Goal: Book appointment/travel/reservation

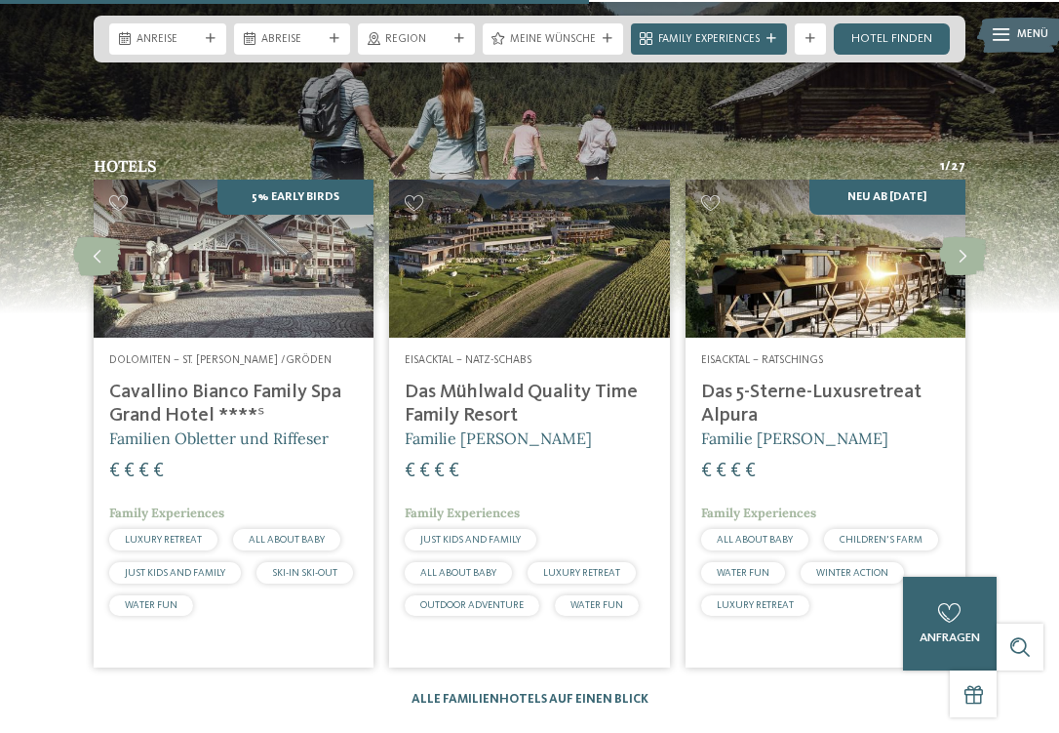
scroll to position [3818, 0]
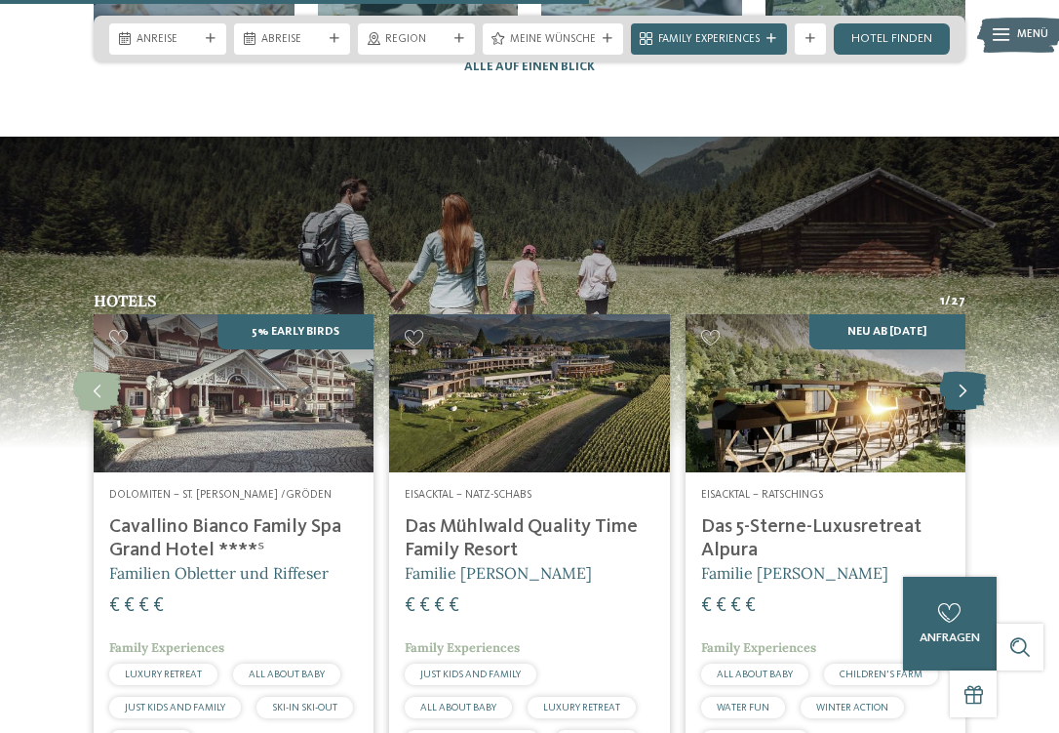
click at [971, 372] on icon at bounding box center [963, 391] width 48 height 39
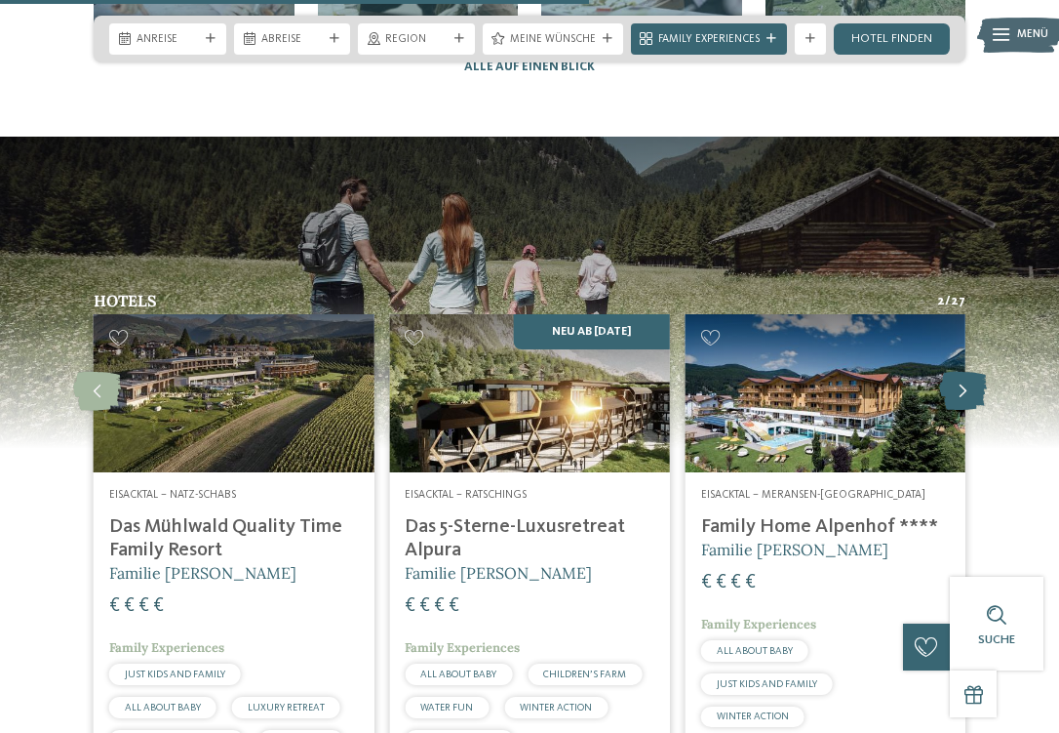
click at [963, 372] on icon at bounding box center [963, 391] width 48 height 39
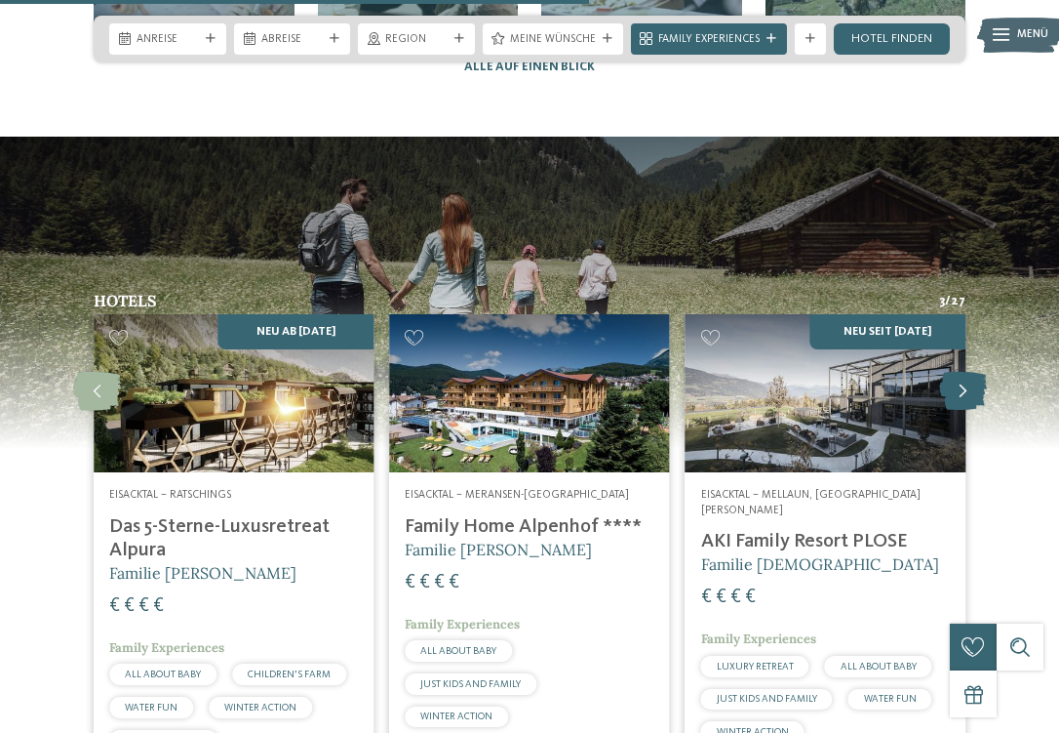
click at [963, 372] on icon at bounding box center [963, 391] width 48 height 39
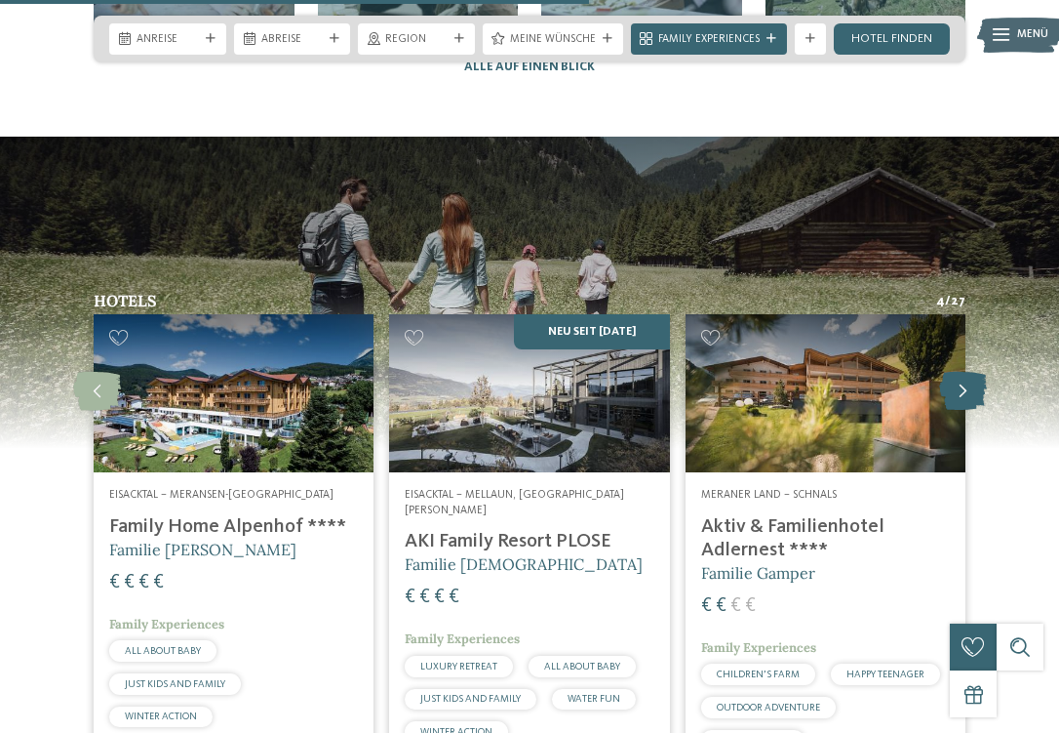
click at [963, 372] on icon at bounding box center [963, 391] width 48 height 39
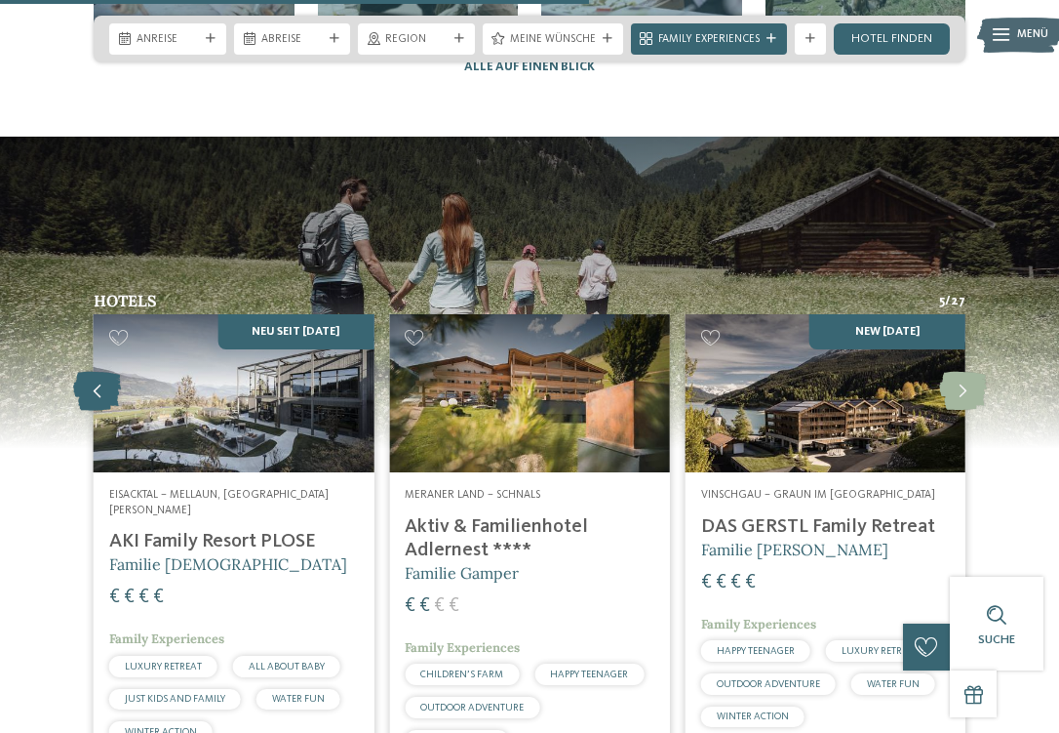
click at [90, 372] on icon at bounding box center [97, 391] width 48 height 39
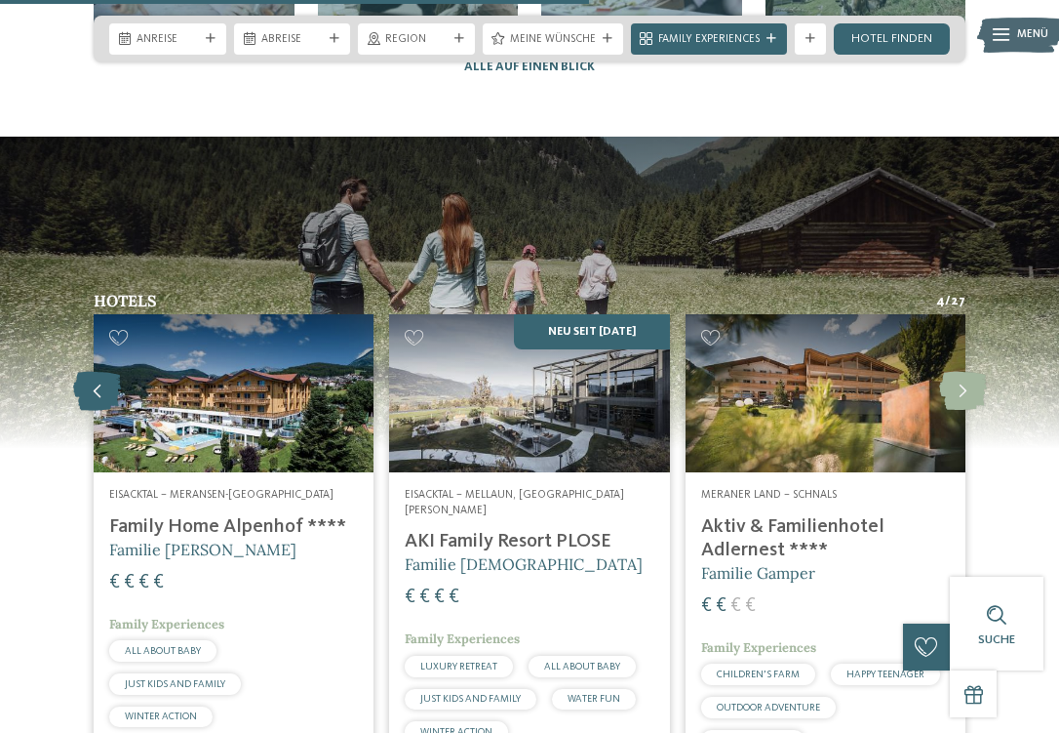
click at [90, 372] on icon at bounding box center [97, 391] width 48 height 39
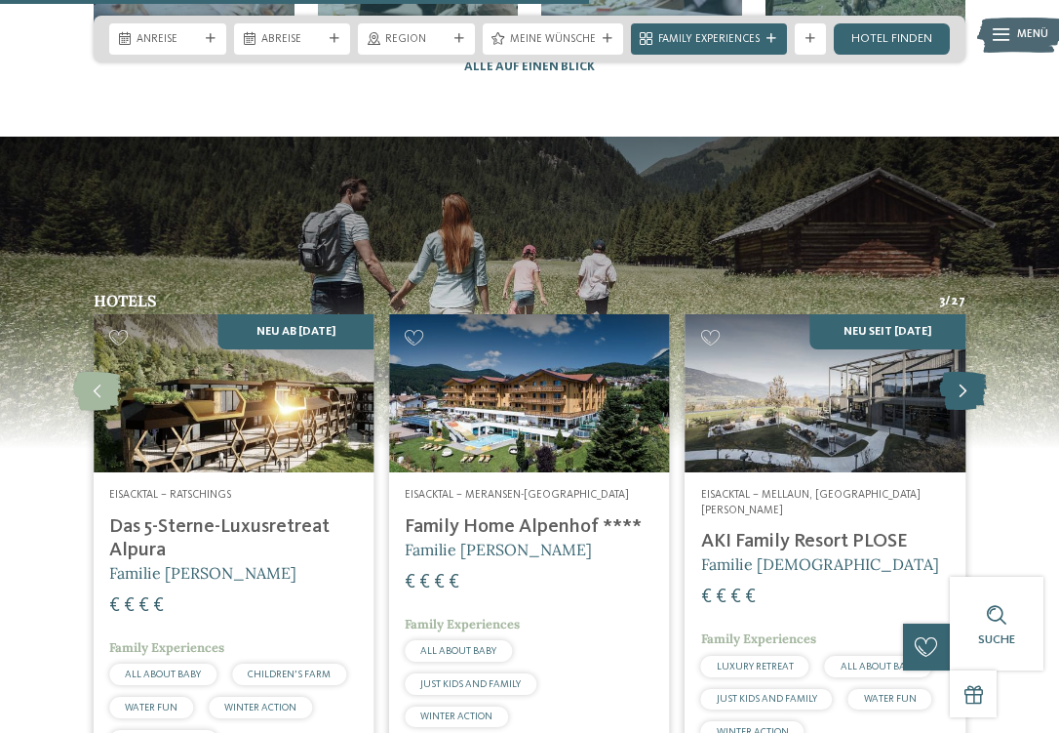
click at [961, 372] on icon at bounding box center [963, 391] width 48 height 39
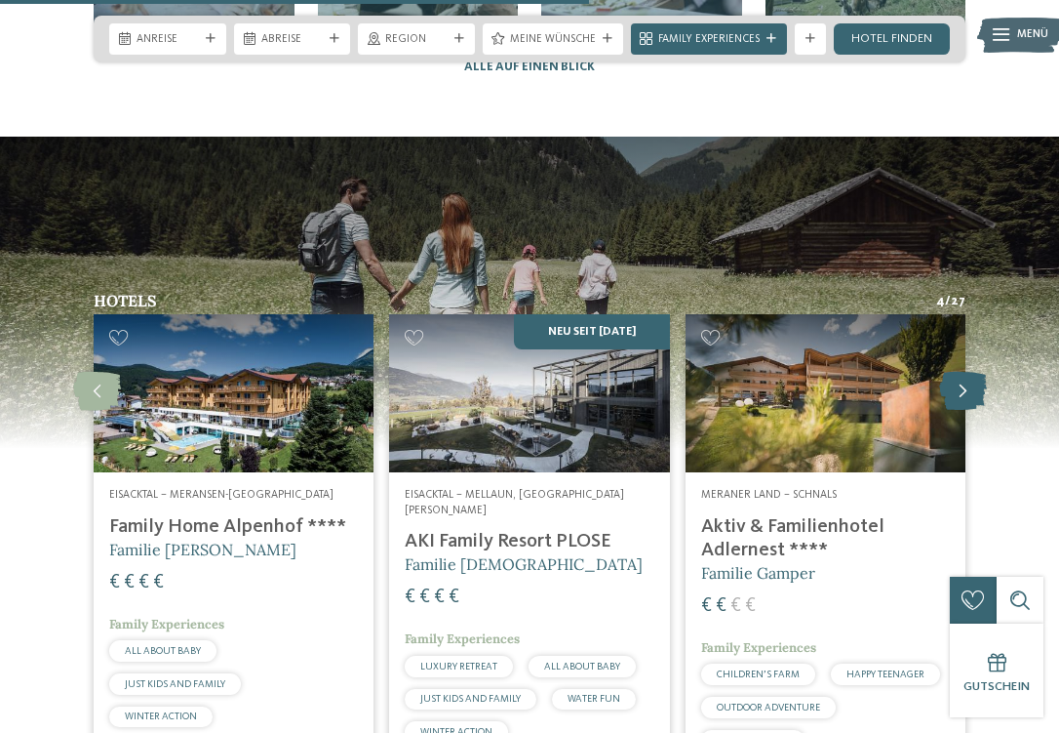
click at [961, 372] on icon at bounding box center [963, 391] width 48 height 39
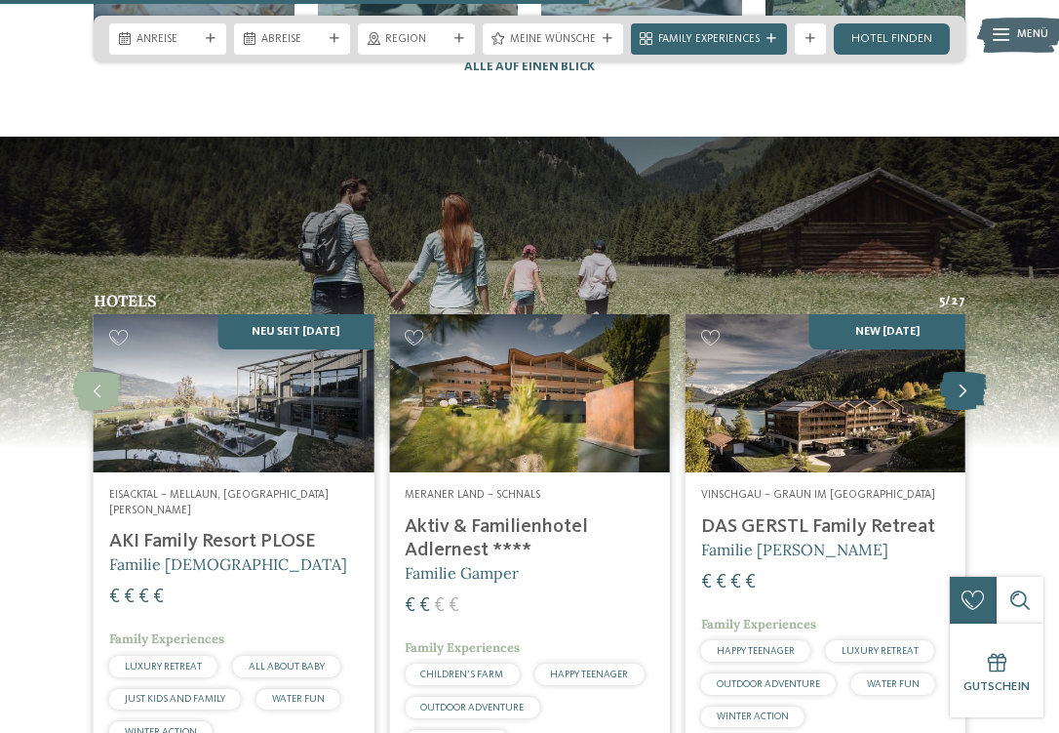
click at [961, 372] on icon at bounding box center [963, 391] width 48 height 39
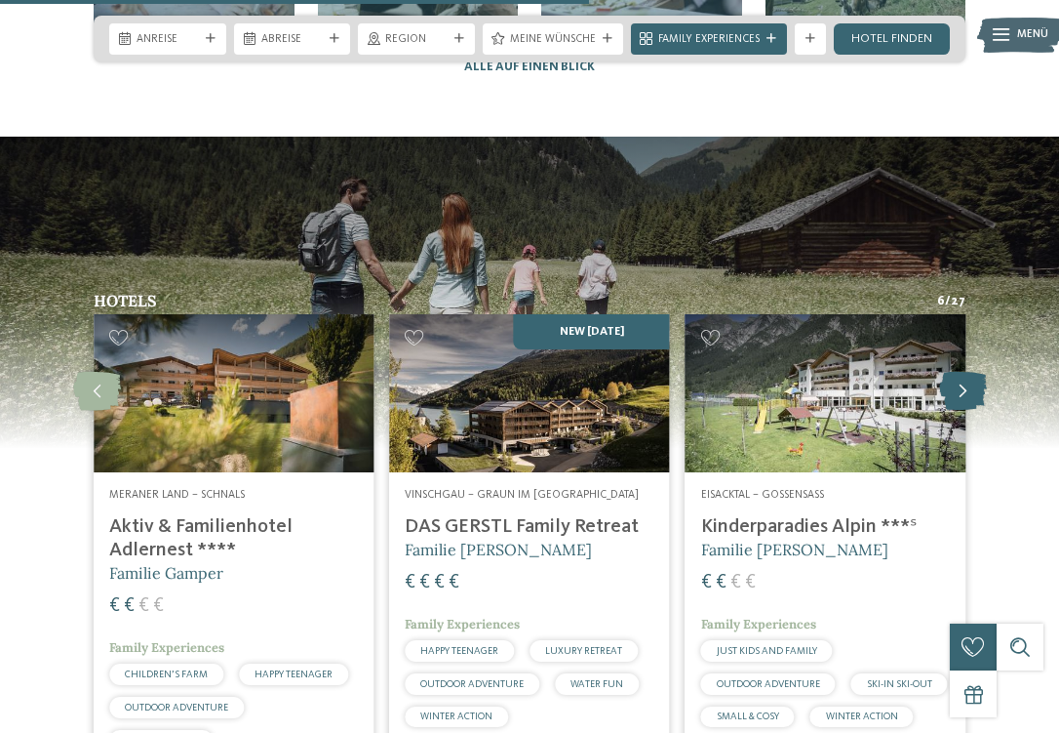
click at [961, 372] on icon at bounding box center [963, 391] width 48 height 39
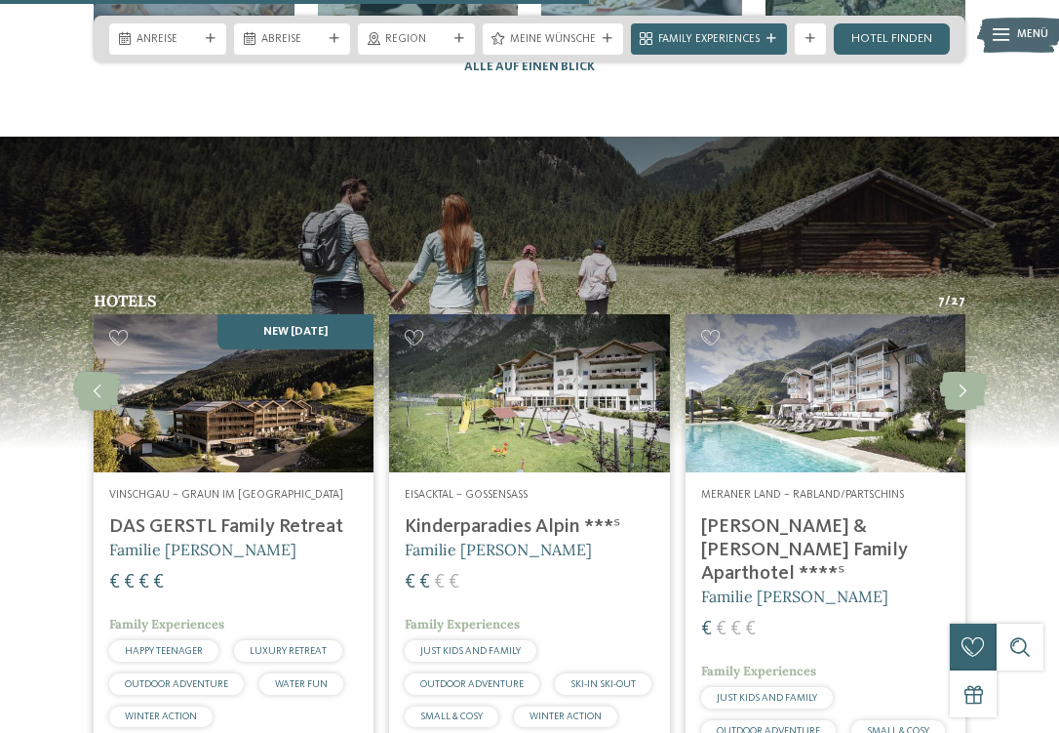
click at [771, 515] on h4 "[PERSON_NAME] & [PERSON_NAME] Family Aparthotel ****ˢ" at bounding box center [825, 550] width 249 height 70
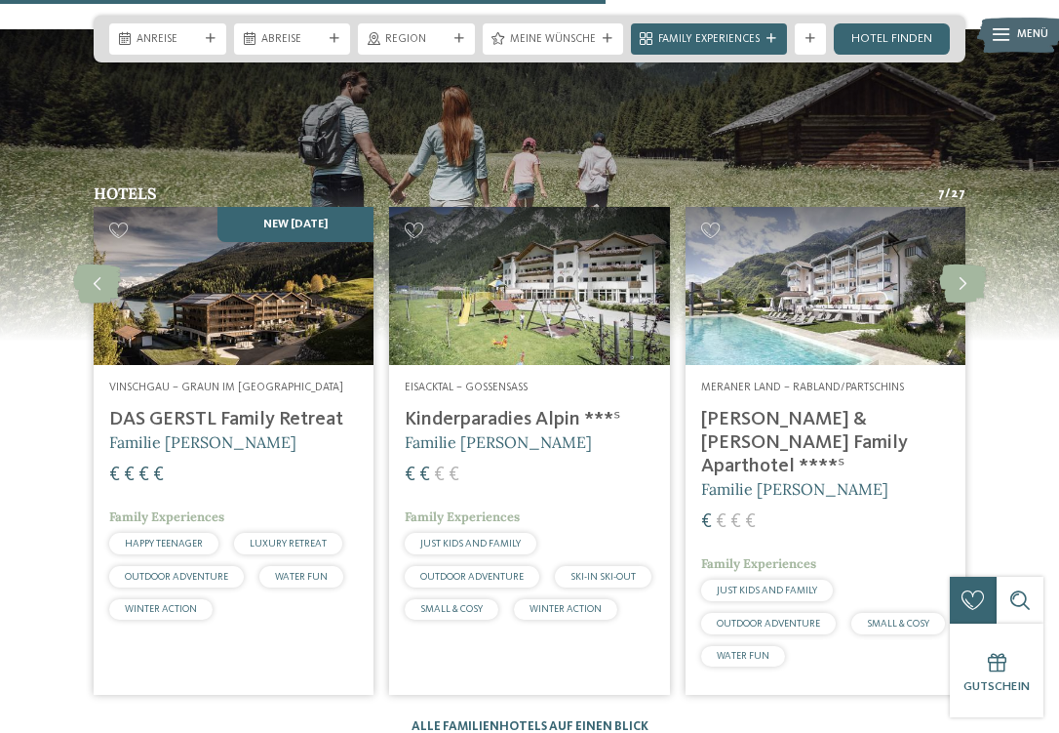
scroll to position [3930, 0]
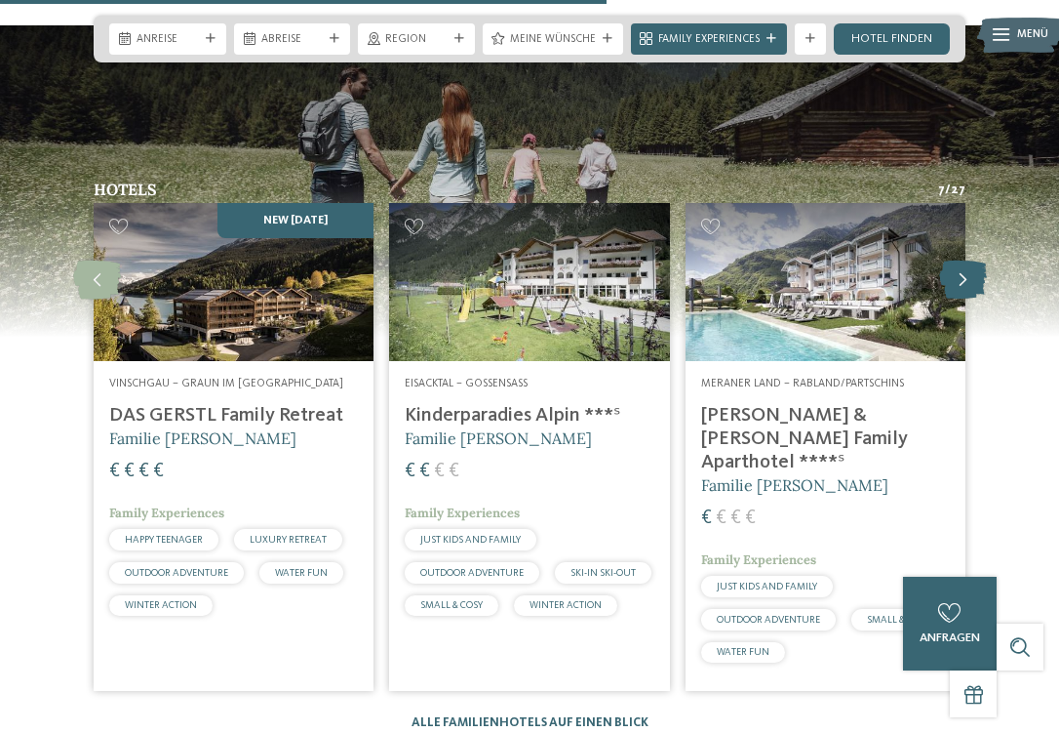
click at [970, 260] on icon at bounding box center [963, 279] width 48 height 39
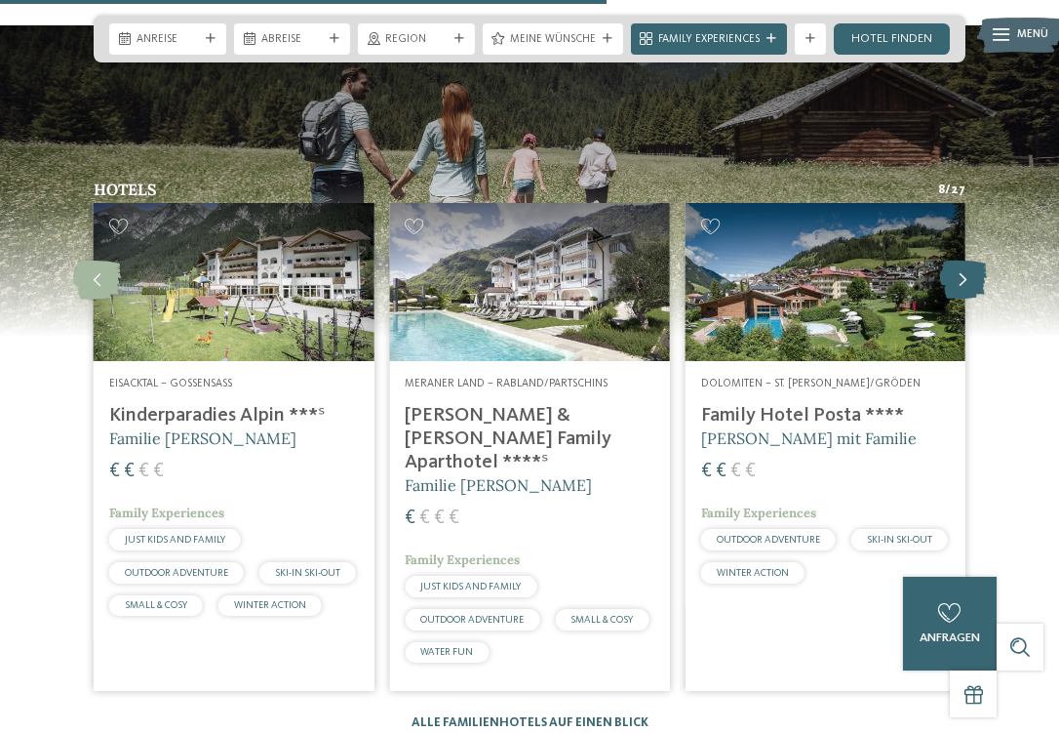
click at [970, 260] on icon at bounding box center [963, 279] width 48 height 39
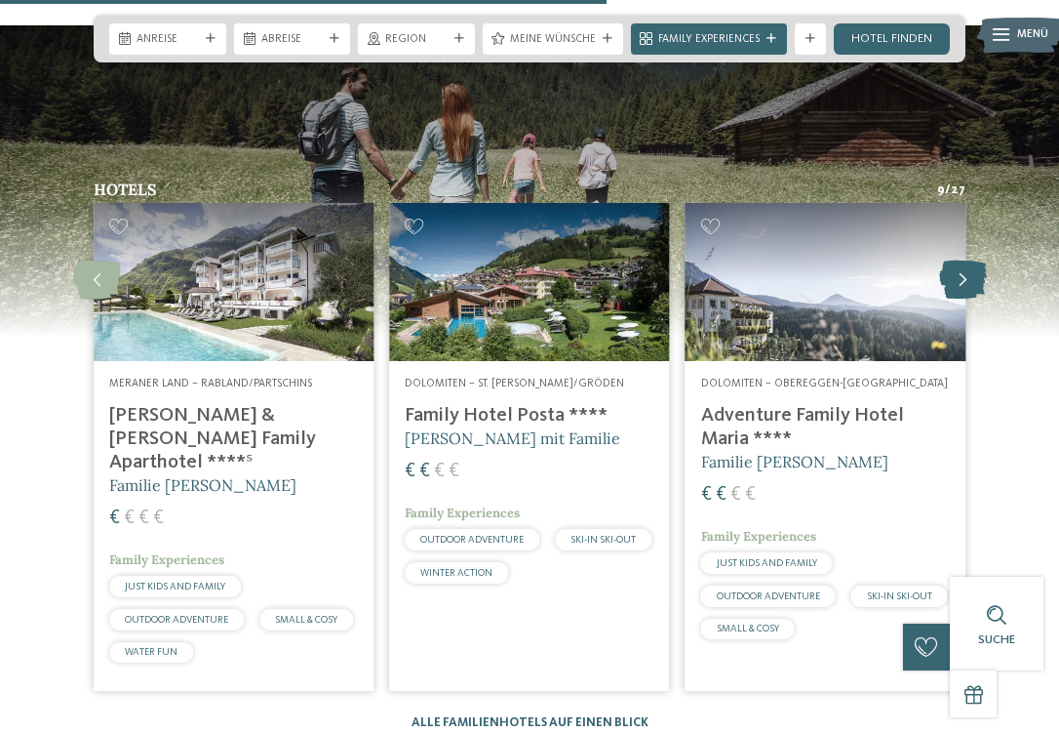
click at [970, 260] on icon at bounding box center [963, 279] width 48 height 39
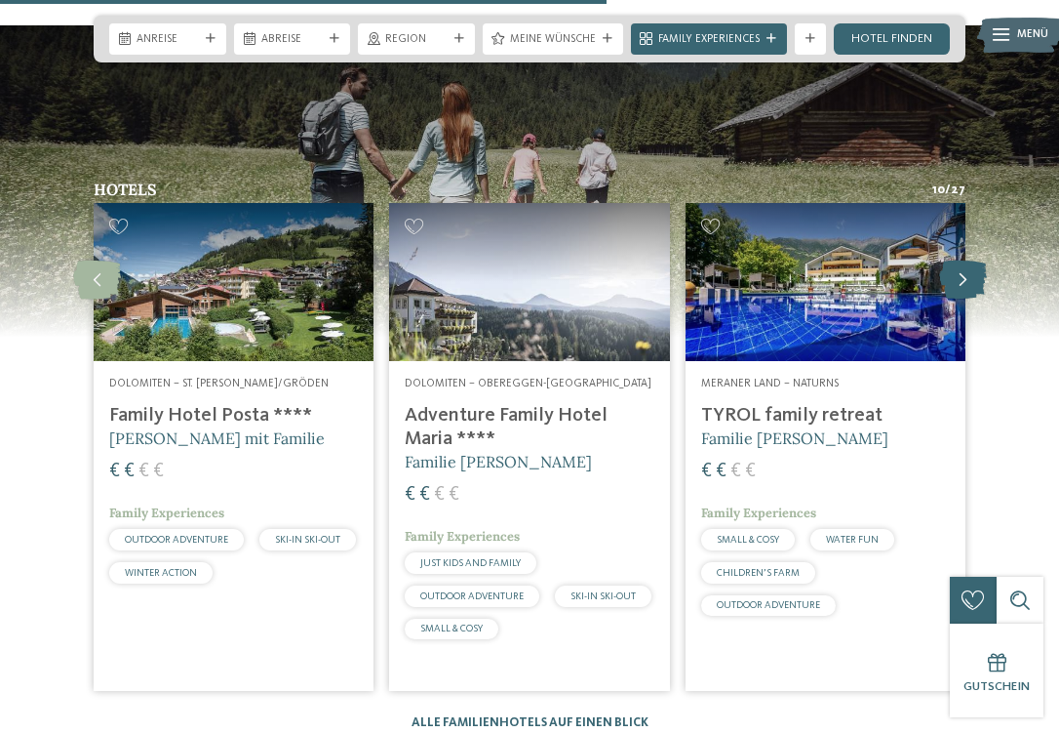
click at [970, 260] on icon at bounding box center [963, 279] width 48 height 39
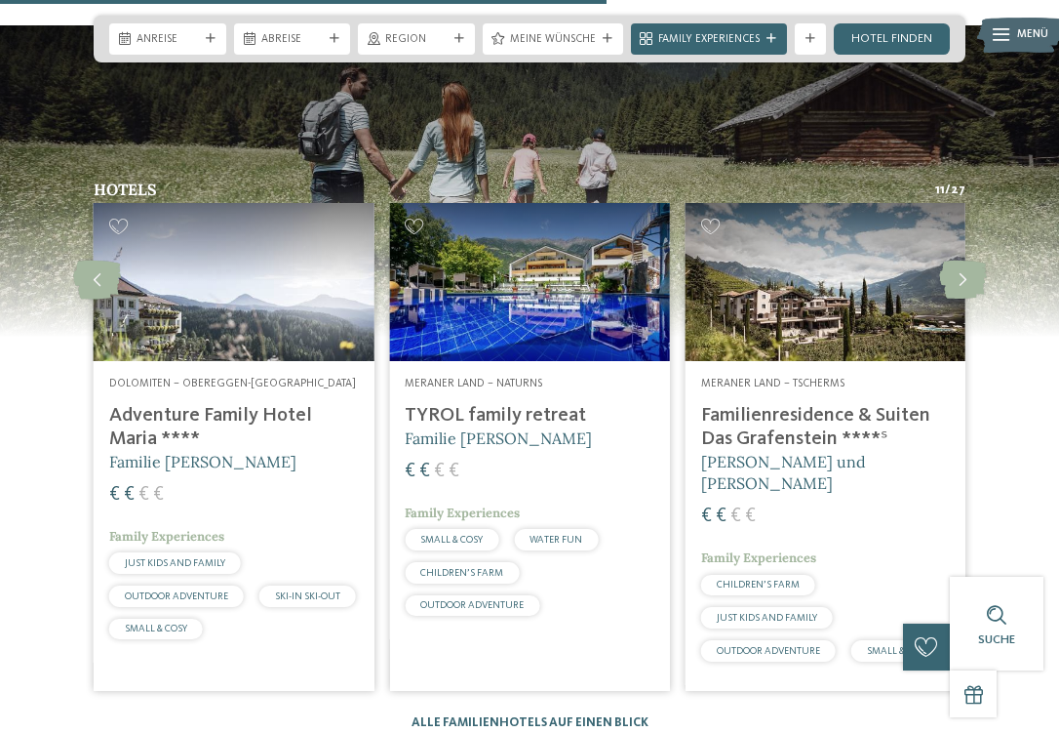
click at [779, 404] on h4 "Familienresidence & Suiten Das Grafenstein ****ˢ" at bounding box center [825, 427] width 249 height 47
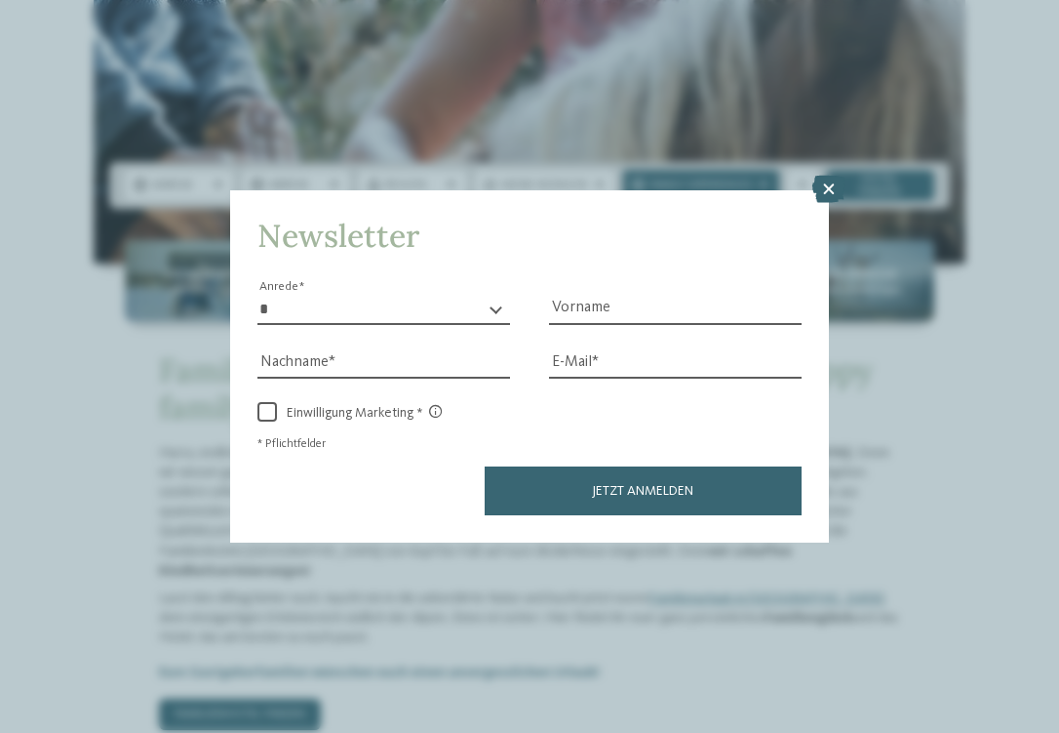
scroll to position [572, 0]
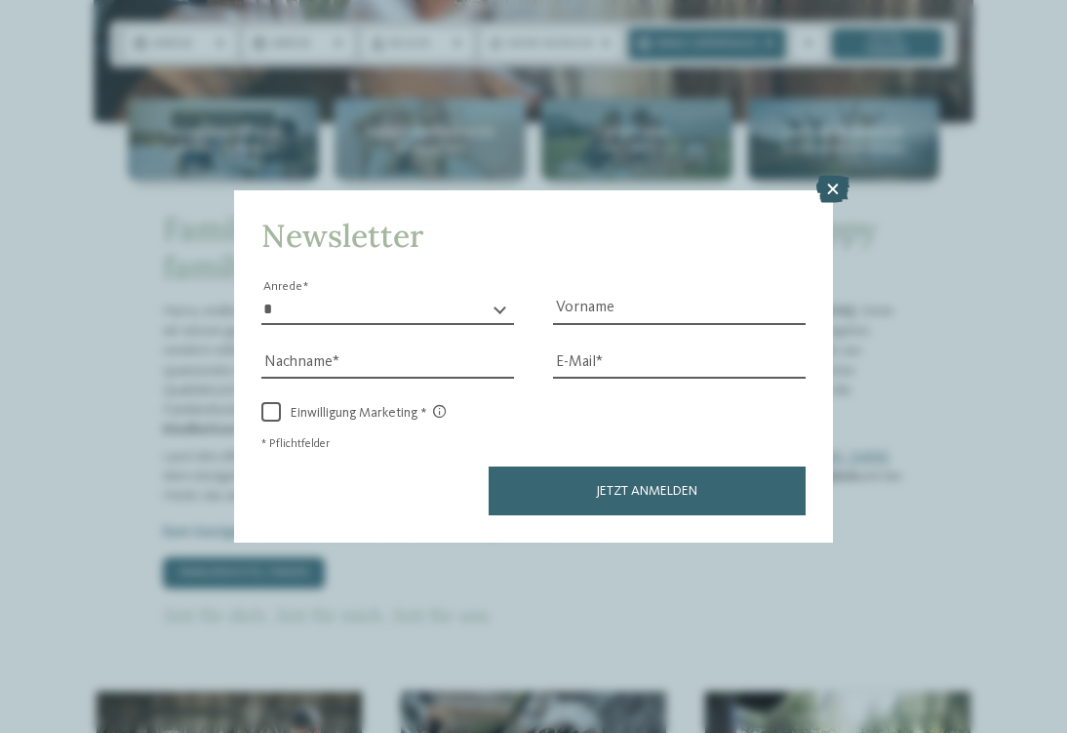
click at [824, 176] on icon at bounding box center [833, 189] width 33 height 27
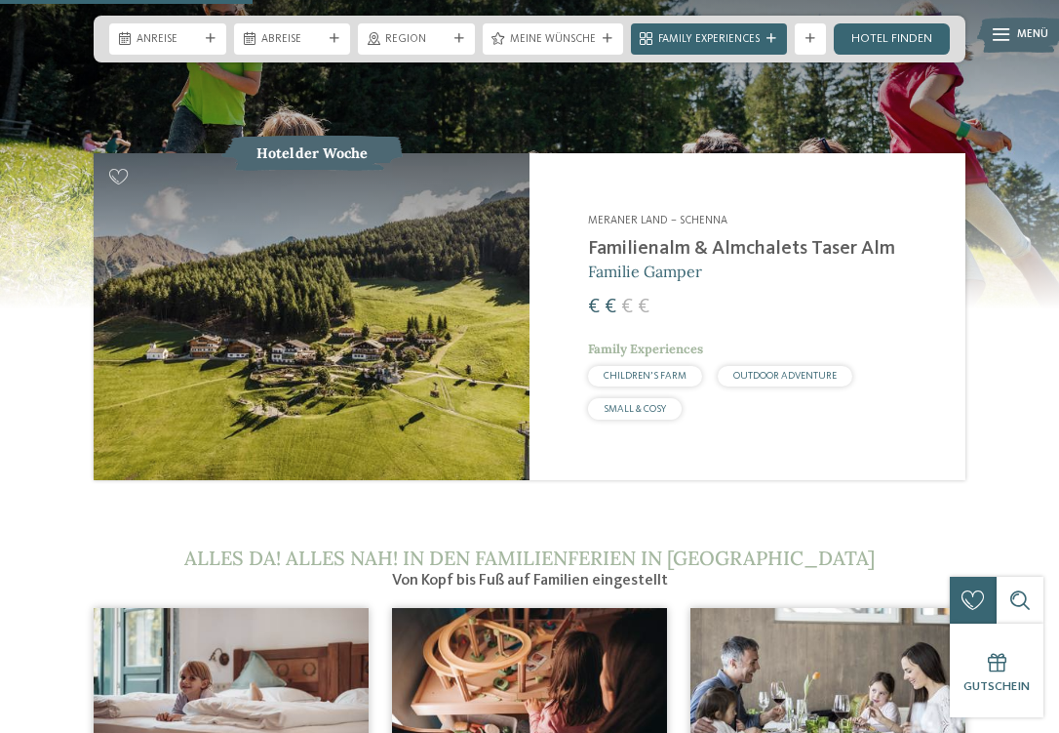
scroll to position [1644, 0]
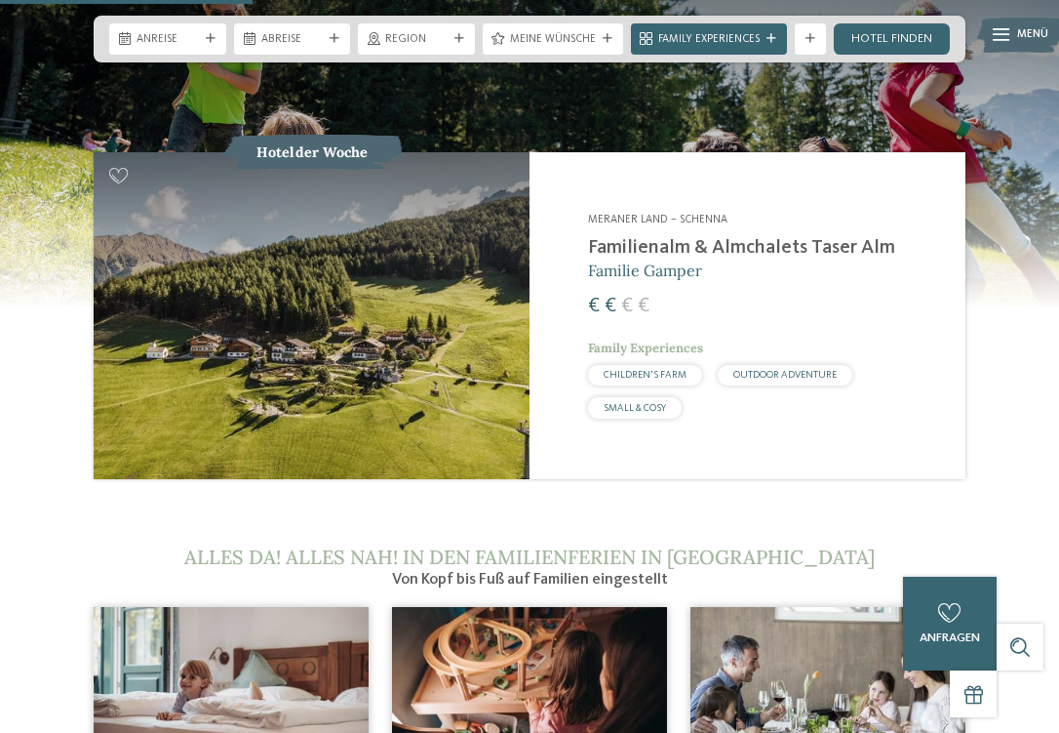
click at [684, 236] on h2 "Familienalm & Almchalets Taser Alm" at bounding box center [767, 247] width 358 height 23
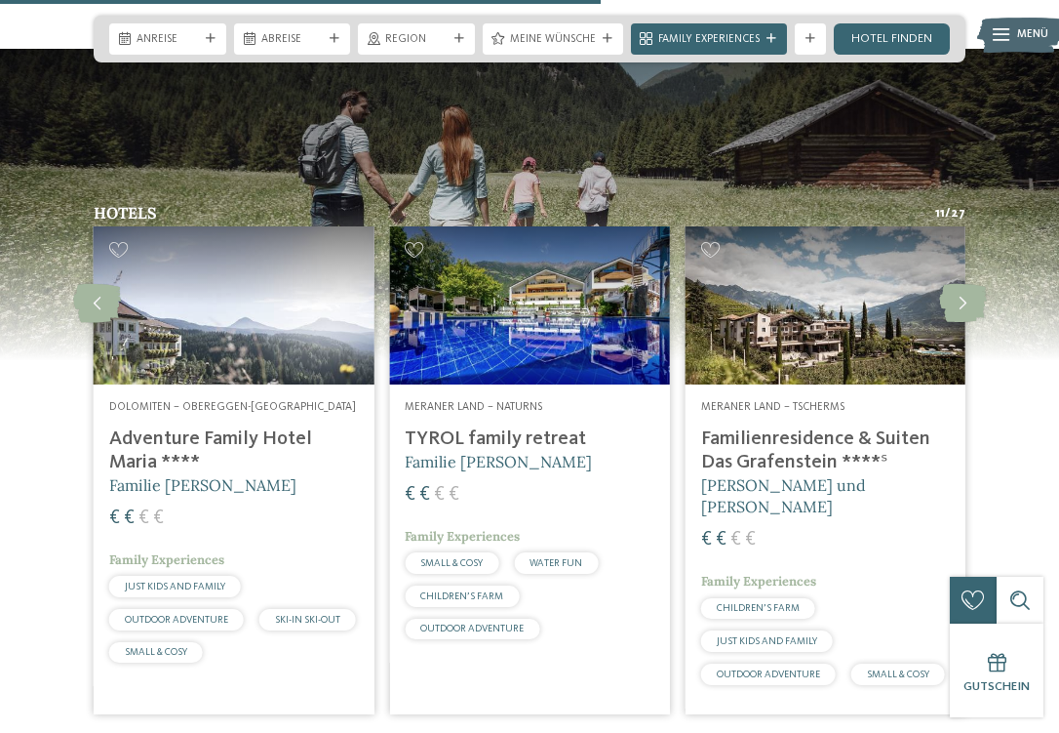
scroll to position [3908, 0]
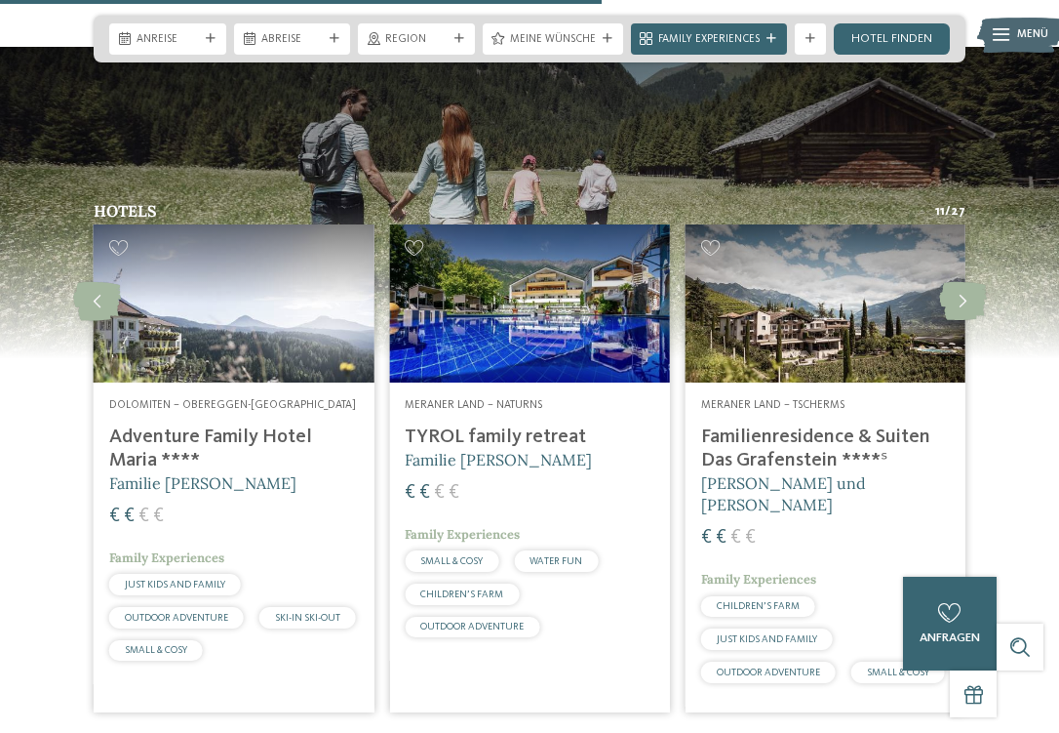
click at [264, 425] on h4 "Adventure Family Hotel Maria ****" at bounding box center [233, 448] width 249 height 47
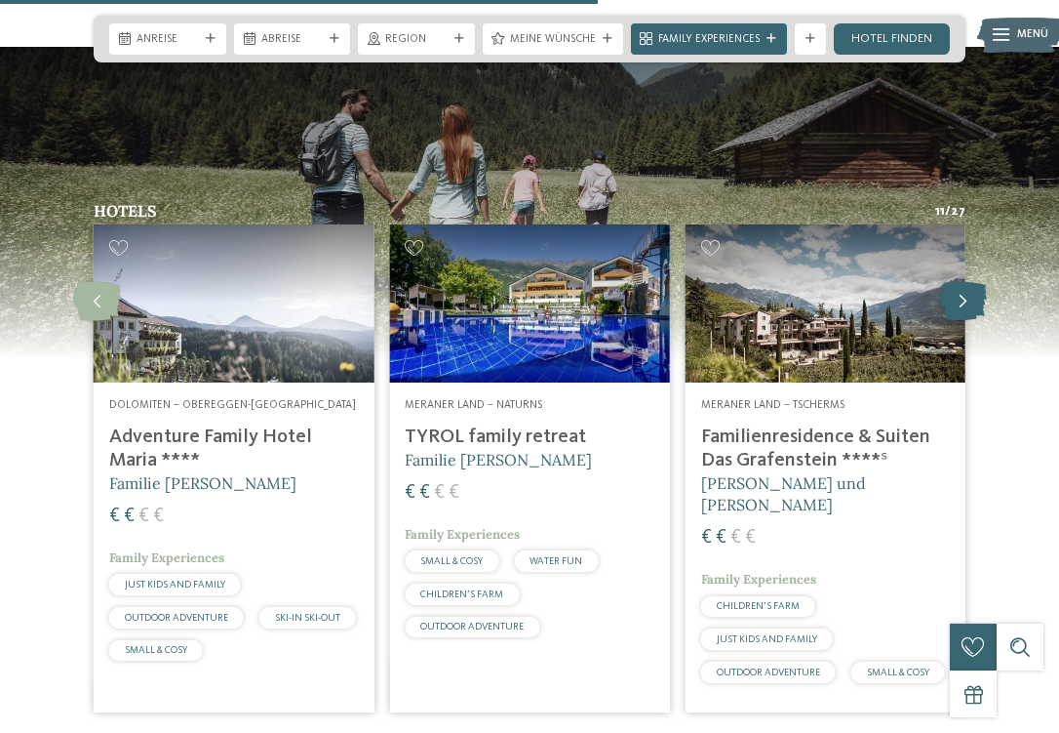
click at [961, 282] on icon at bounding box center [963, 301] width 48 height 39
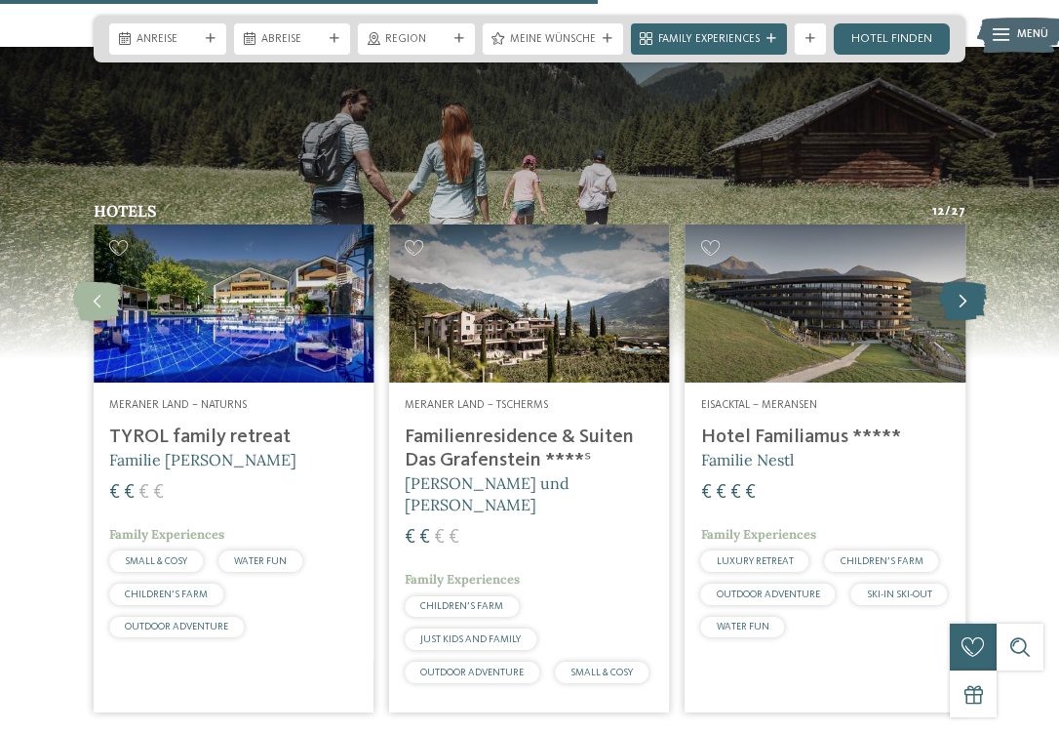
click at [961, 282] on icon at bounding box center [963, 301] width 48 height 39
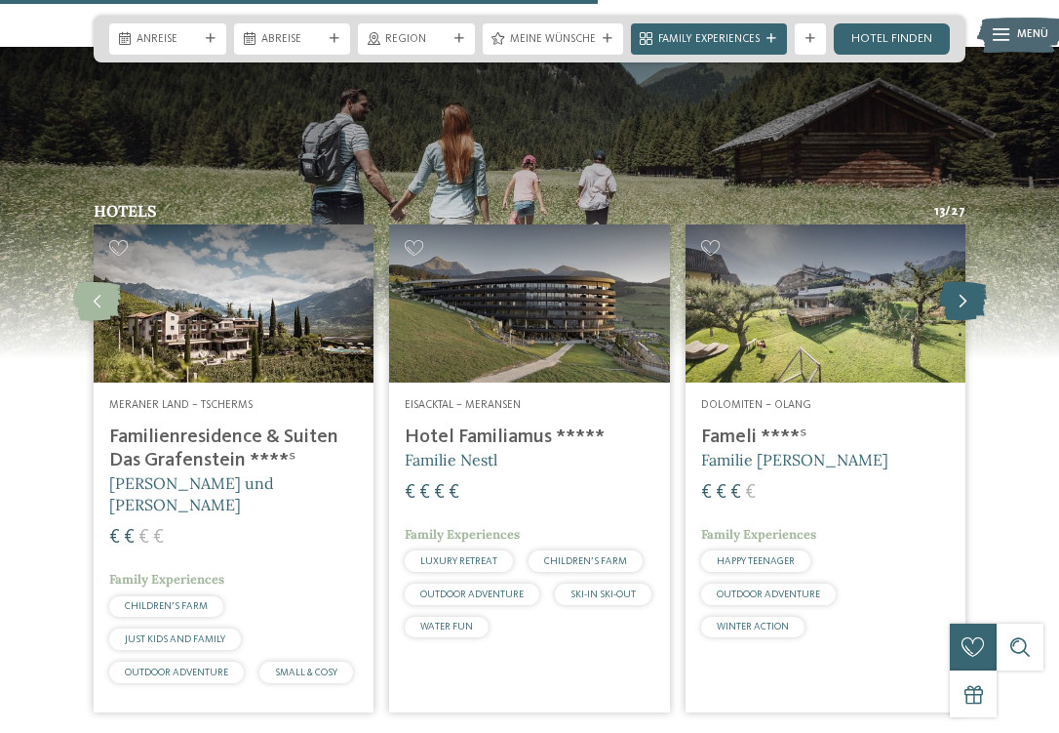
click at [961, 282] on icon at bounding box center [963, 301] width 48 height 39
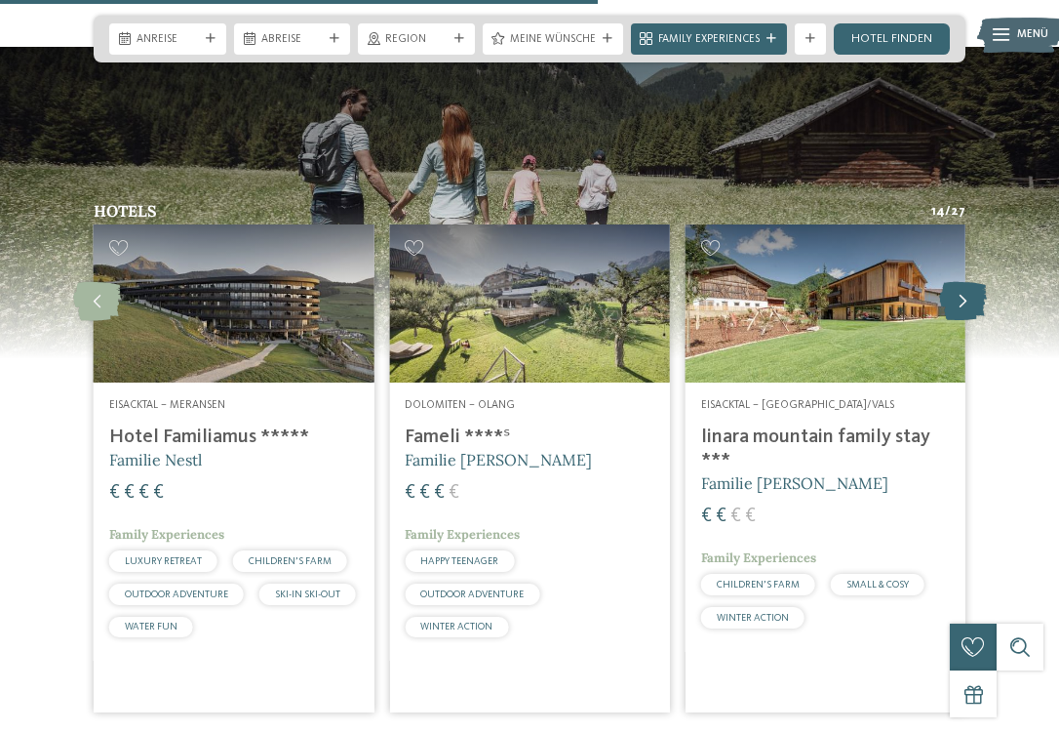
click at [961, 282] on icon at bounding box center [963, 301] width 48 height 39
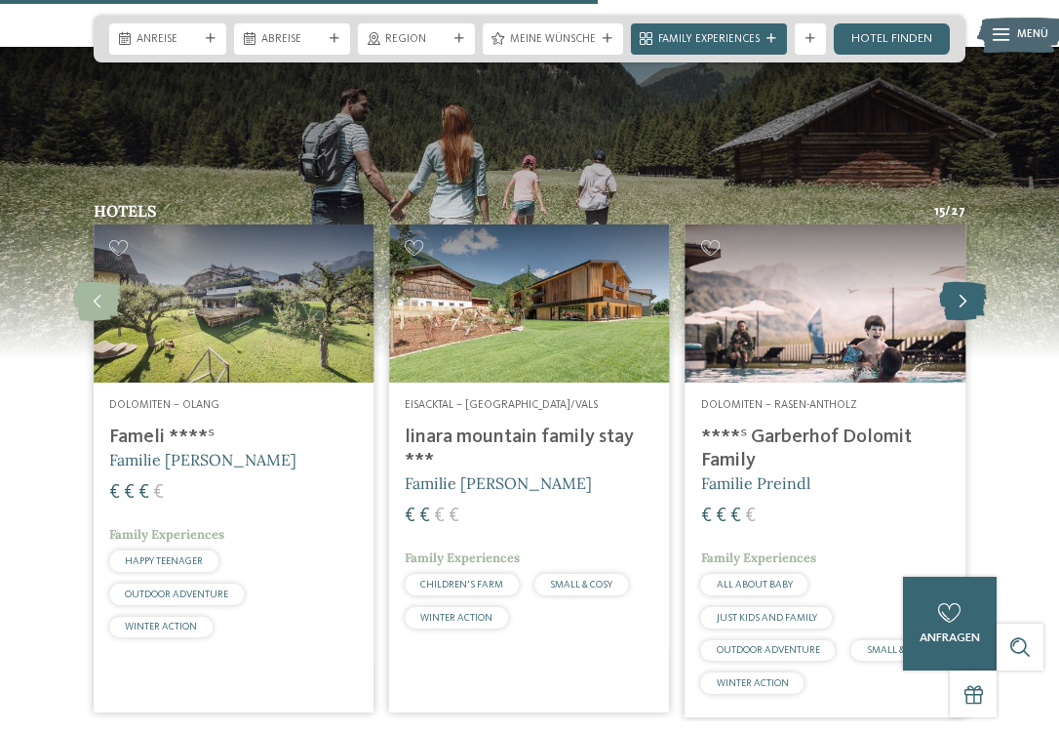
click at [961, 282] on icon at bounding box center [963, 301] width 48 height 39
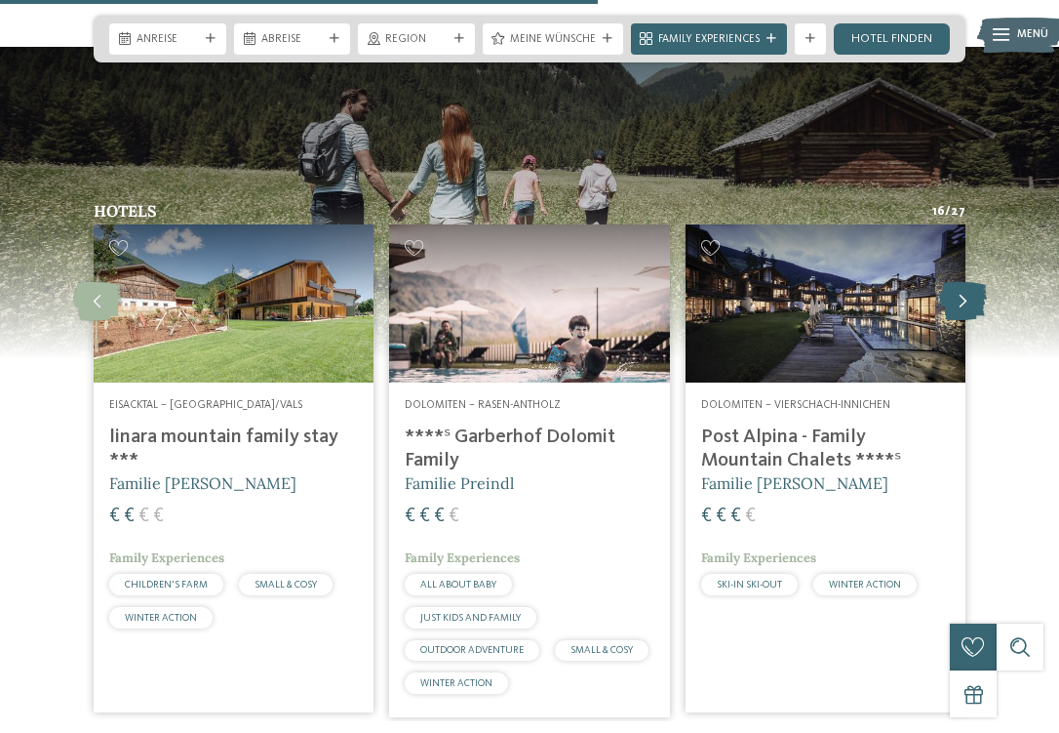
click at [962, 282] on icon at bounding box center [963, 301] width 48 height 39
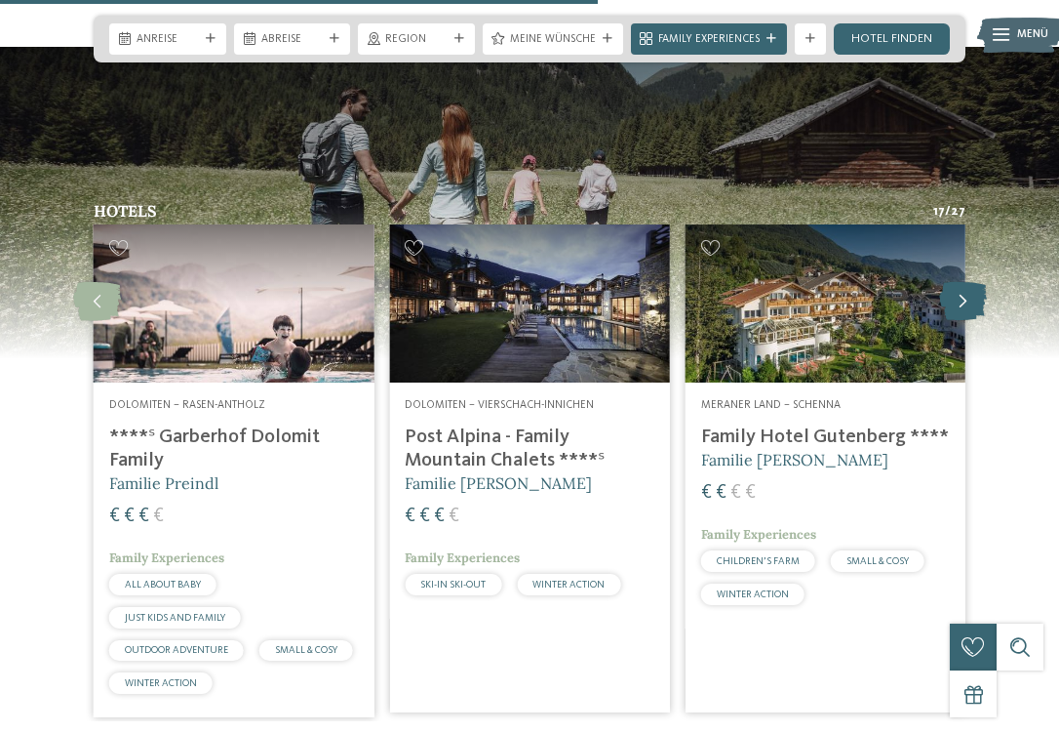
click at [962, 282] on icon at bounding box center [963, 301] width 48 height 39
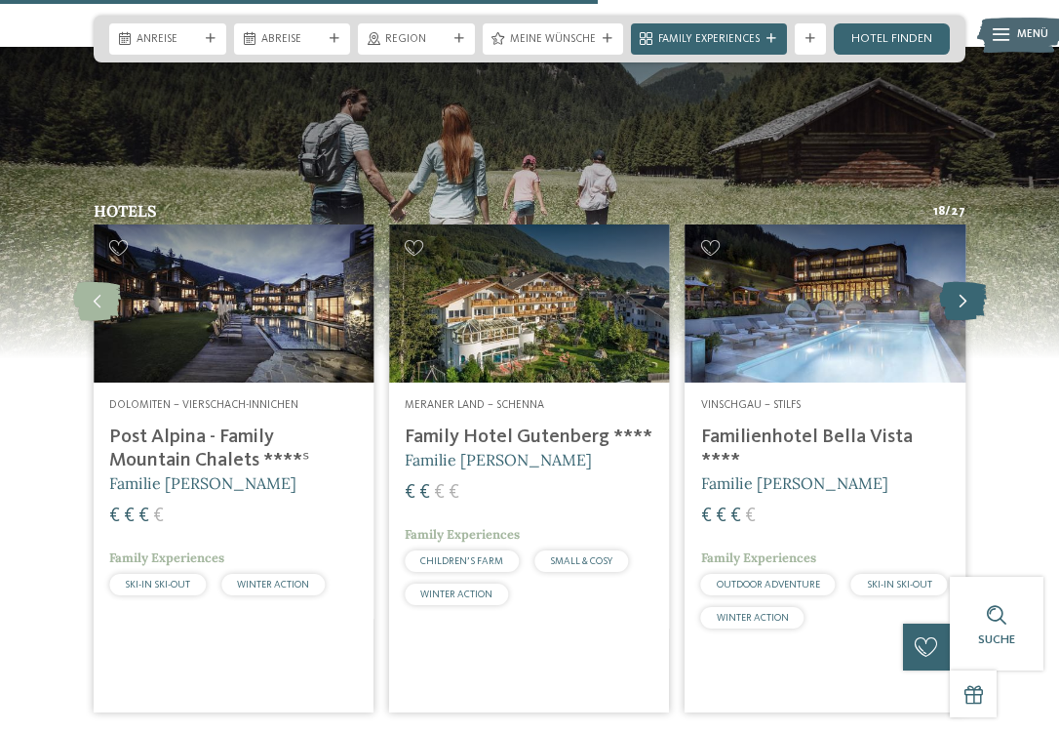
click at [962, 282] on icon at bounding box center [963, 301] width 48 height 39
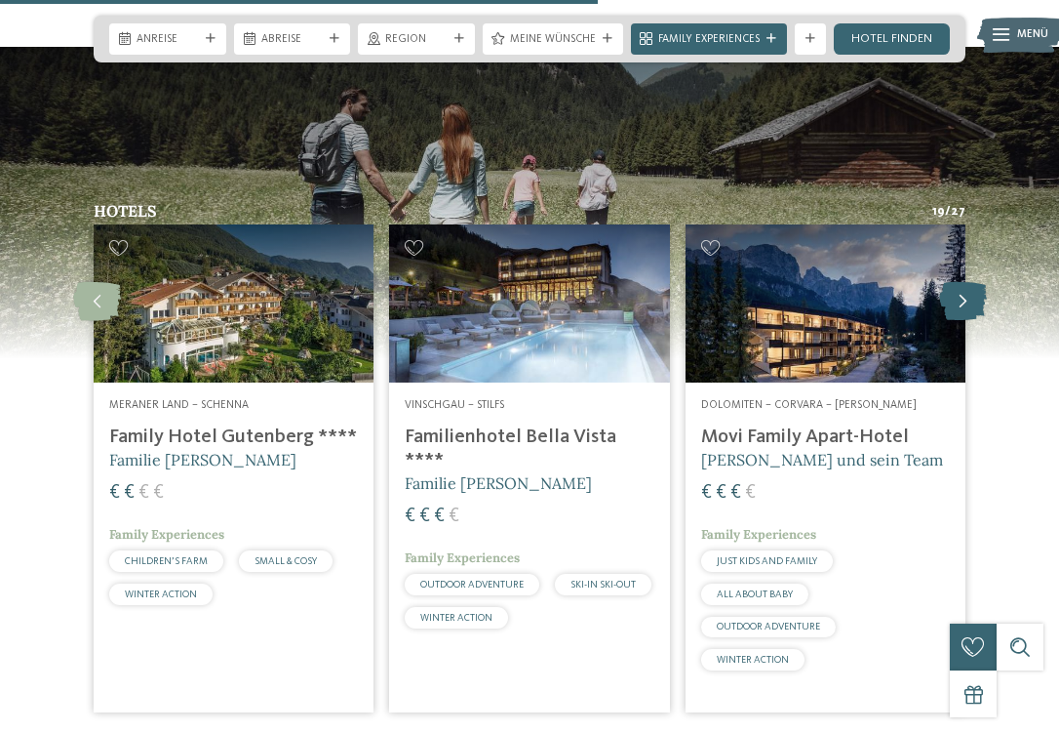
click at [963, 282] on icon at bounding box center [963, 301] width 48 height 39
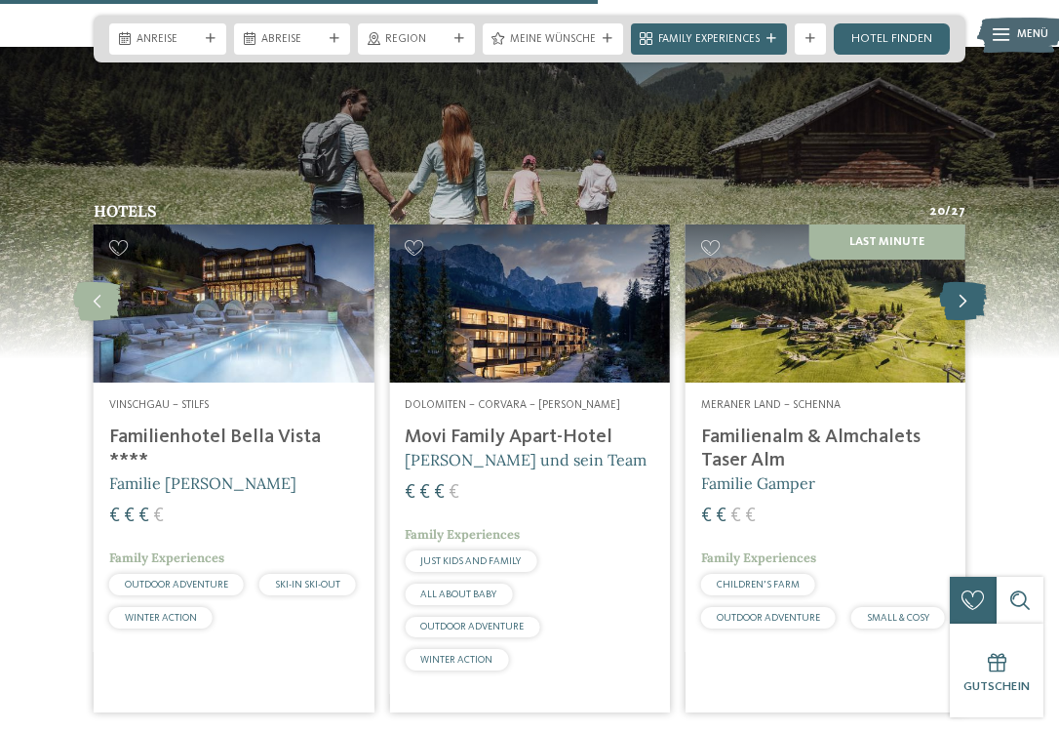
click at [964, 282] on icon at bounding box center [963, 301] width 48 height 39
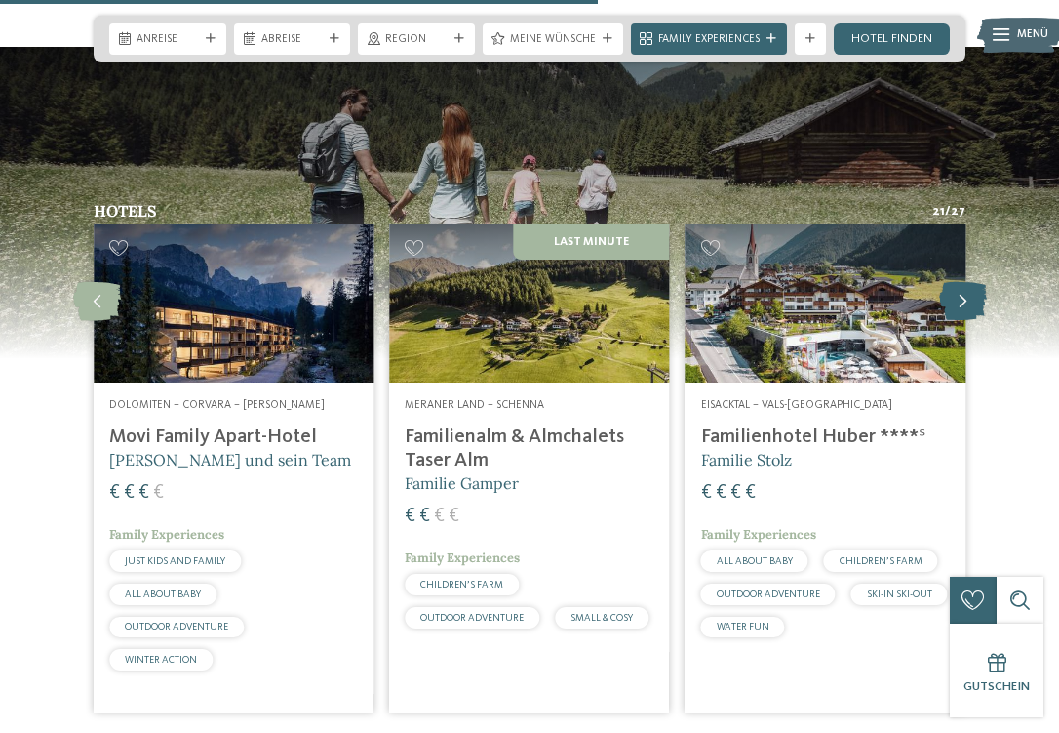
click at [964, 282] on icon at bounding box center [963, 301] width 48 height 39
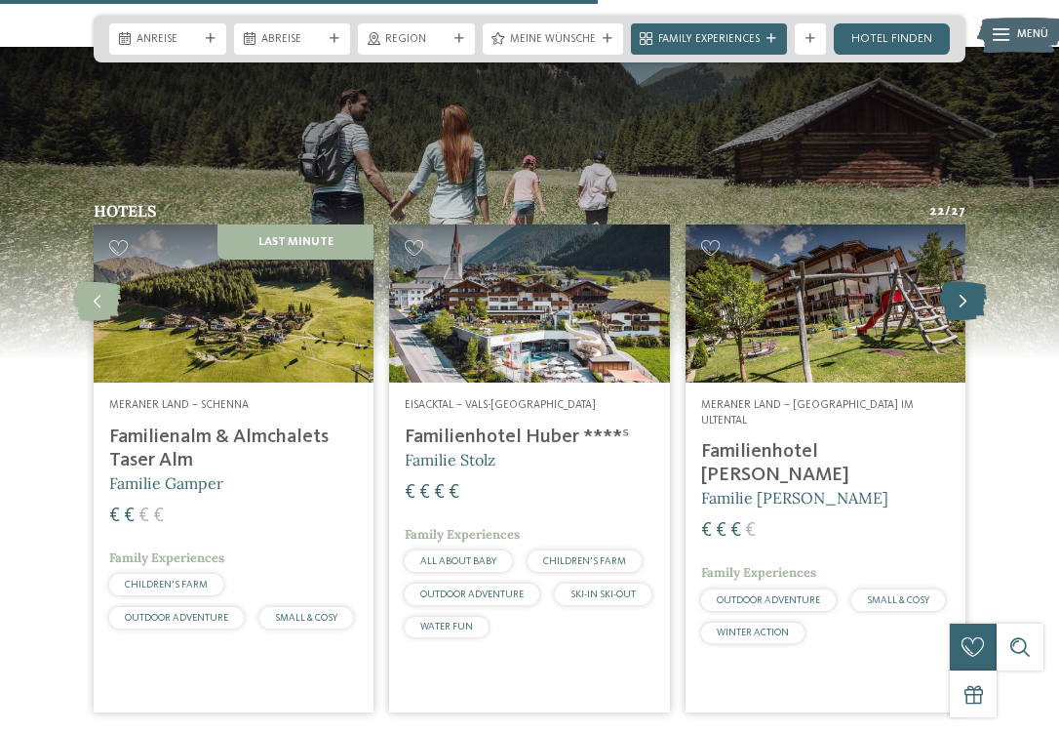
click at [964, 282] on icon at bounding box center [963, 301] width 48 height 39
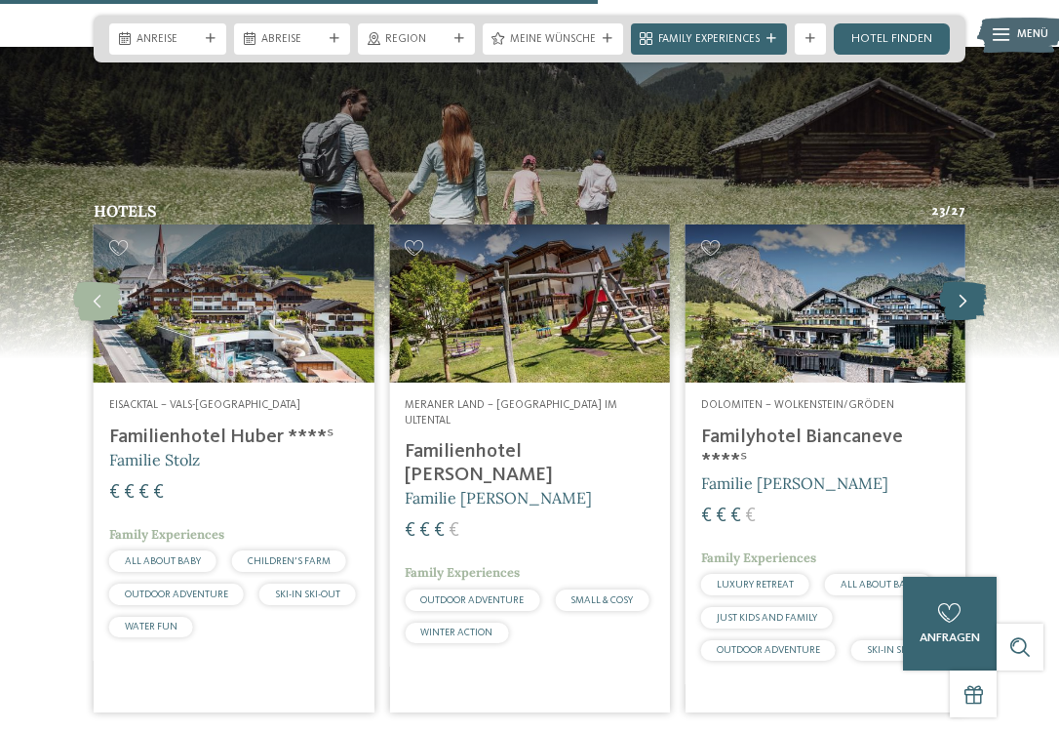
click at [964, 282] on icon at bounding box center [963, 301] width 48 height 39
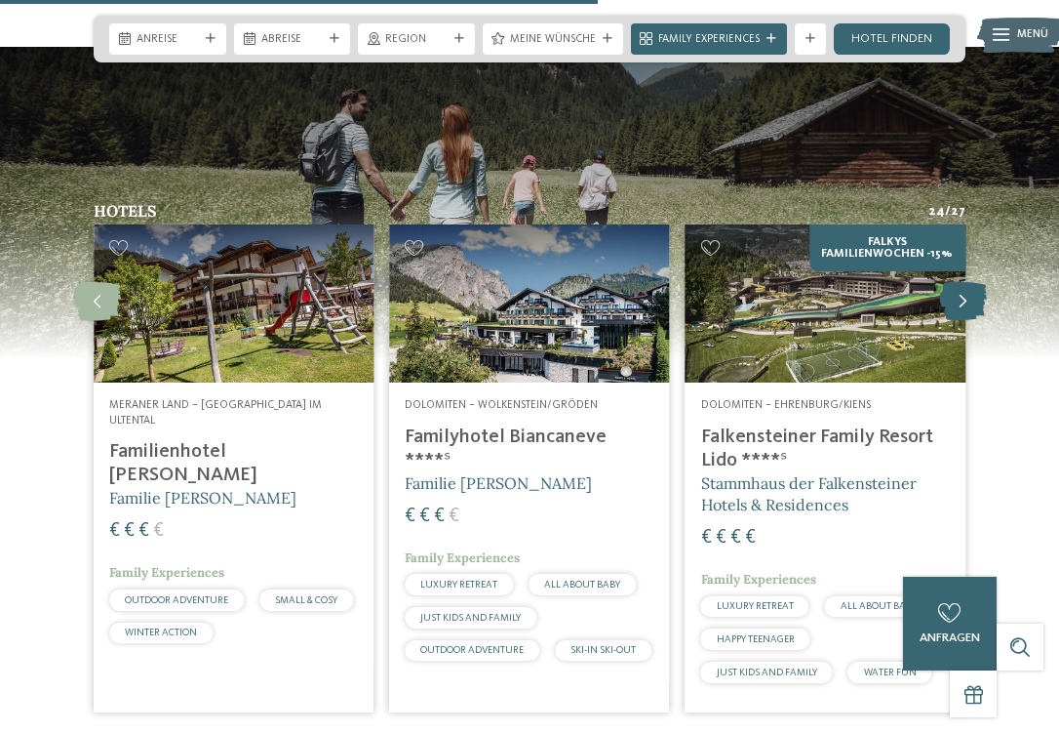
click at [964, 282] on icon at bounding box center [963, 301] width 48 height 39
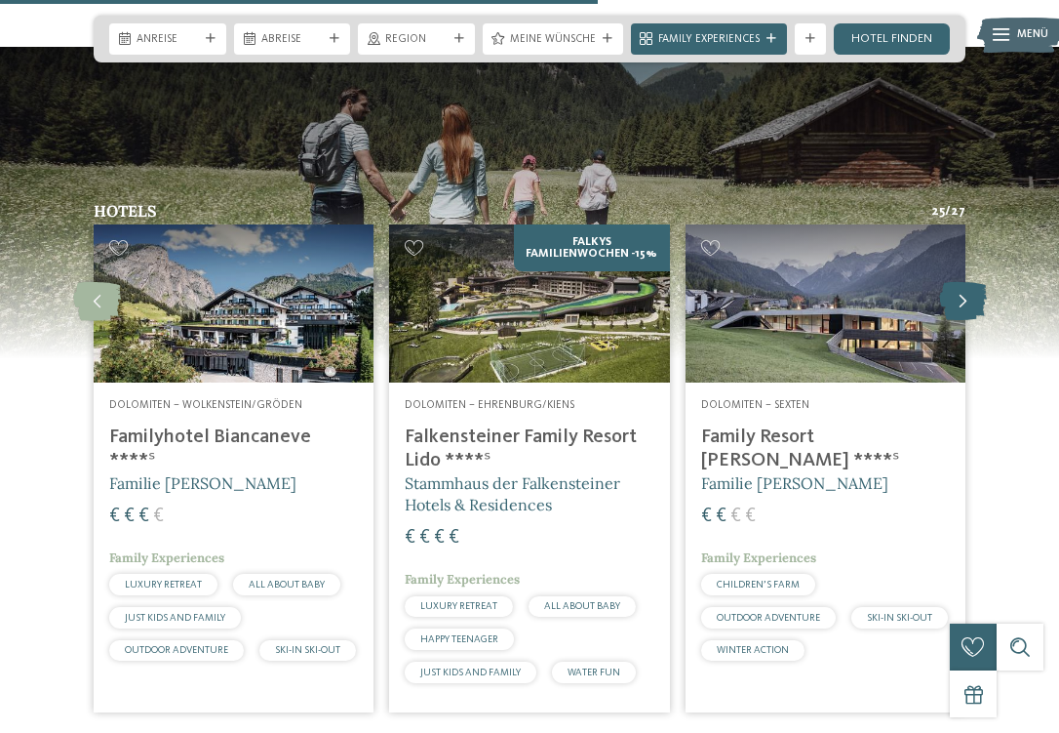
click at [964, 282] on icon at bounding box center [963, 301] width 48 height 39
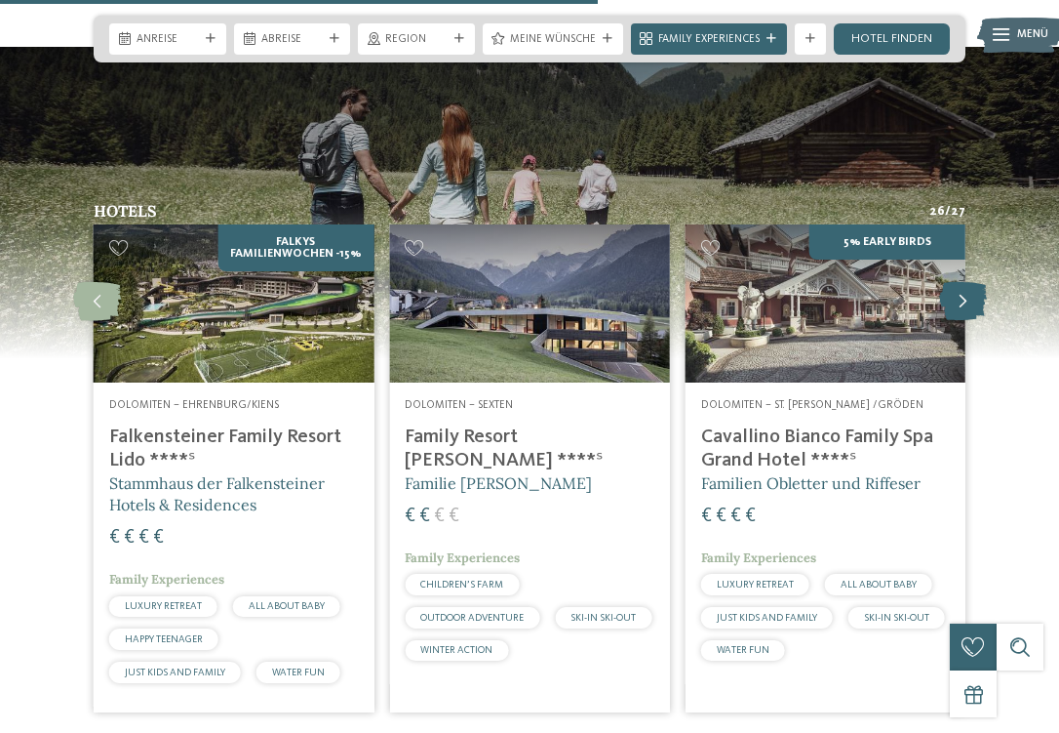
click at [964, 282] on icon at bounding box center [963, 301] width 48 height 39
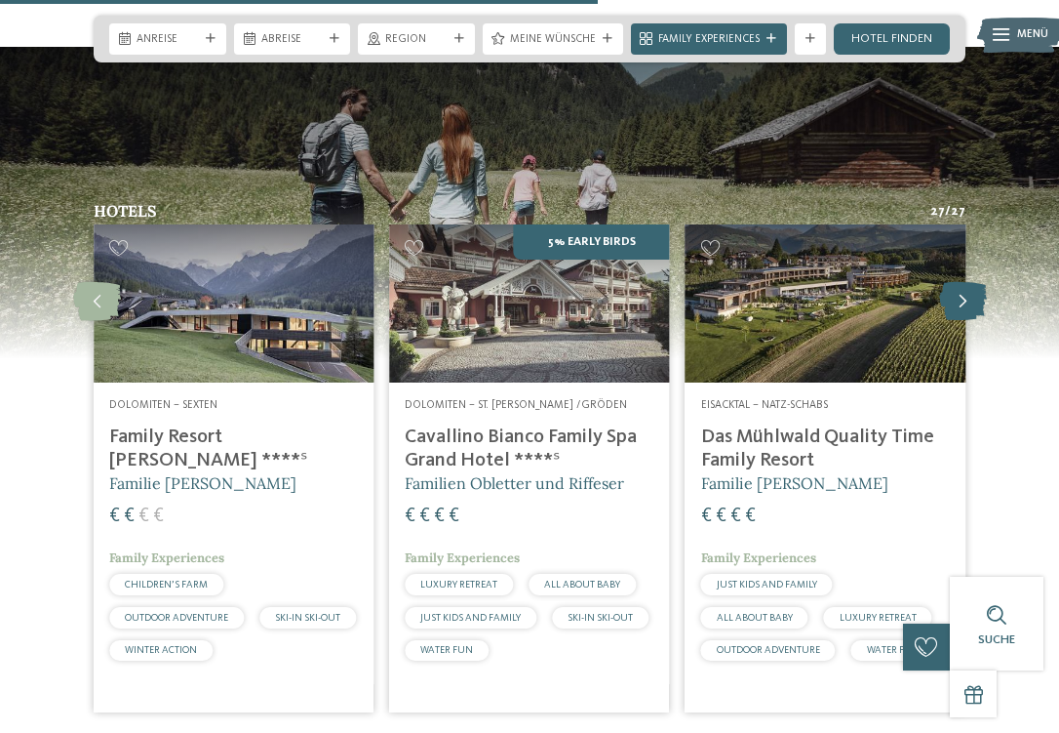
click at [964, 282] on icon at bounding box center [963, 301] width 48 height 39
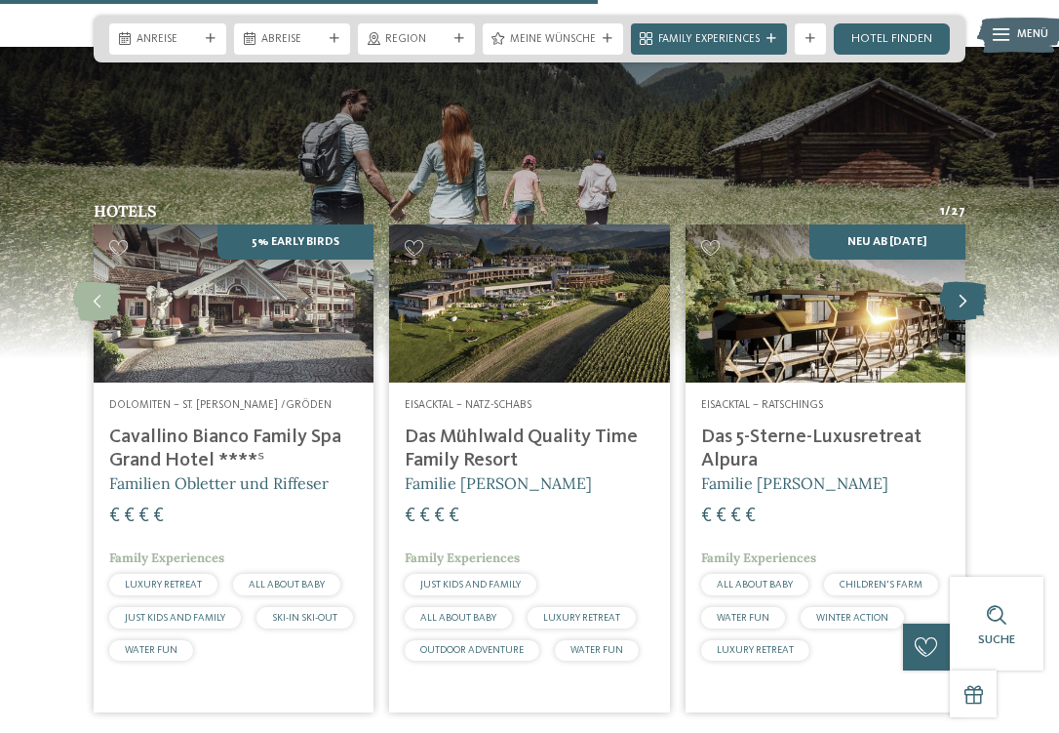
click at [964, 282] on icon at bounding box center [963, 301] width 48 height 39
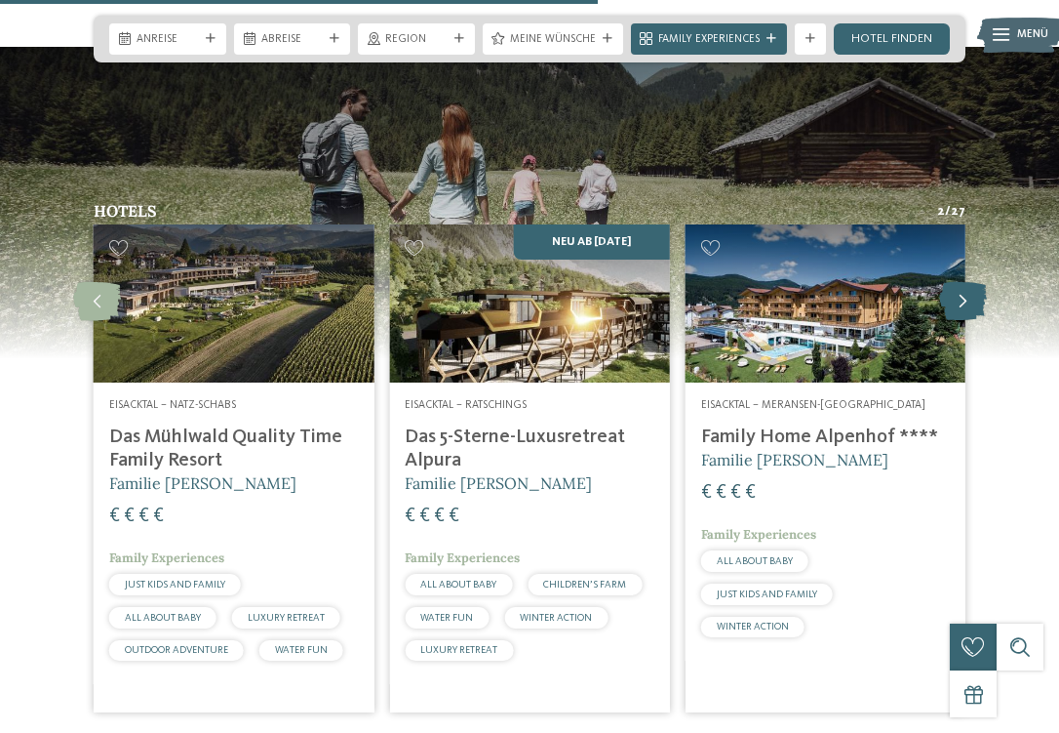
click at [964, 282] on icon at bounding box center [963, 301] width 48 height 39
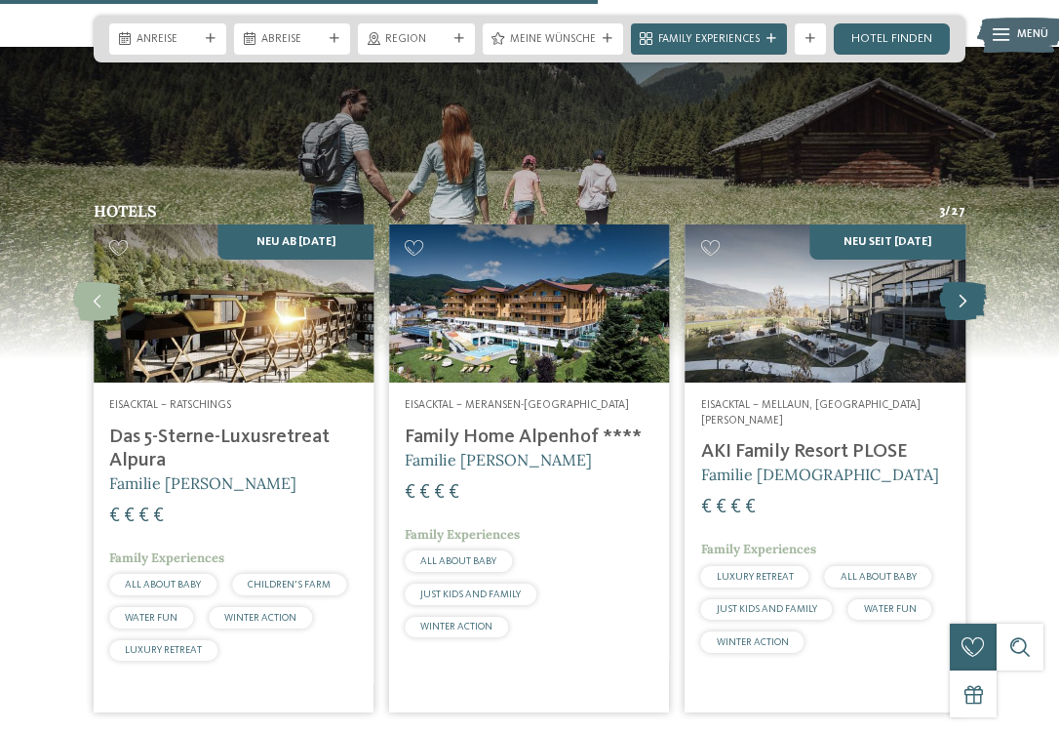
click at [964, 282] on icon at bounding box center [963, 301] width 48 height 39
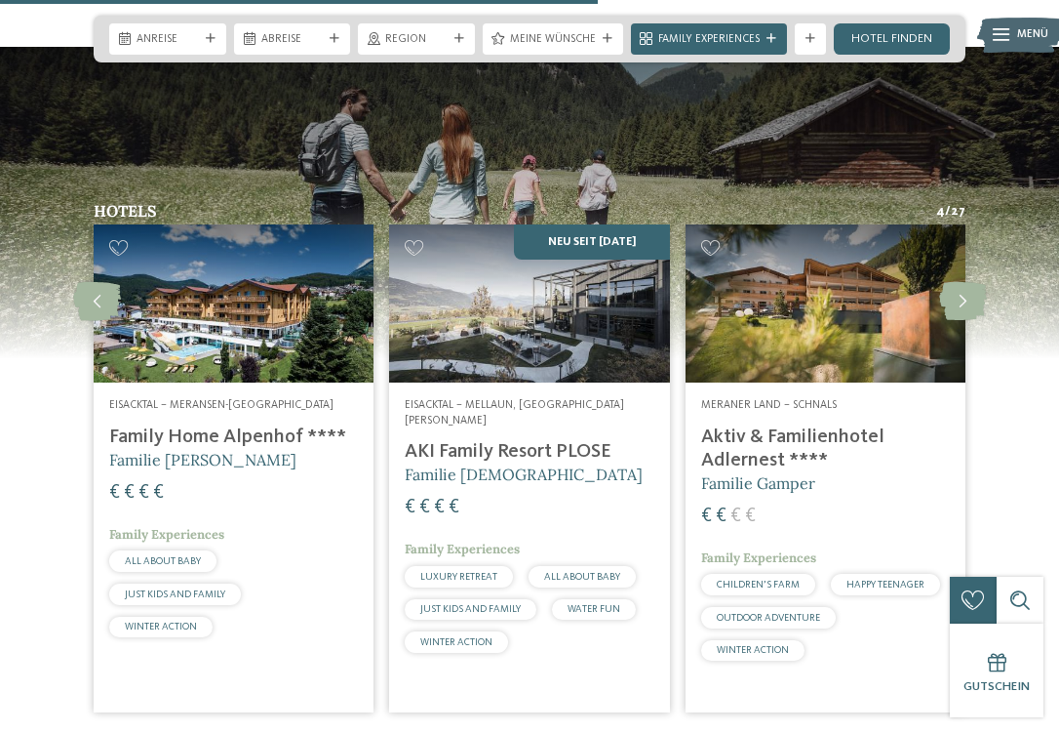
click at [791, 425] on h4 "Aktiv & Familienhotel Adlernest ****" at bounding box center [825, 448] width 249 height 47
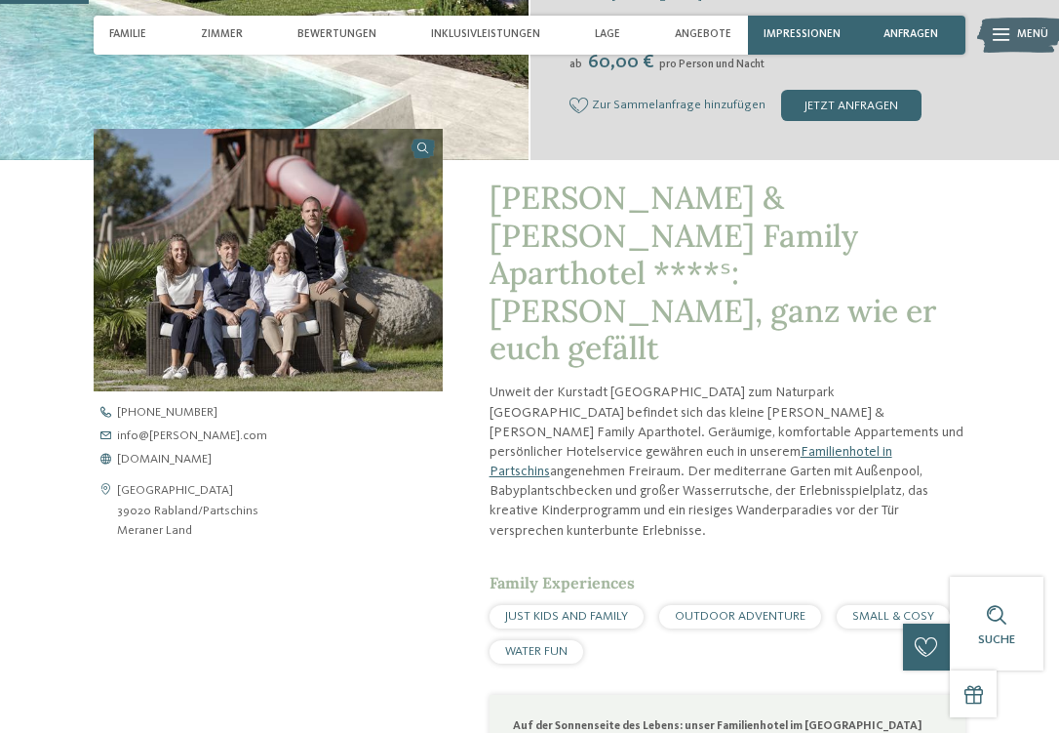
scroll to position [458, 0]
click at [195, 453] on span "www.heidi-edith.com" at bounding box center [164, 459] width 95 height 13
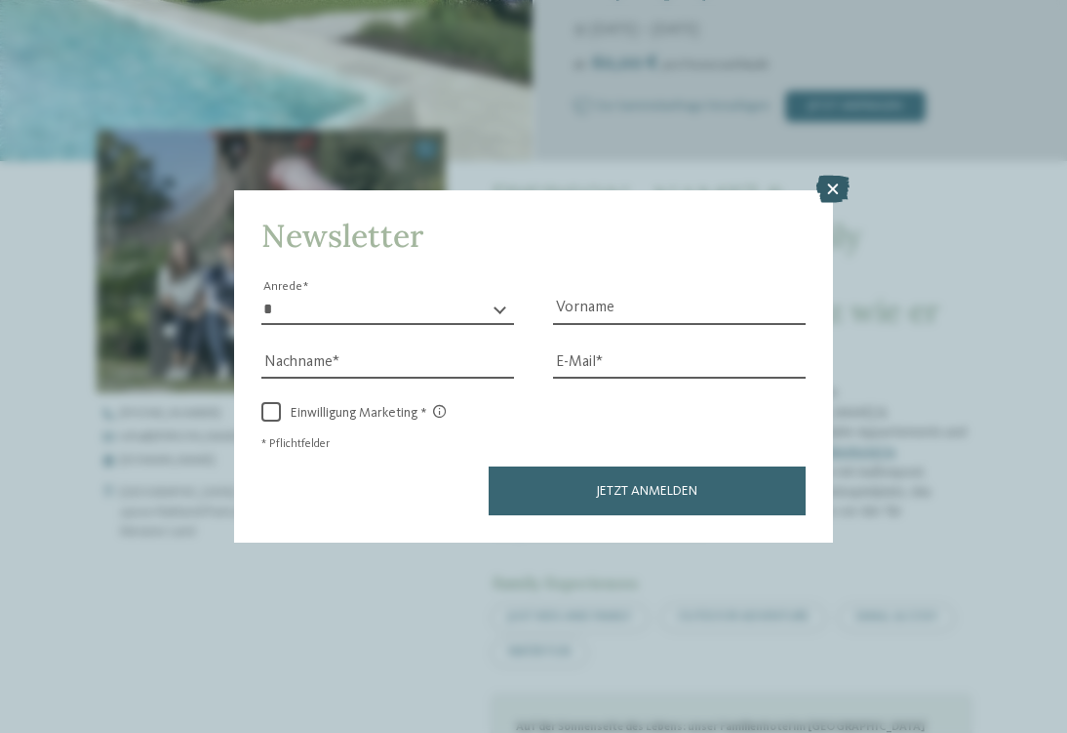
click at [836, 176] on icon at bounding box center [833, 189] width 33 height 27
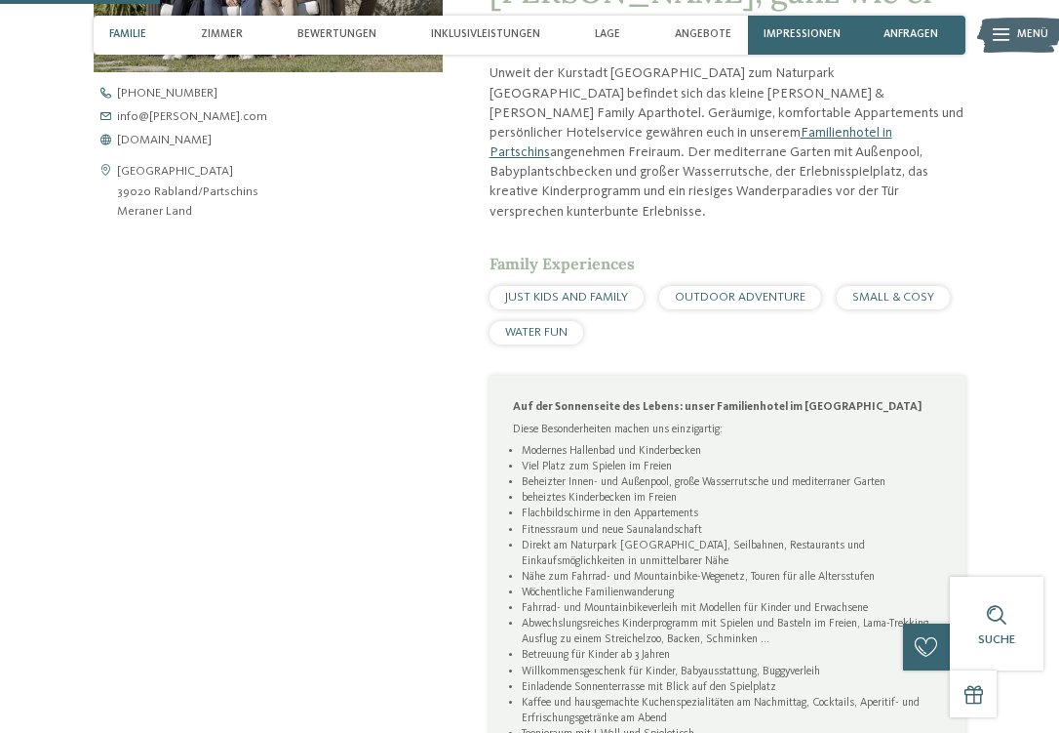
scroll to position [813, 0]
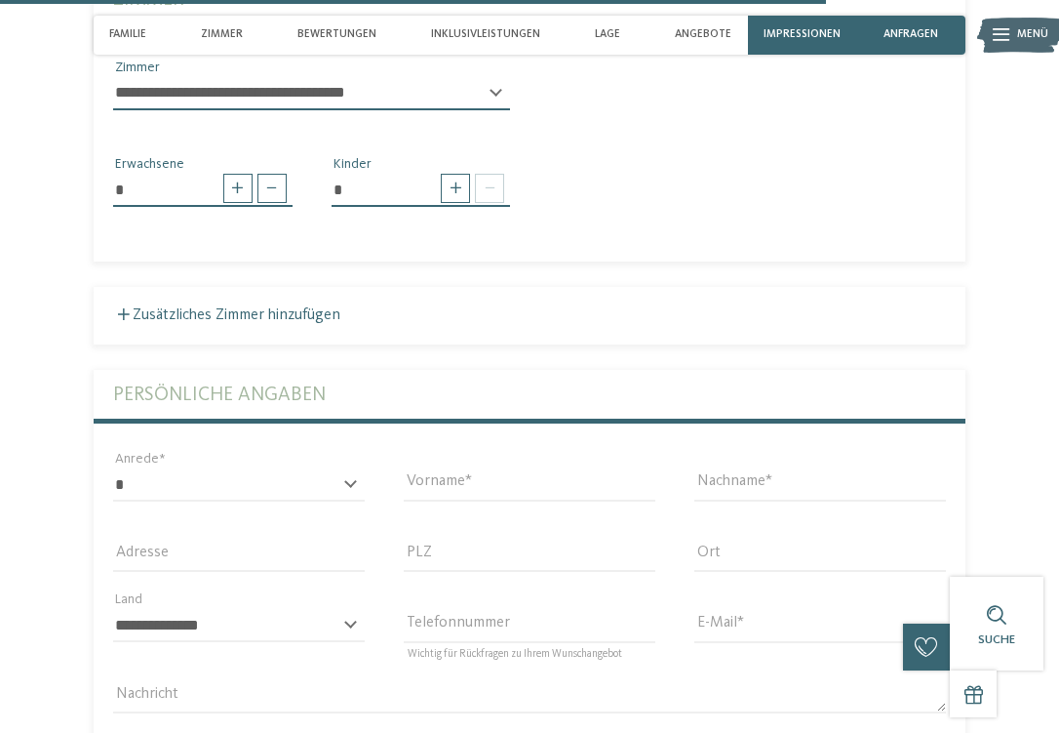
scroll to position [3963, 0]
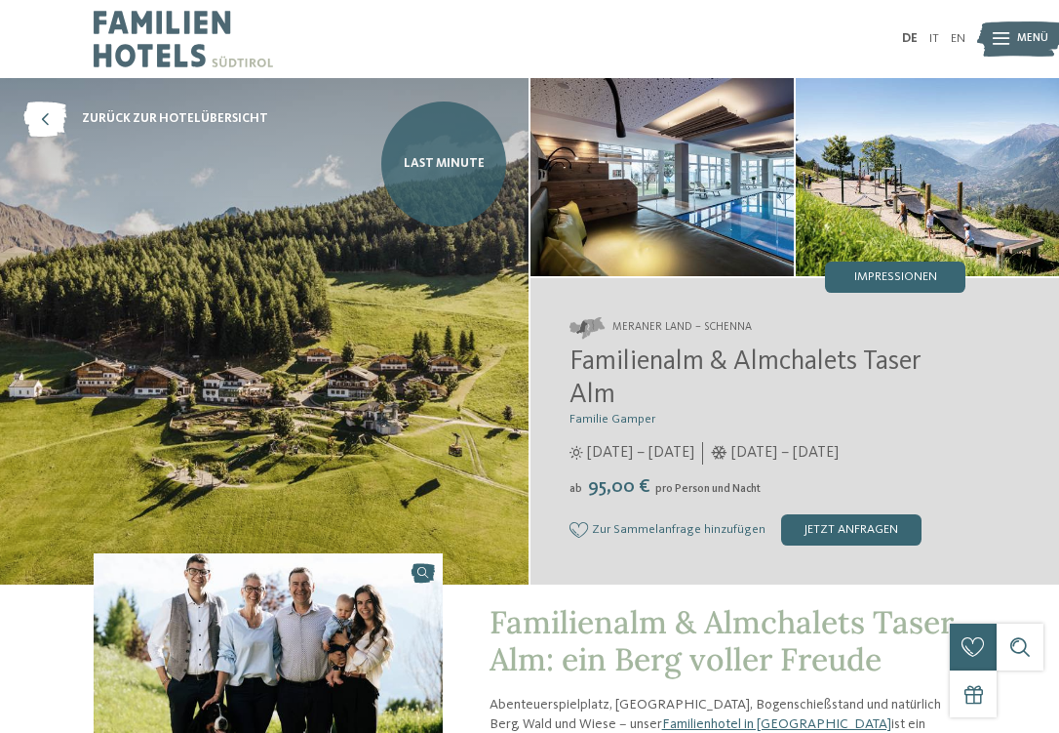
click at [468, 212] on link "Last Minute" at bounding box center [443, 163] width 125 height 125
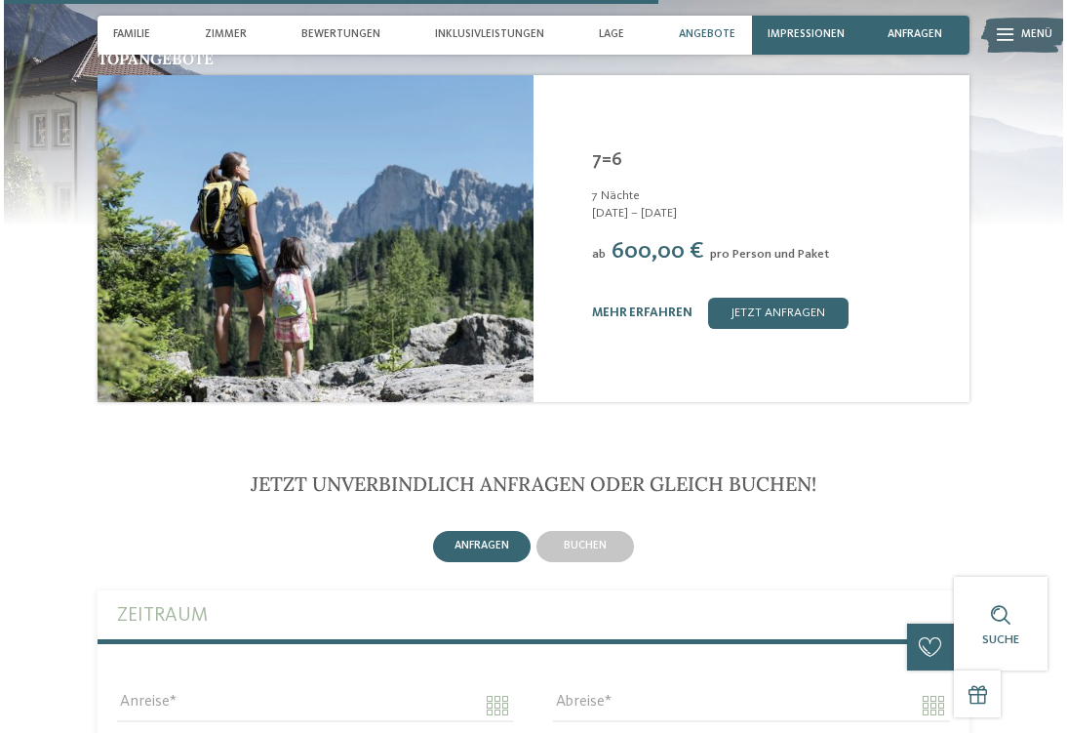
scroll to position [3161, 0]
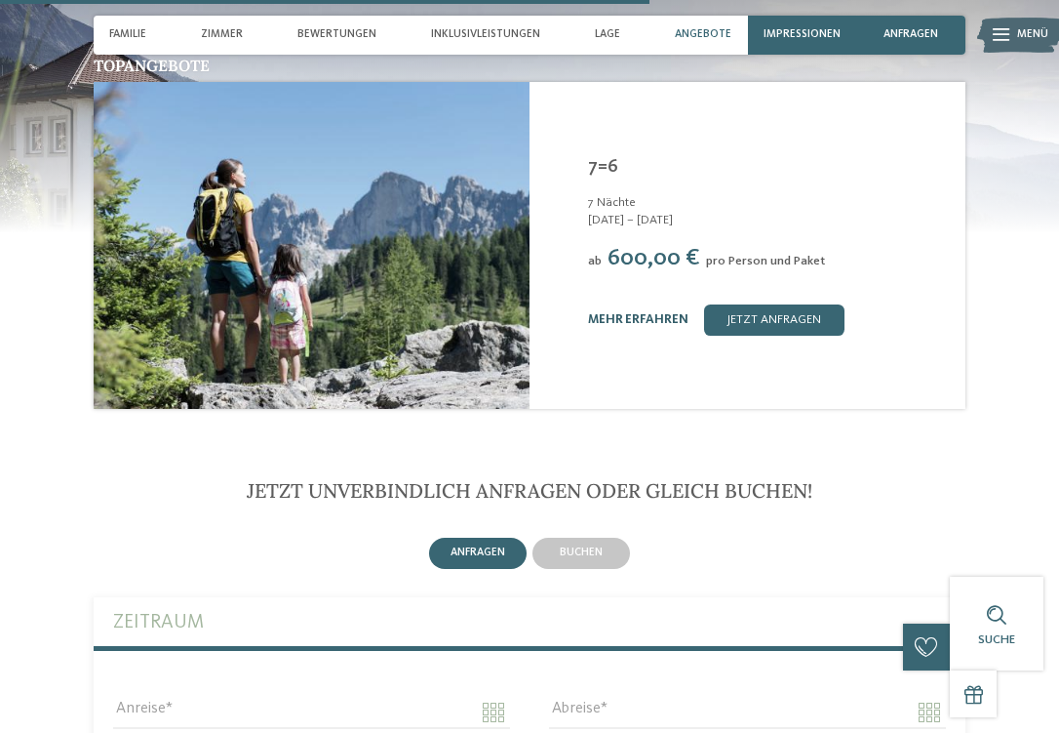
click at [667, 313] on link "mehr erfahren" at bounding box center [638, 319] width 100 height 13
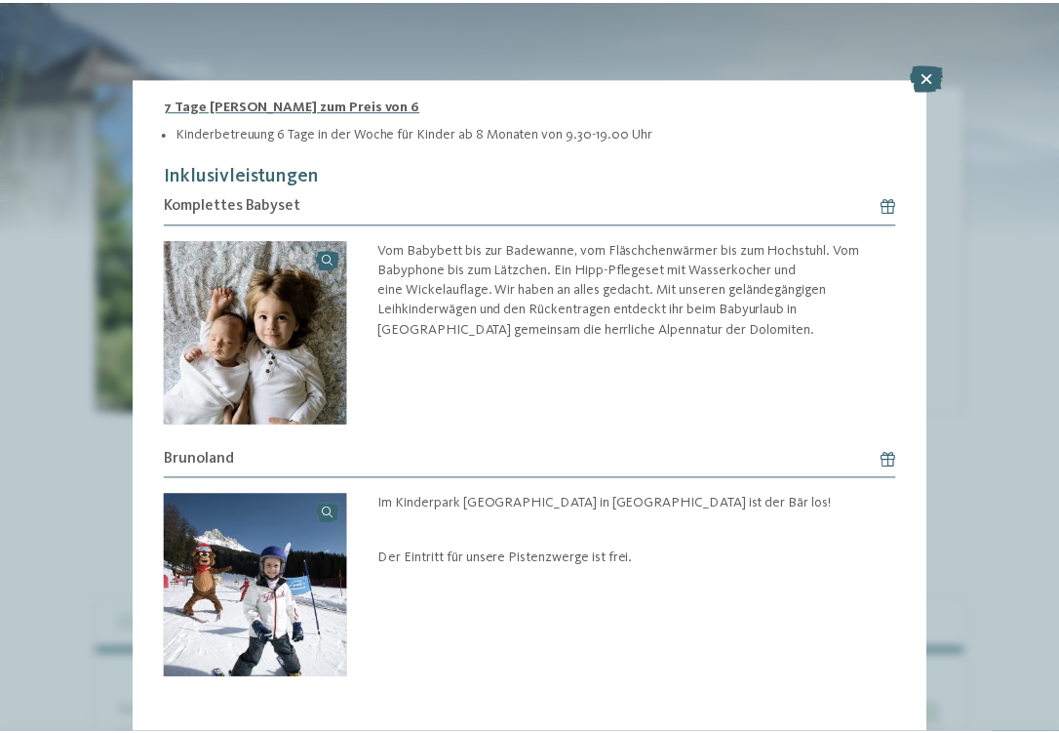
scroll to position [375, 0]
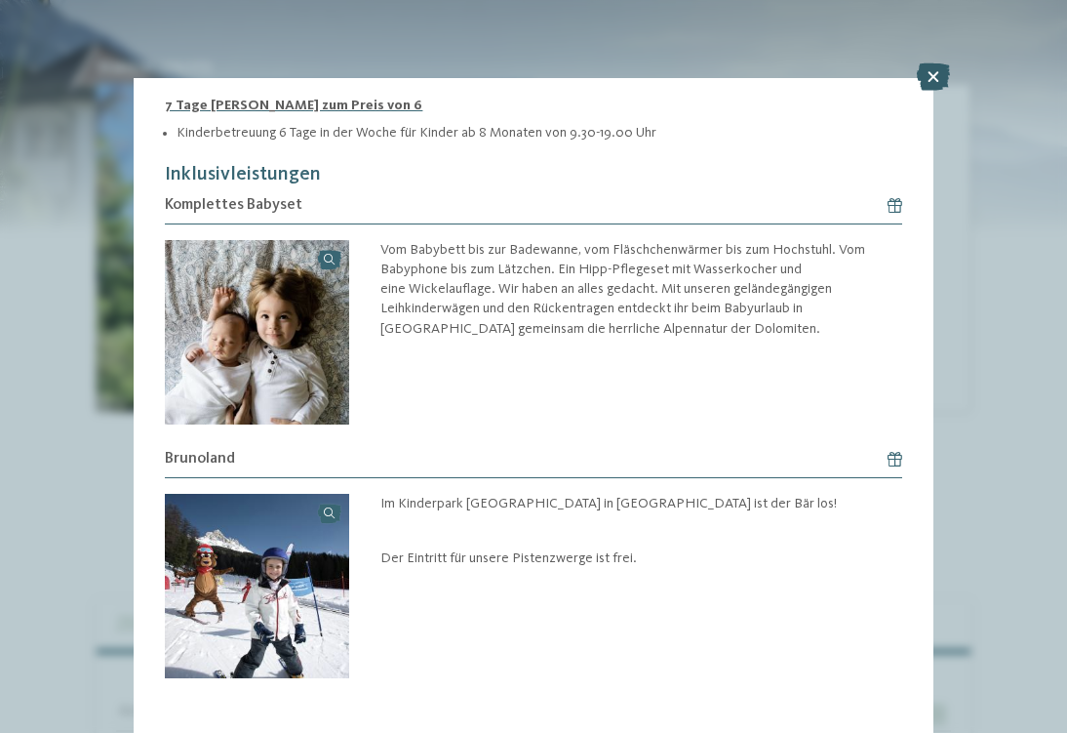
click at [928, 76] on icon at bounding box center [933, 76] width 33 height 27
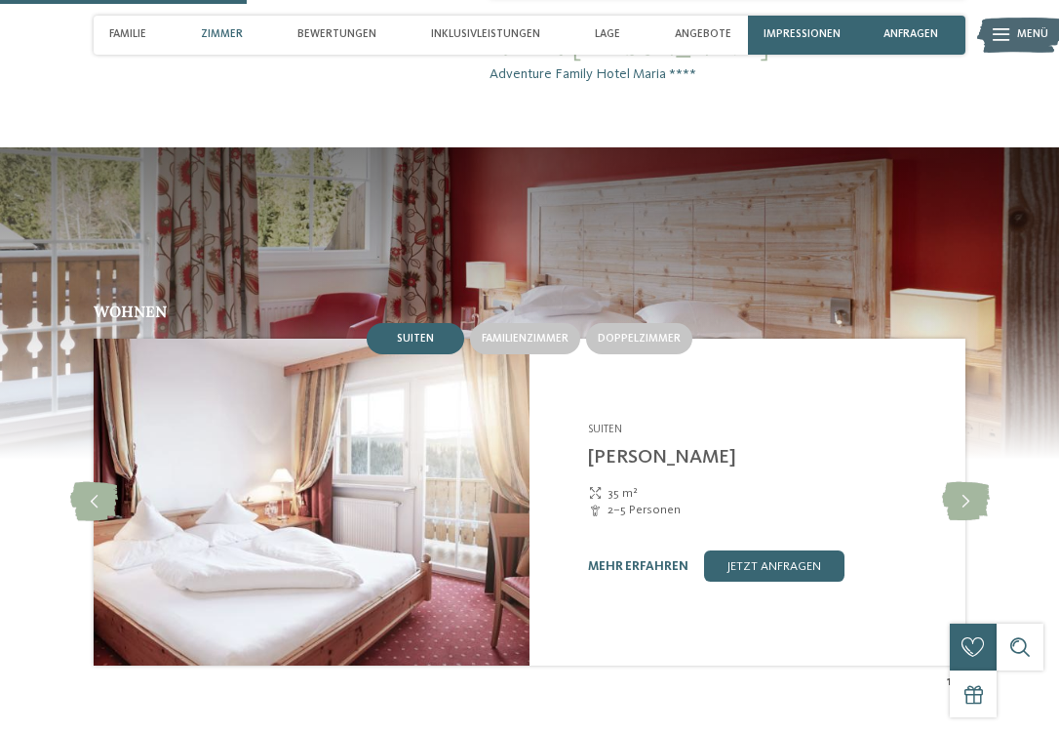
scroll to position [1204, 0]
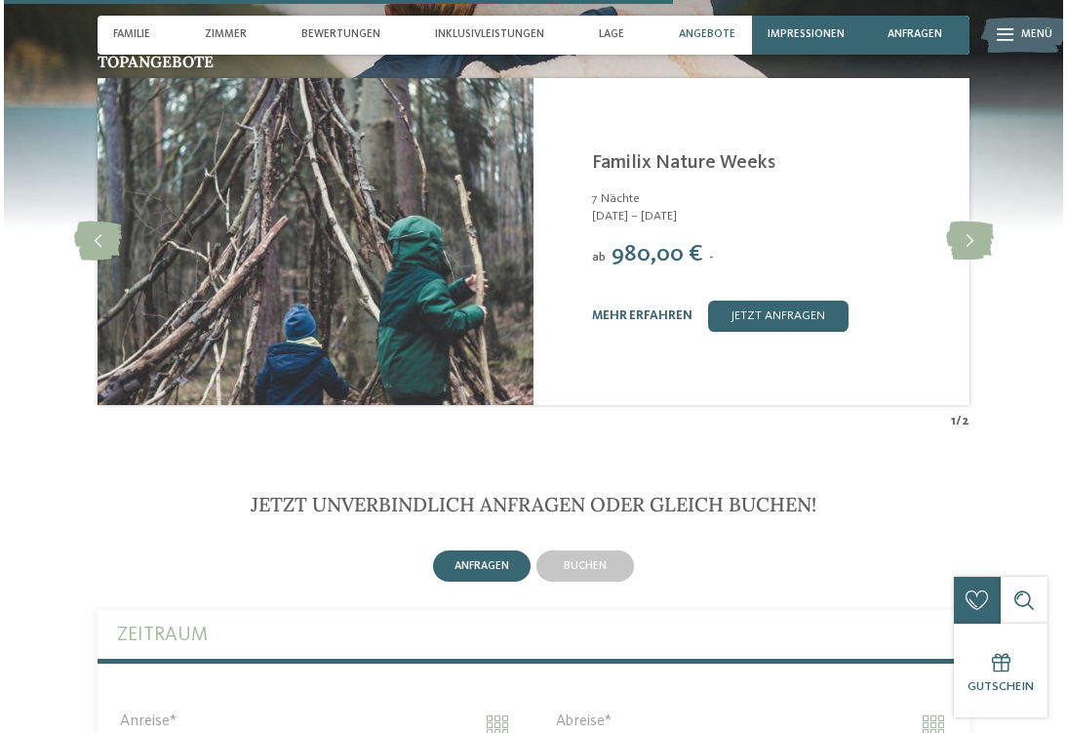
scroll to position [3397, 0]
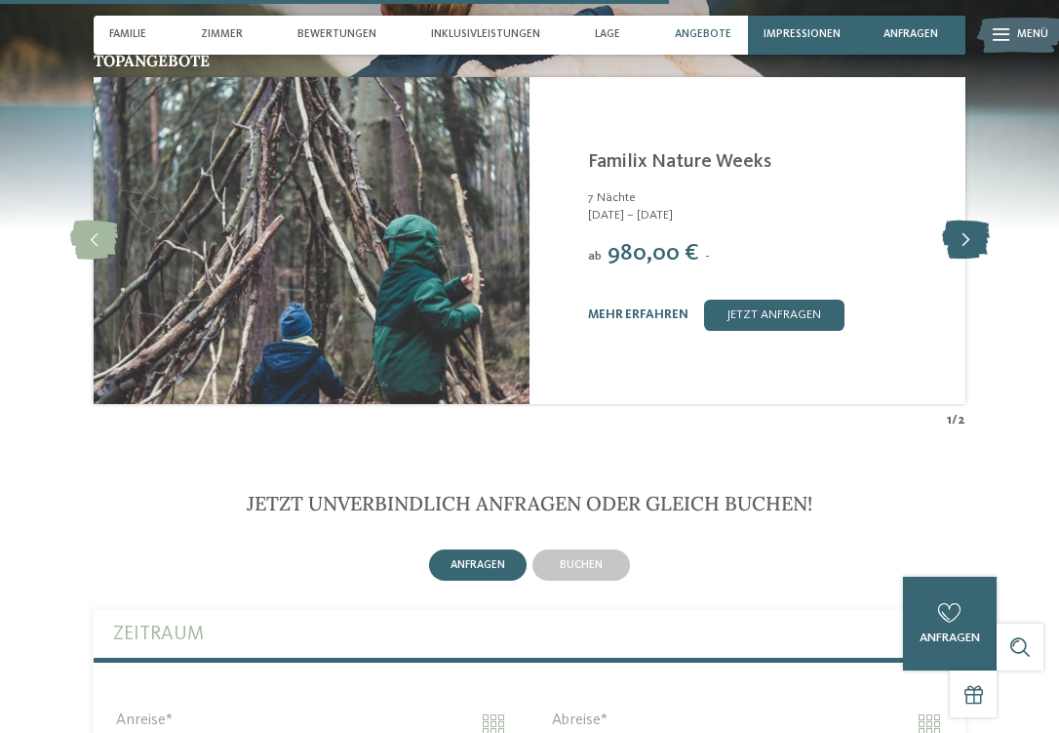
click at [966, 220] on icon at bounding box center [966, 239] width 48 height 39
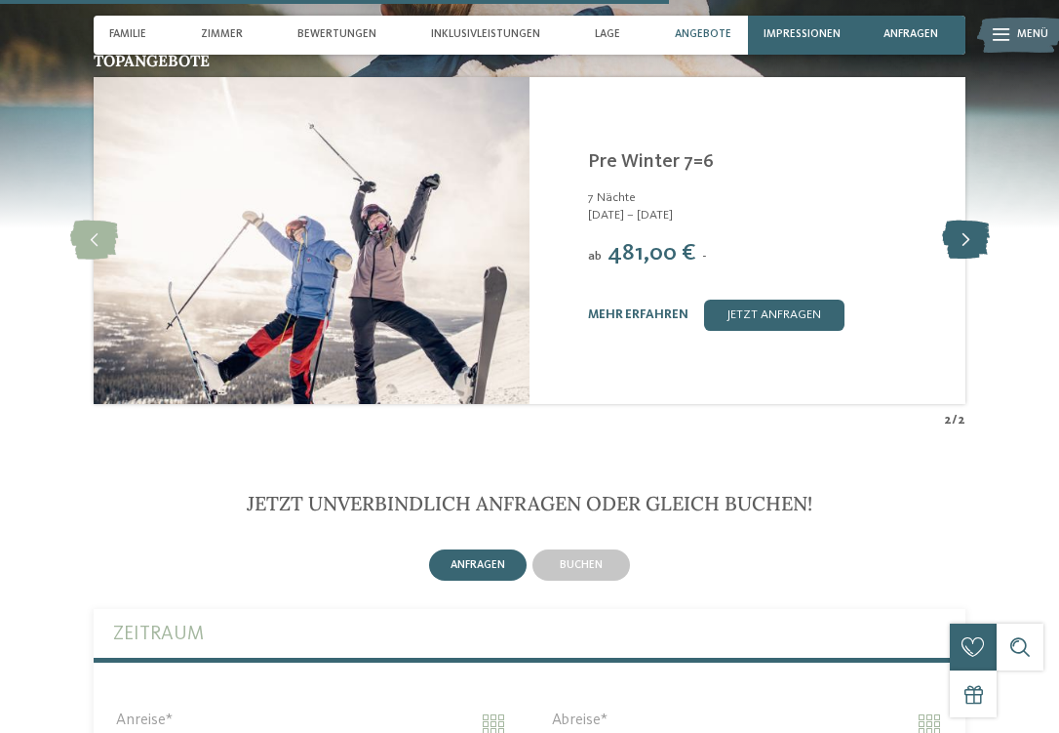
click at [975, 220] on icon at bounding box center [966, 239] width 48 height 39
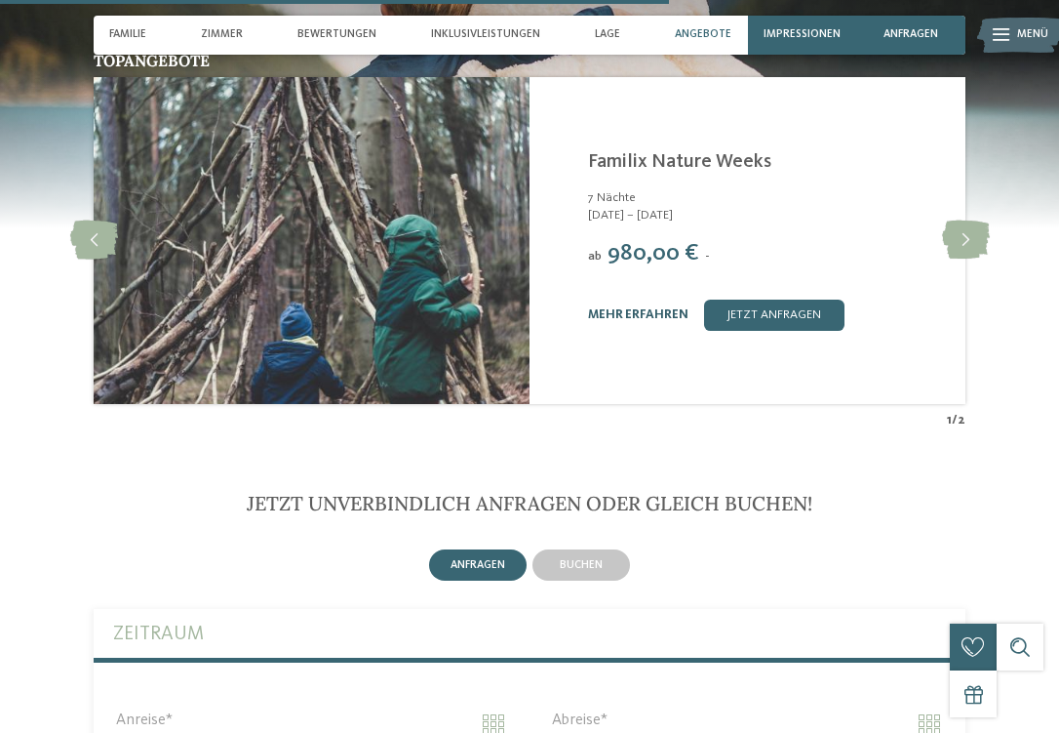
click at [647, 308] on link "mehr erfahren" at bounding box center [638, 314] width 100 height 13
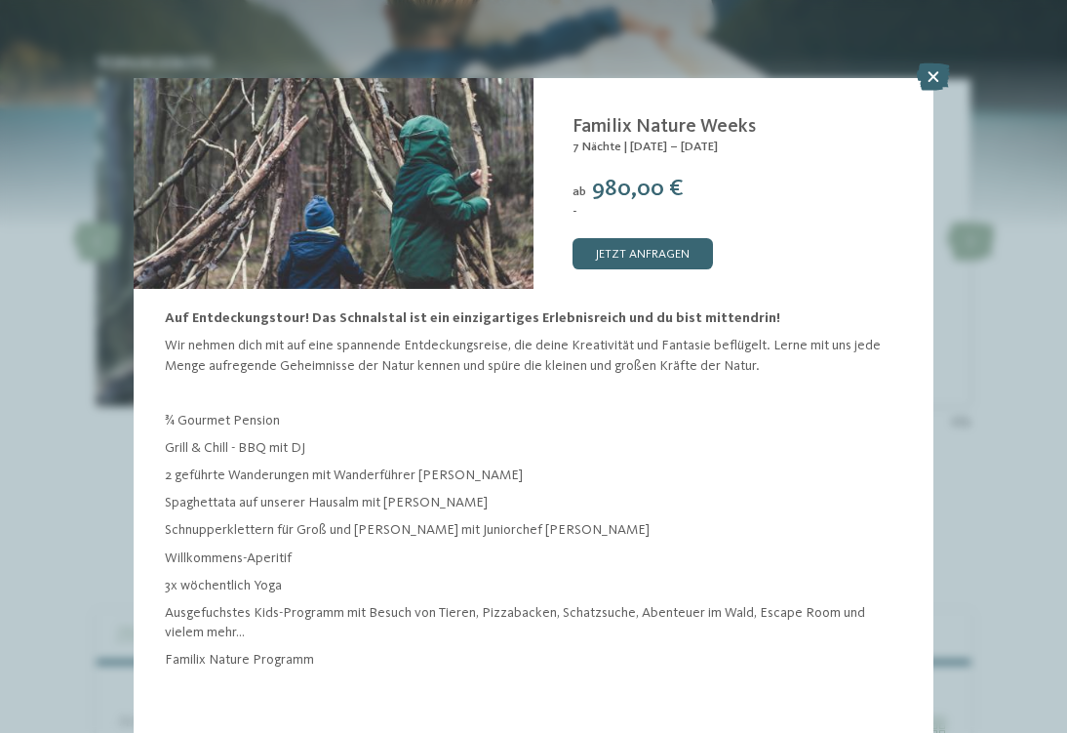
scroll to position [167, 0]
click at [664, 238] on link "jetzt anfragen" at bounding box center [643, 253] width 140 height 31
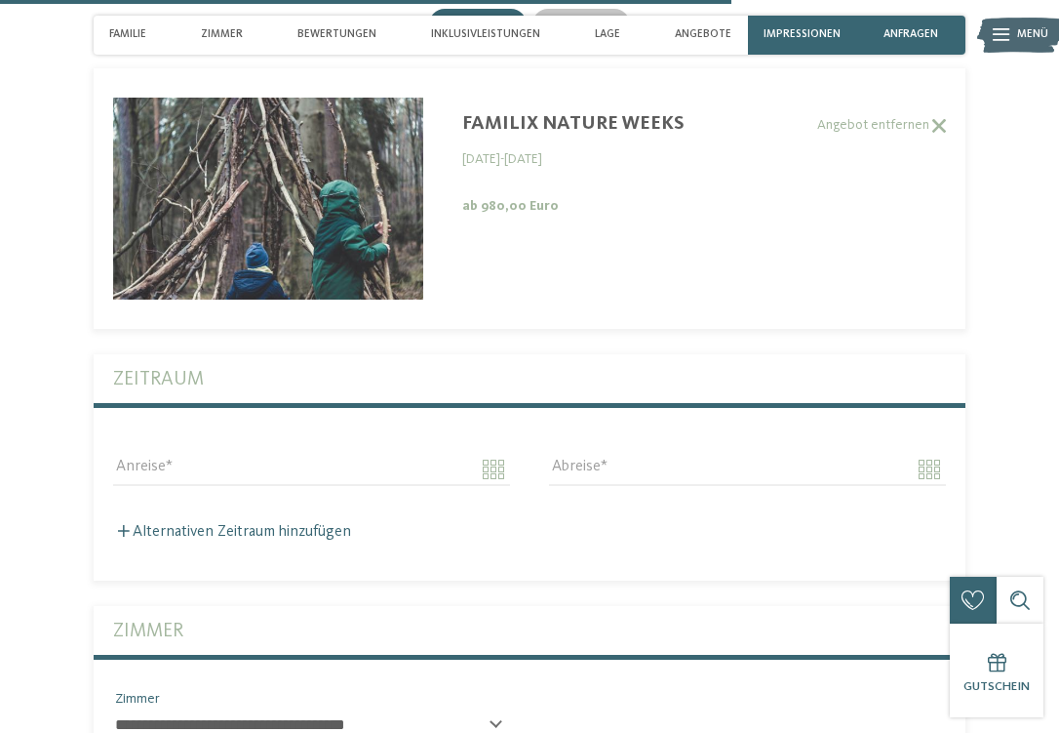
scroll to position [3938, 0]
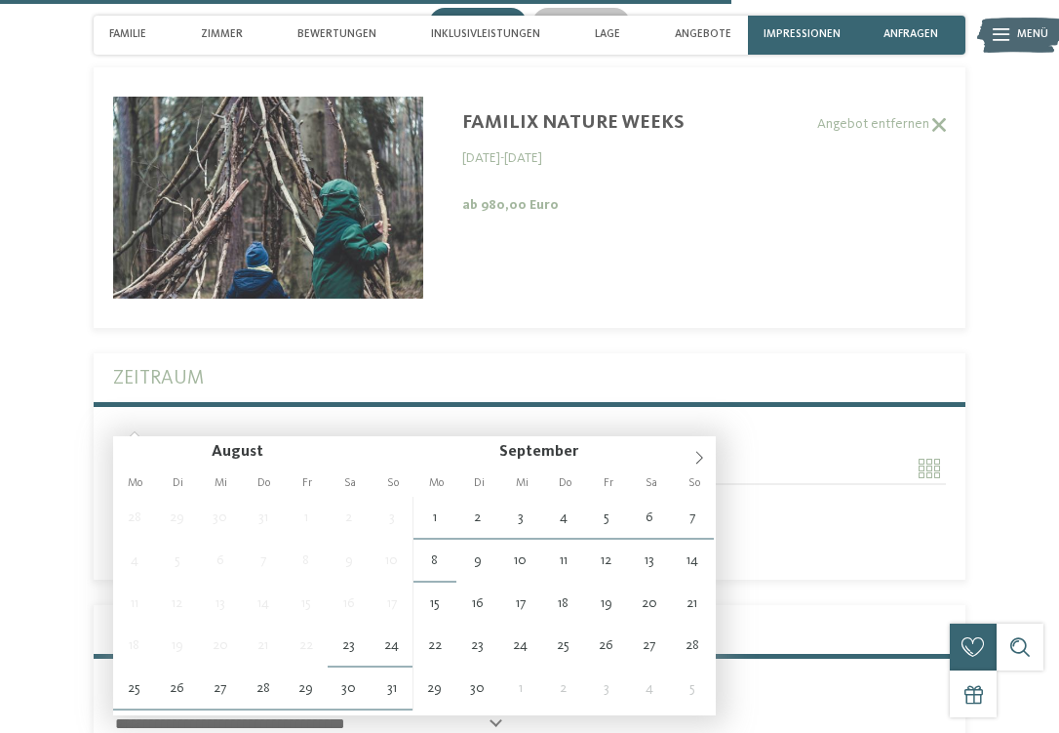
click at [494, 452] on input "Anreise" at bounding box center [311, 468] width 397 height 33
click at [694, 457] on icon at bounding box center [700, 458] width 14 height 14
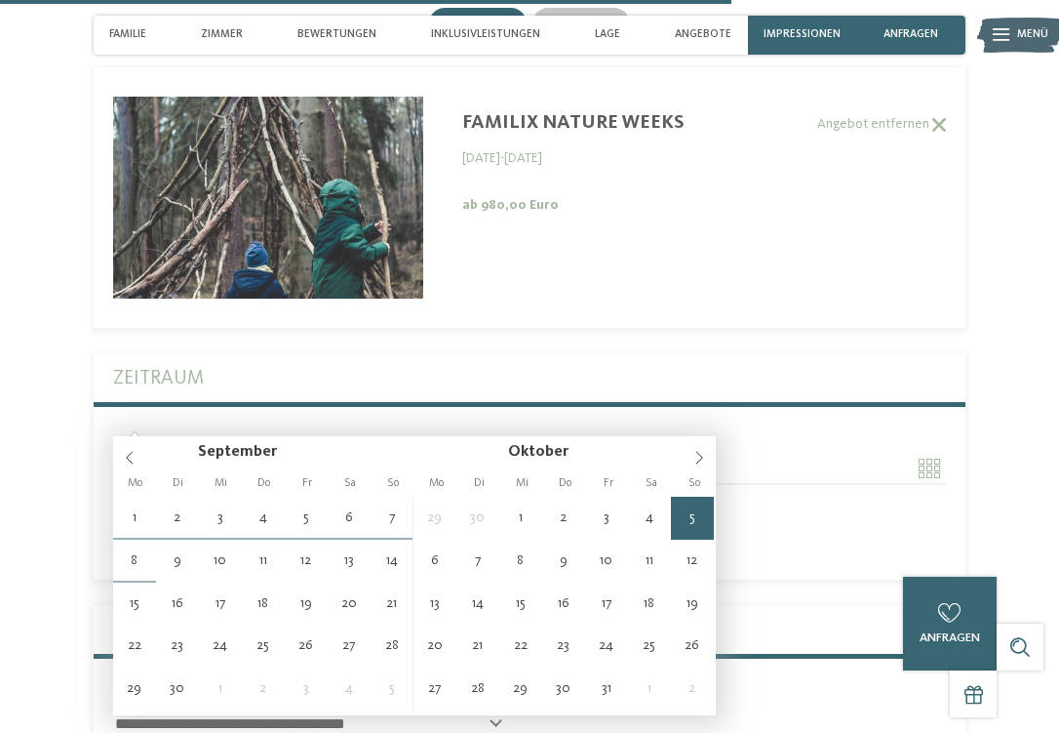
type input "**********"
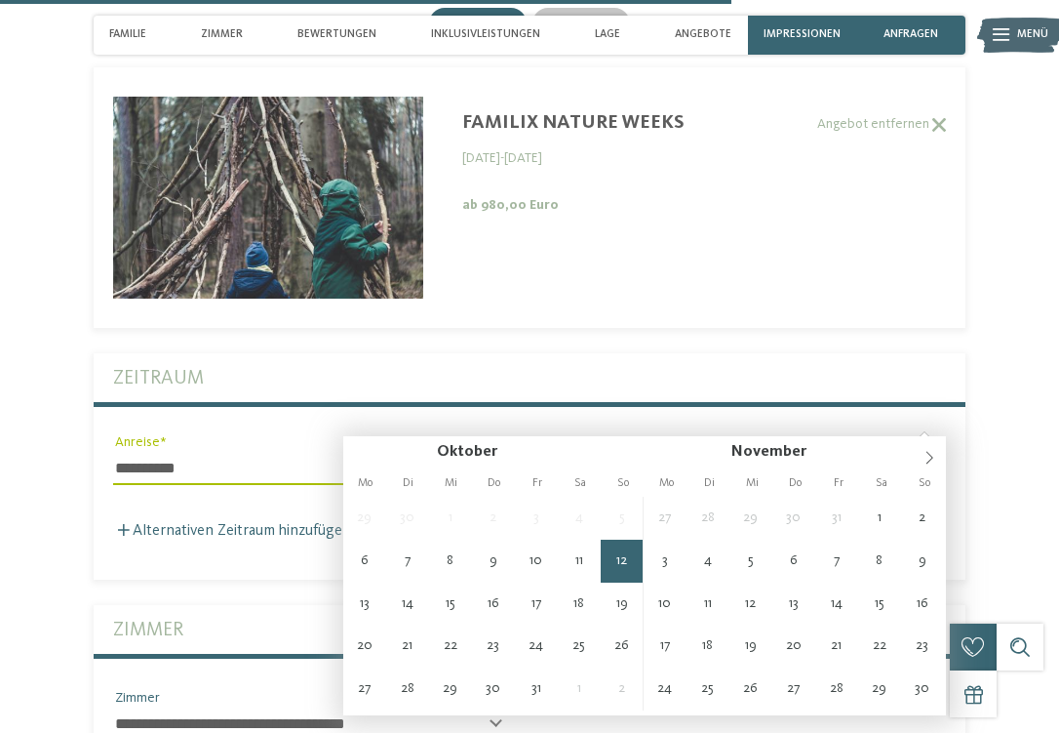
type input "**********"
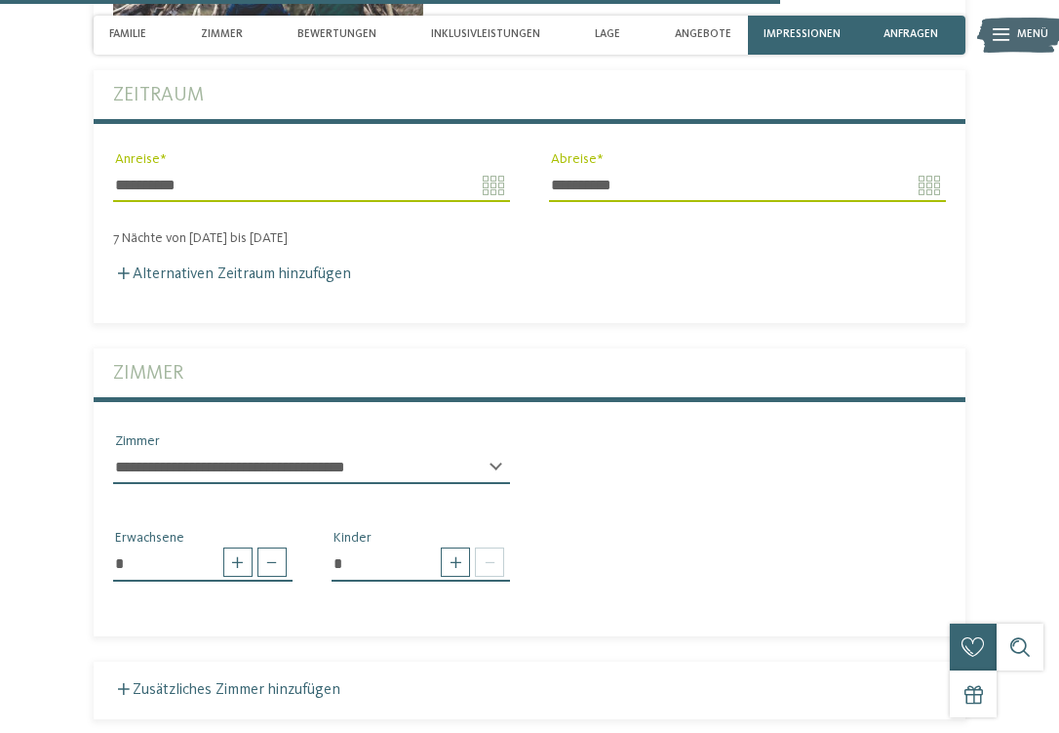
scroll to position [4222, 0]
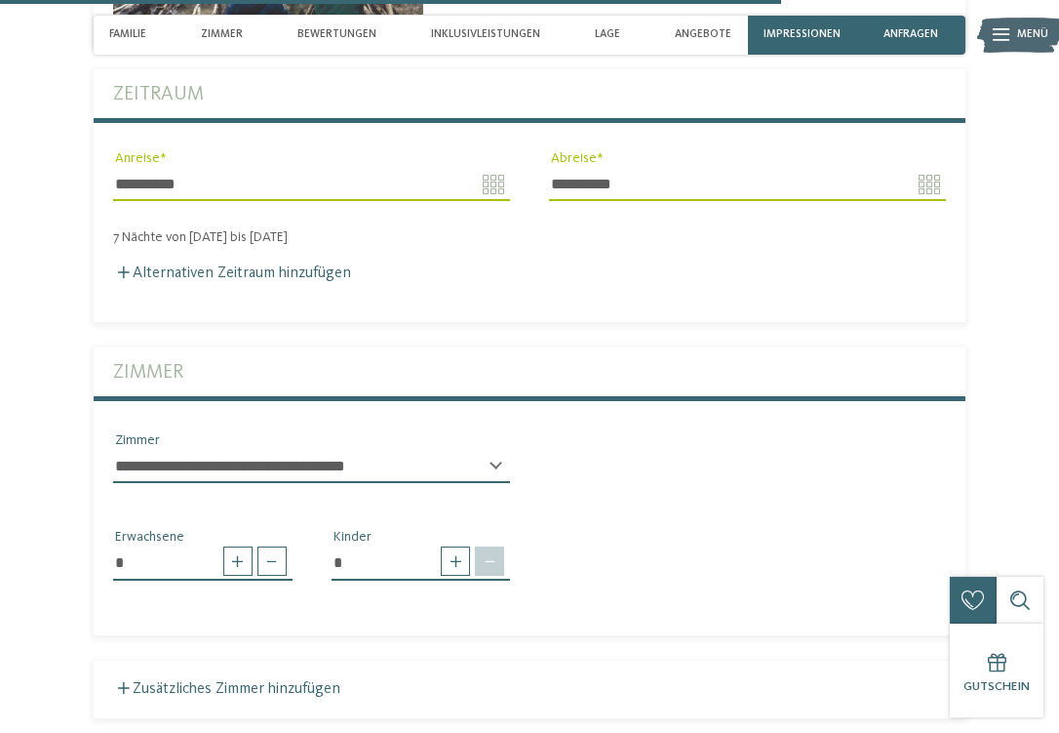
click at [495, 546] on span at bounding box center [489, 560] width 29 height 29
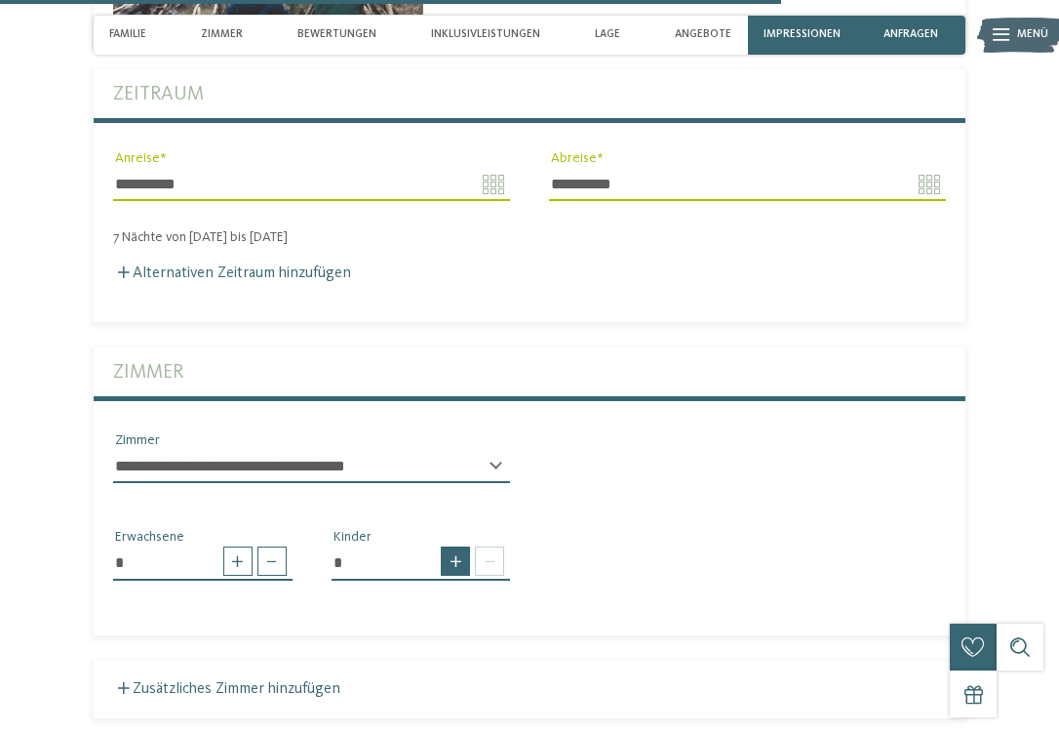
click at [461, 546] on span at bounding box center [455, 560] width 29 height 29
type input "*"
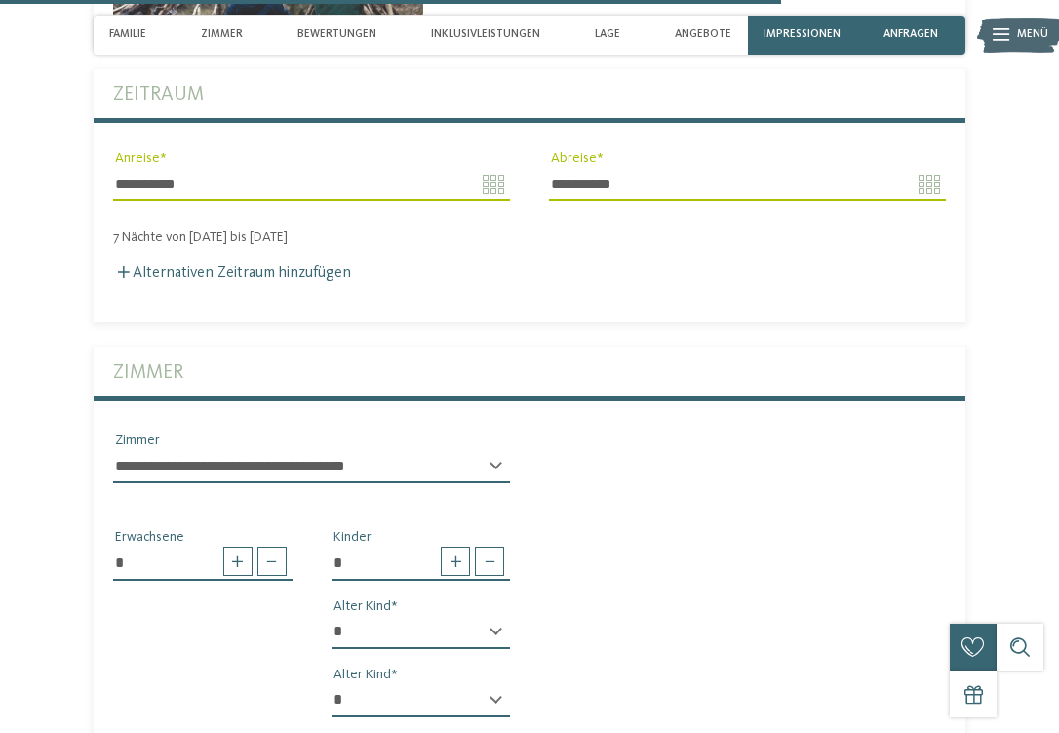
click at [499, 616] on div "* * * * * * * * * * * ** ** ** ** ** ** ** ** Alter Kind" at bounding box center [422, 640] width 180 height 49
click at [498, 616] on div "* * * * * * * * * * * ** ** ** ** ** ** ** ** Alter Kind" at bounding box center [422, 640] width 180 height 49
select select "*"
select select "**"
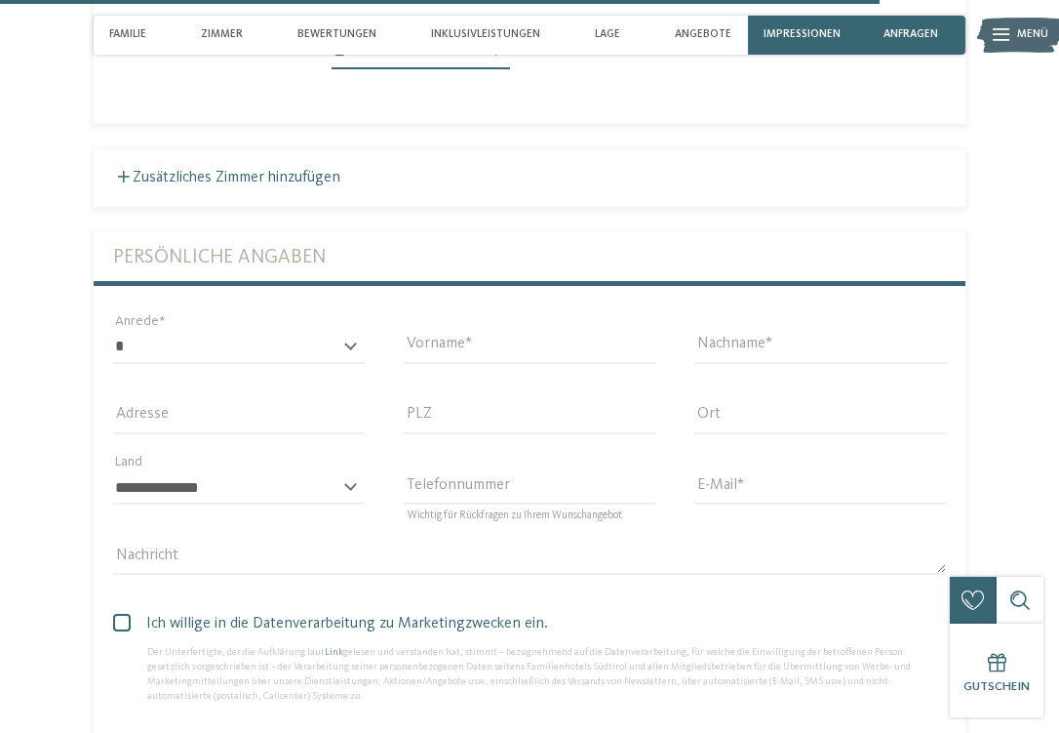
scroll to position [4869, 0]
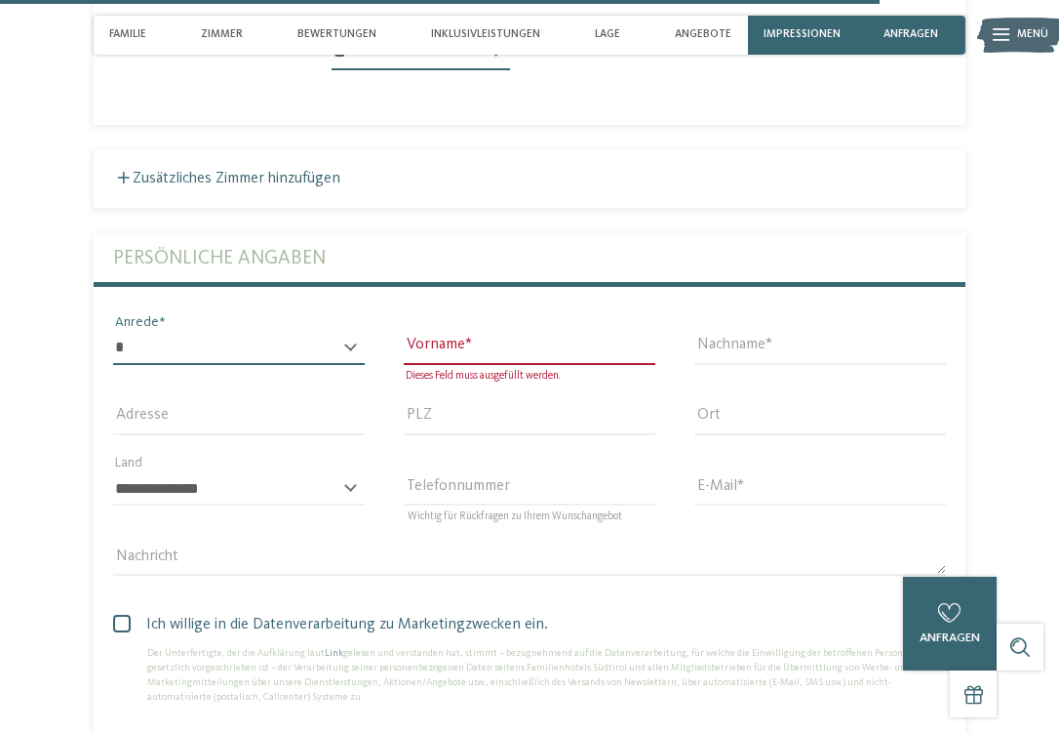
select select "*"
click at [439, 332] on input "Vorname" at bounding box center [530, 348] width 252 height 33
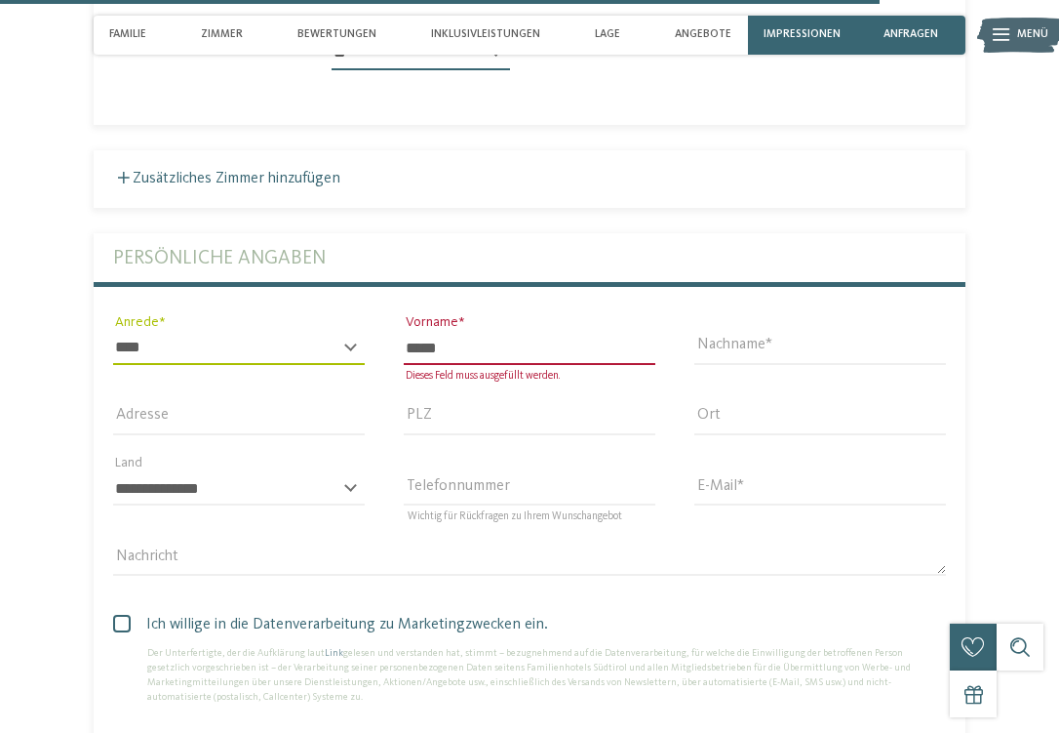
type input "*****"
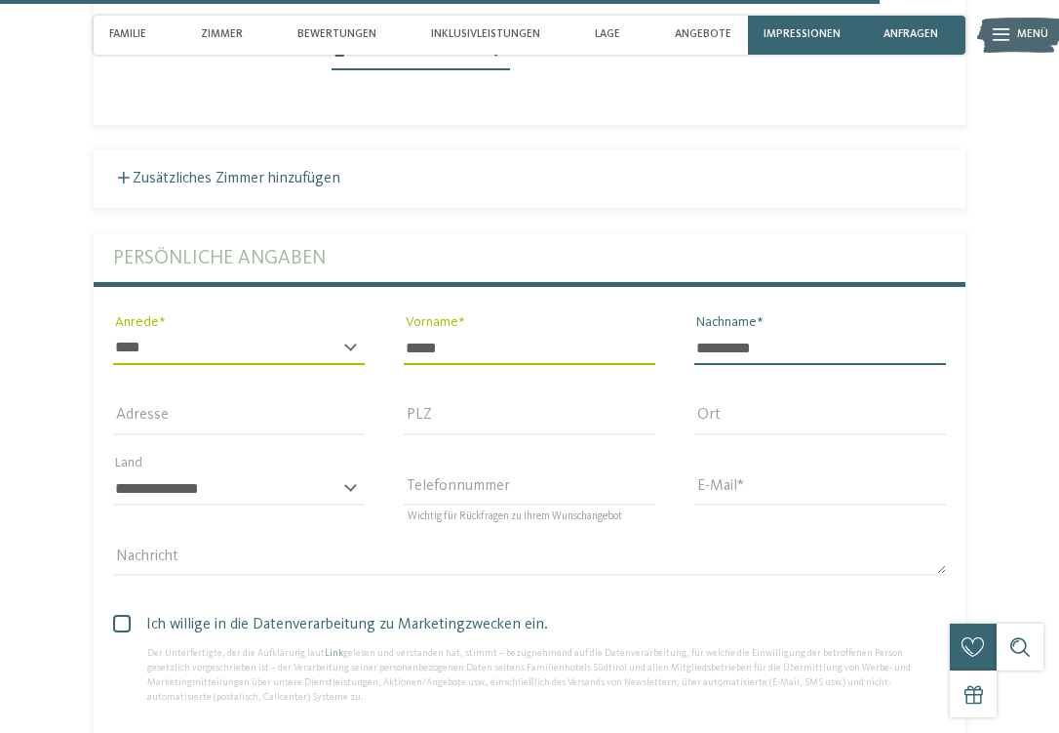
type input "*********"
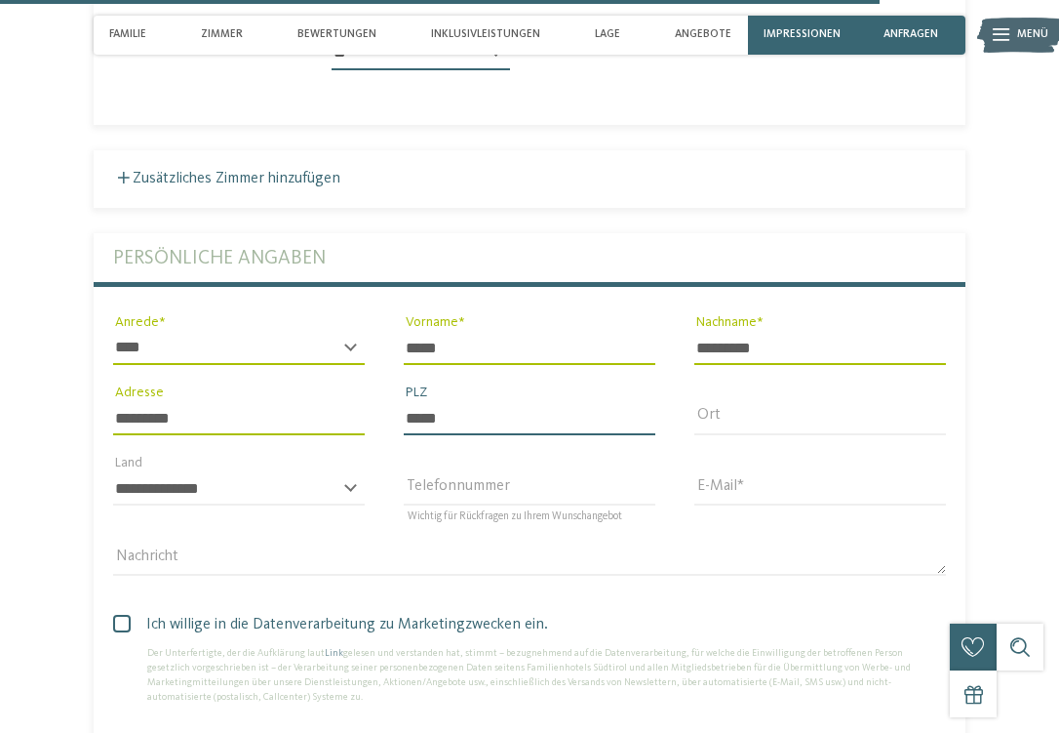
type input "*****"
type input "**********"
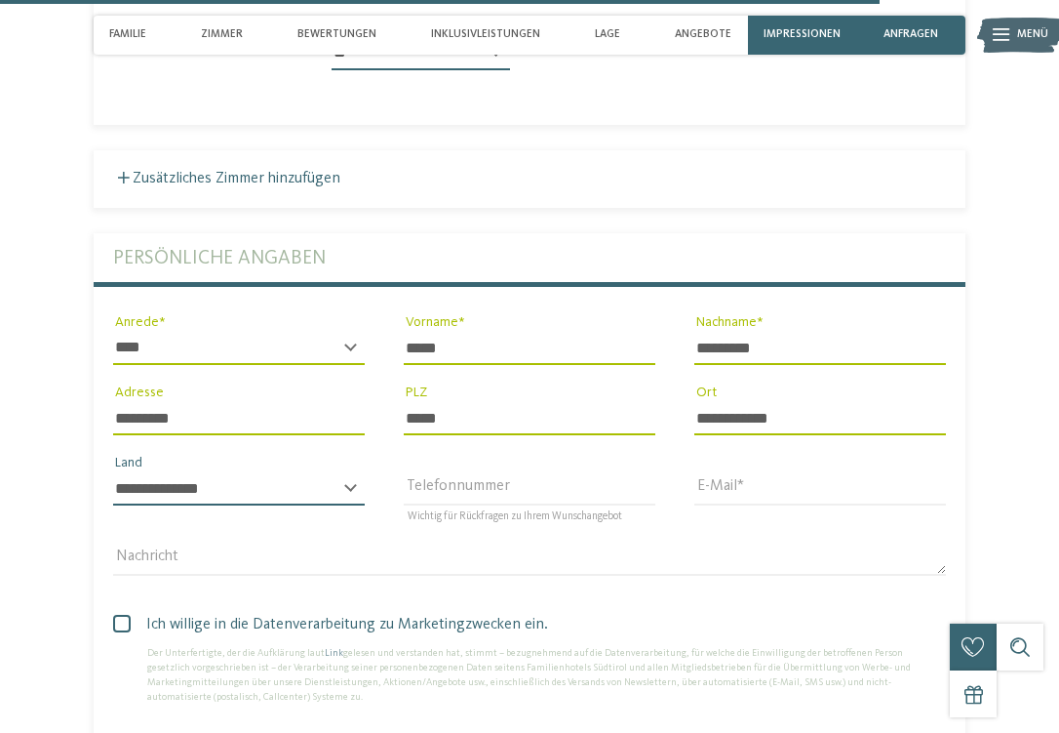
select select "**"
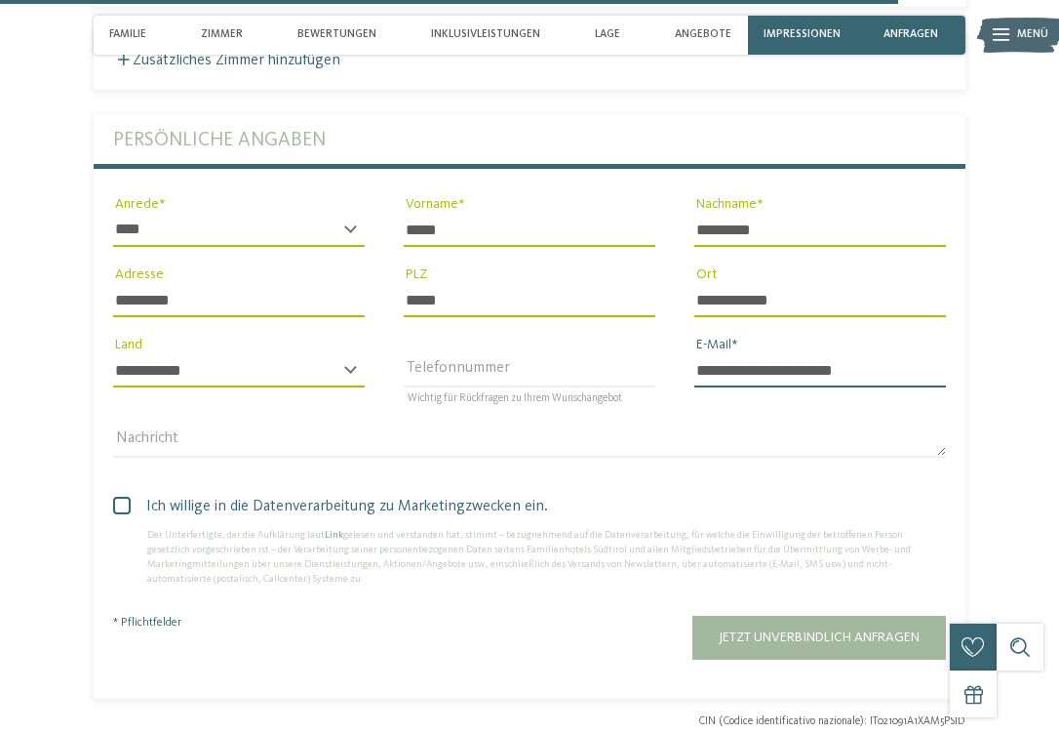
scroll to position [4999, 0]
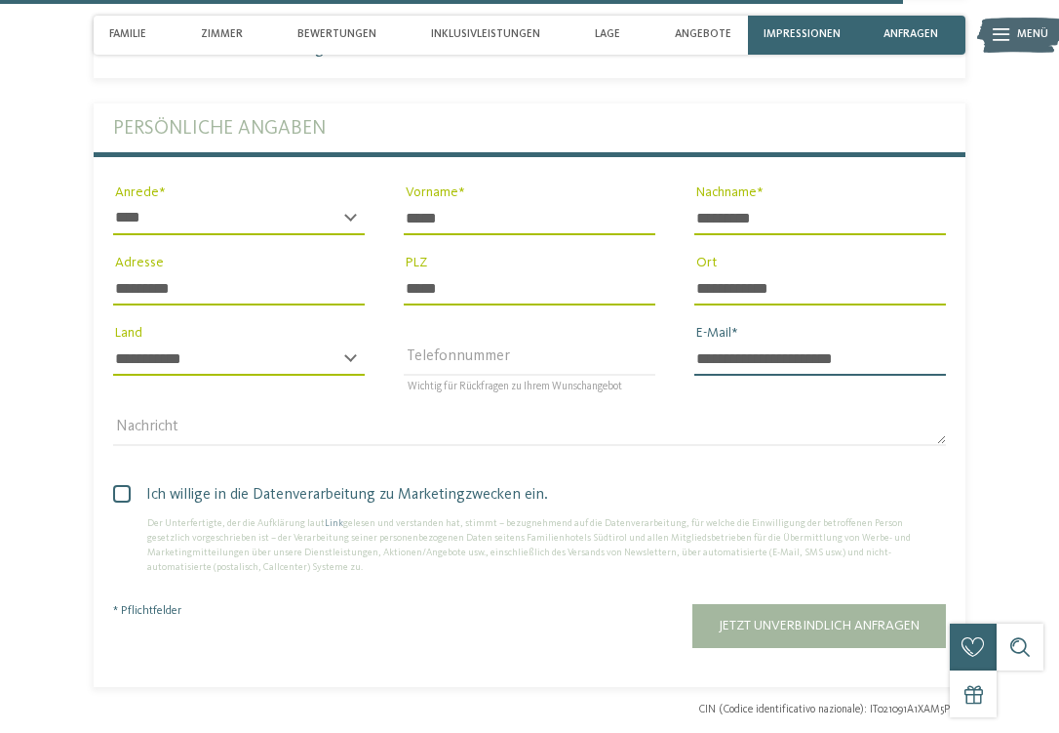
type input "**********"
click at [117, 485] on span at bounding box center [122, 494] width 18 height 18
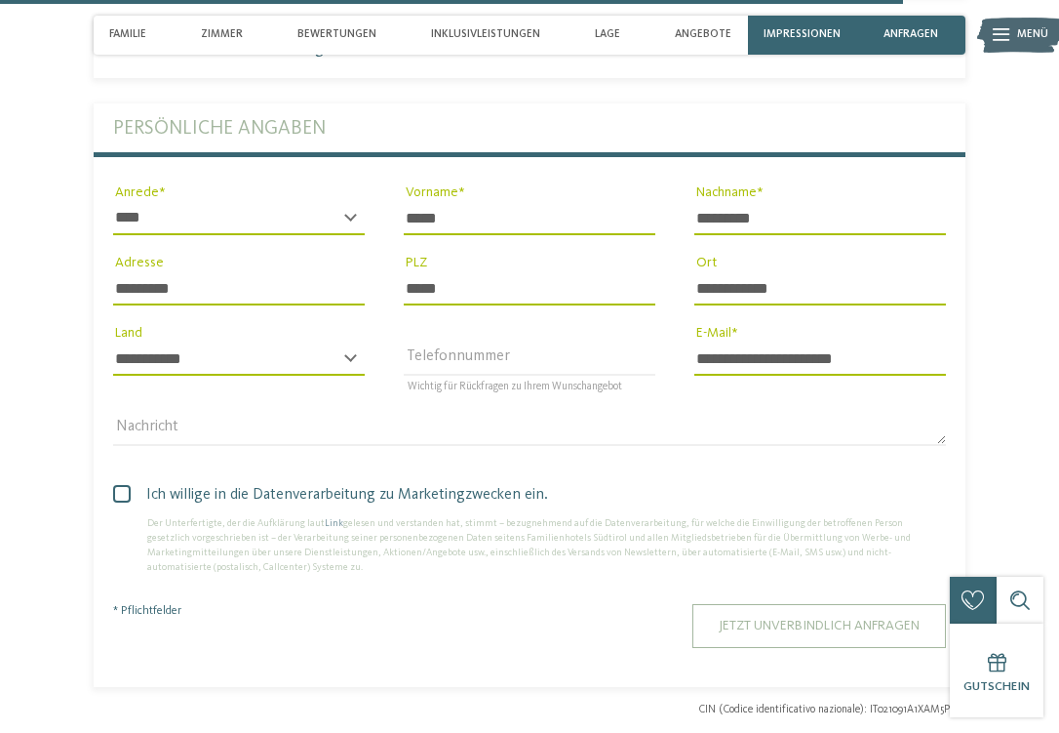
click at [758, 619] on span "Jetzt unverbindlich anfragen" at bounding box center [819, 626] width 201 height 14
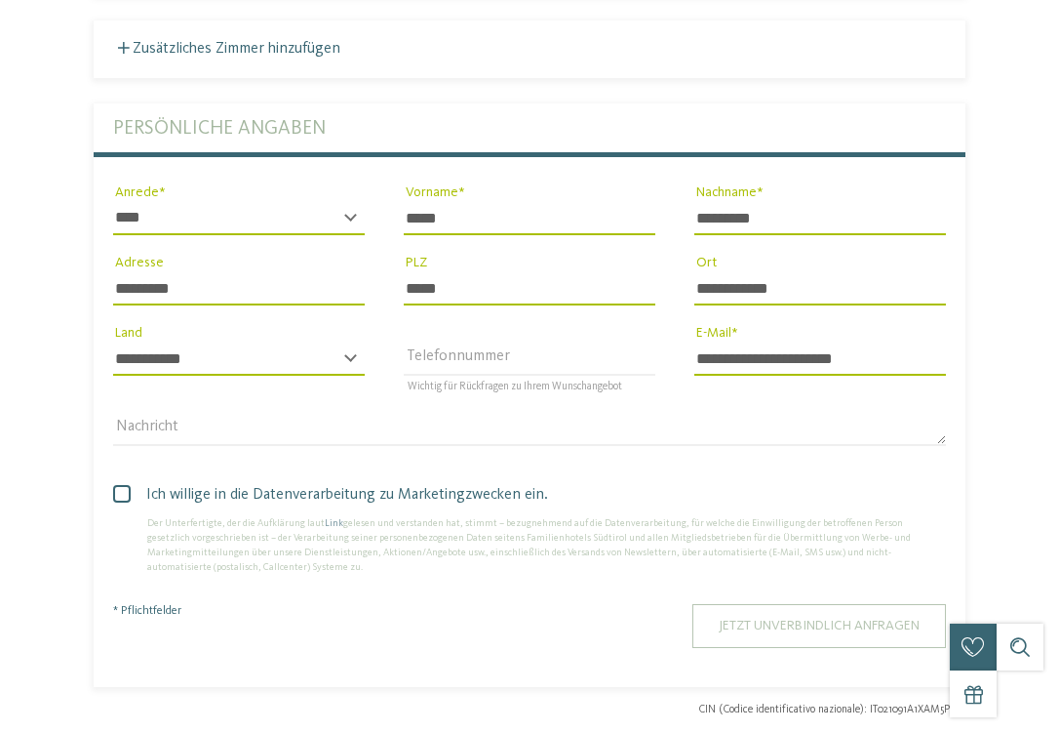
scroll to position [0, 0]
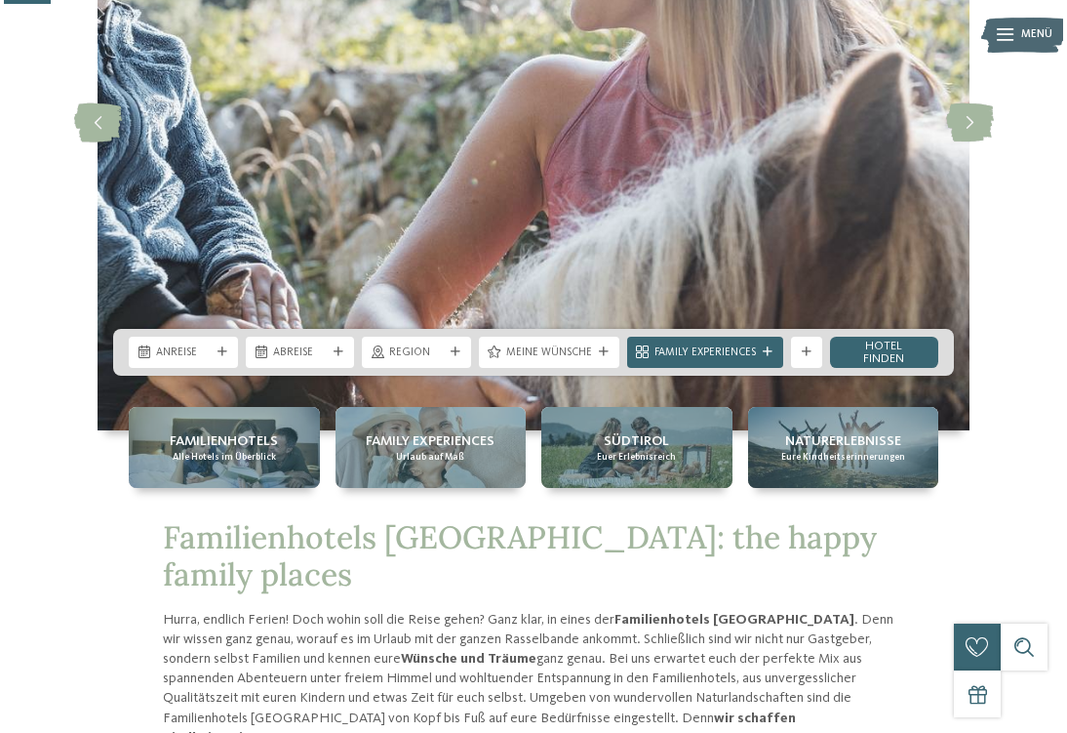
scroll to position [302, 0]
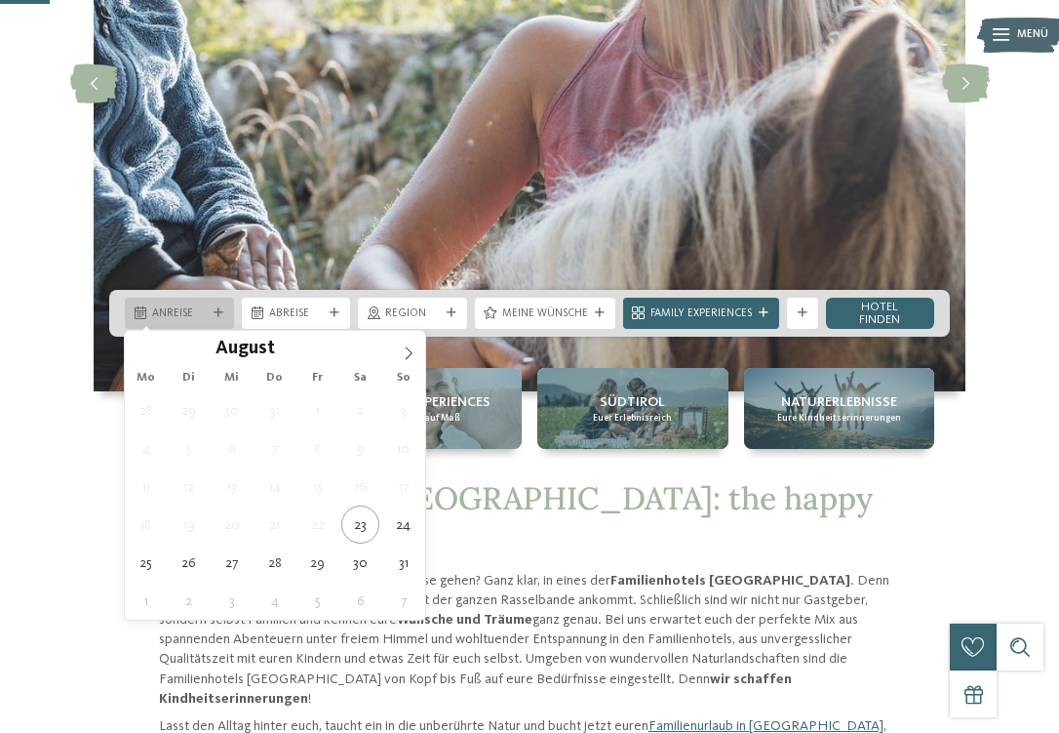
click at [193, 324] on div "Anreise" at bounding box center [179, 313] width 109 height 31
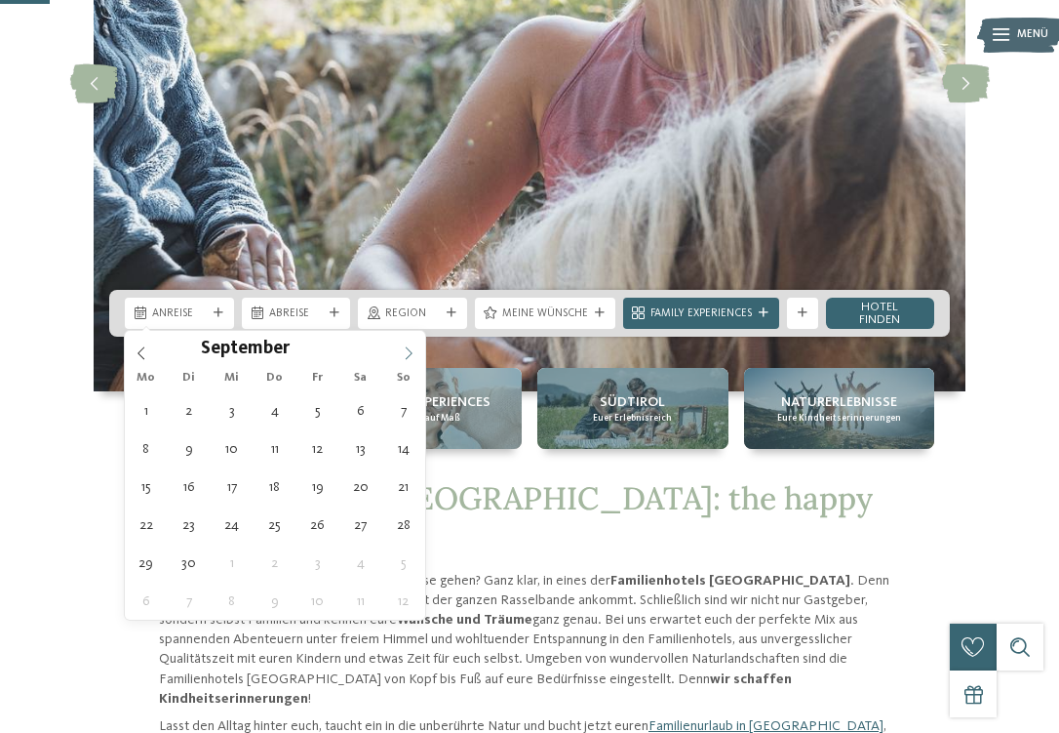
click at [403, 350] on icon at bounding box center [409, 353] width 14 height 14
type div "[DATE]"
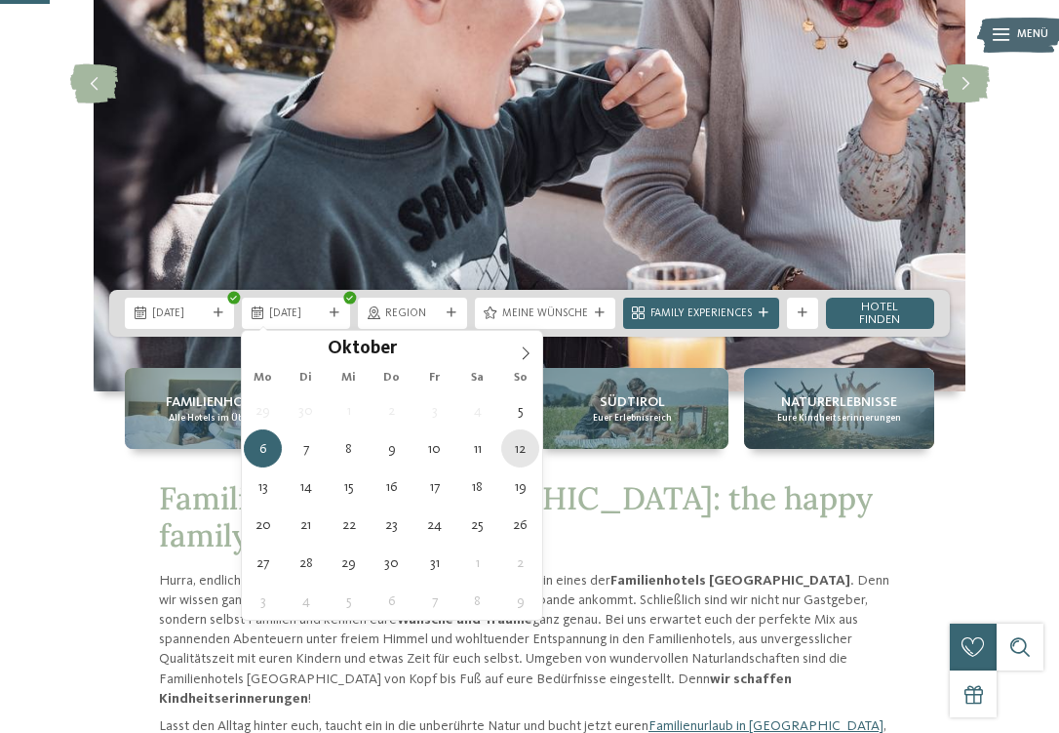
type div "[DATE]"
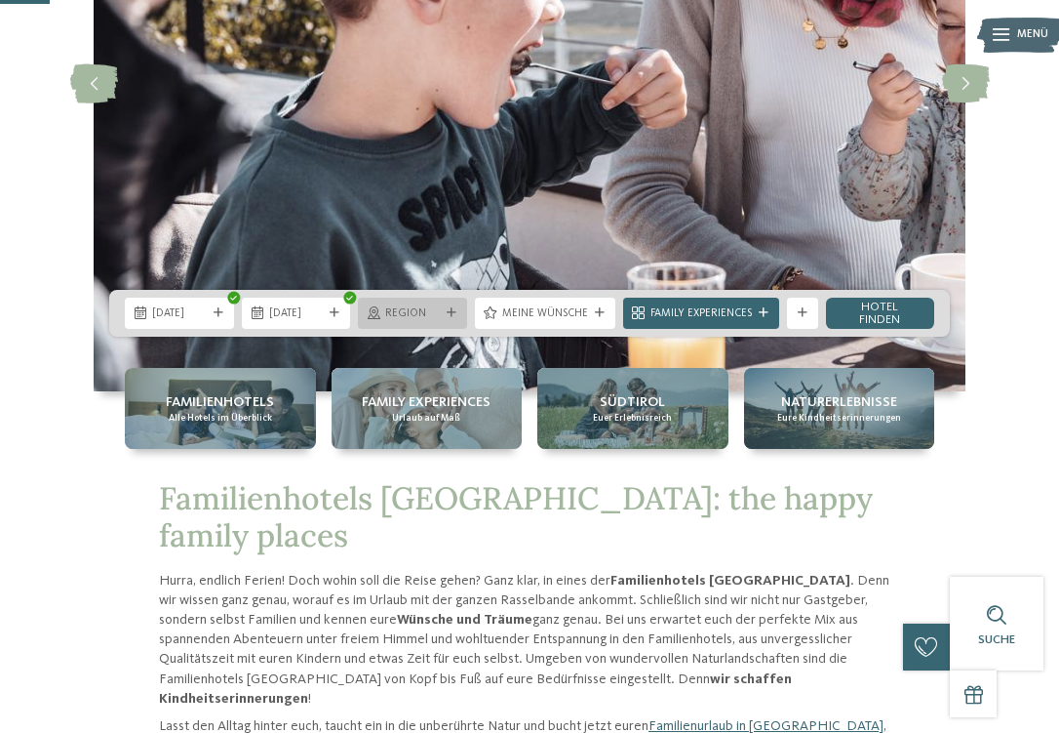
click at [437, 301] on div "Region" at bounding box center [412, 313] width 109 height 31
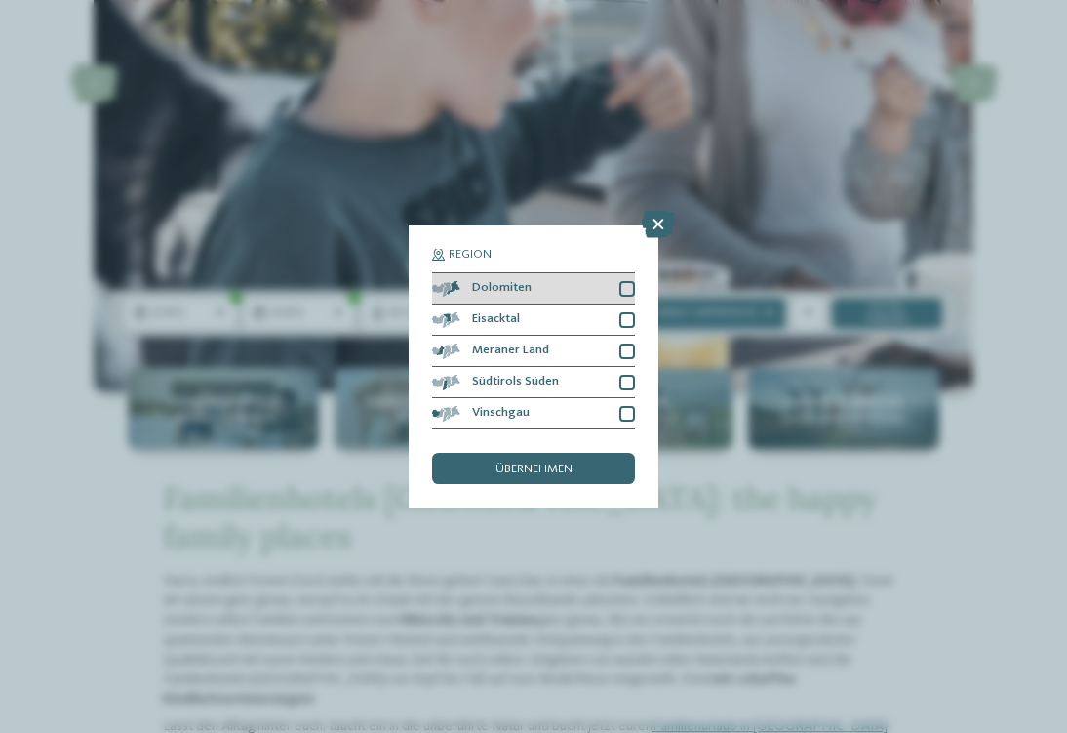
click at [630, 281] on div at bounding box center [627, 289] width 16 height 16
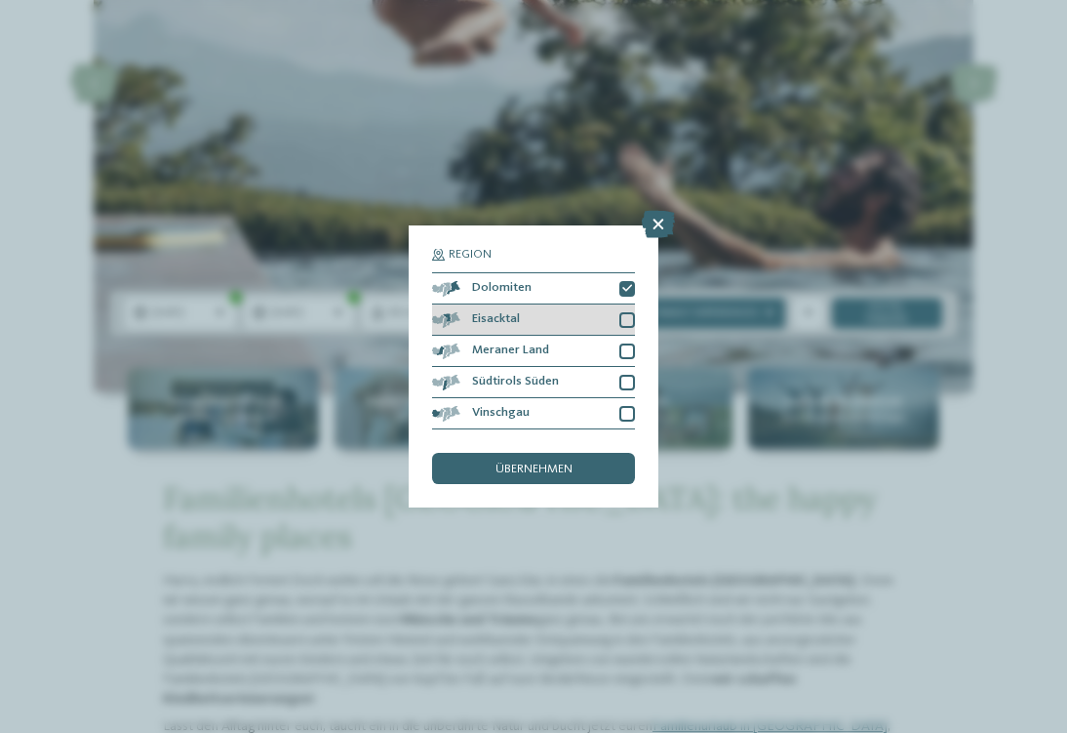
click at [626, 312] on div at bounding box center [627, 320] width 16 height 16
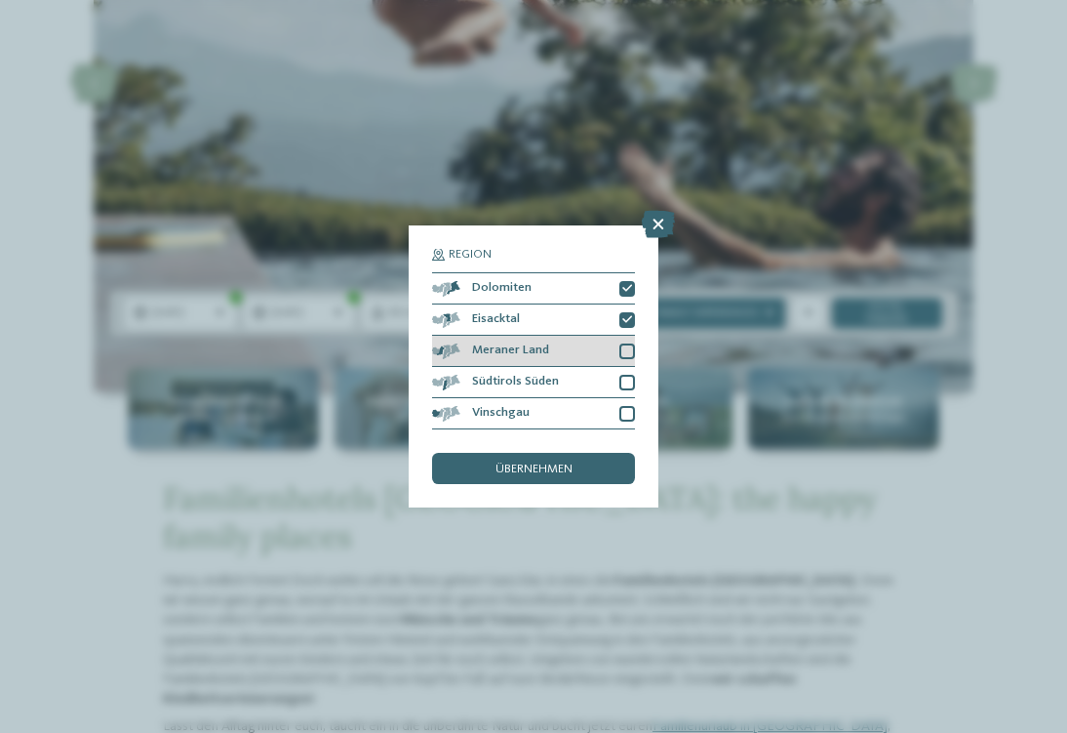
click at [629, 343] on div at bounding box center [627, 351] width 16 height 16
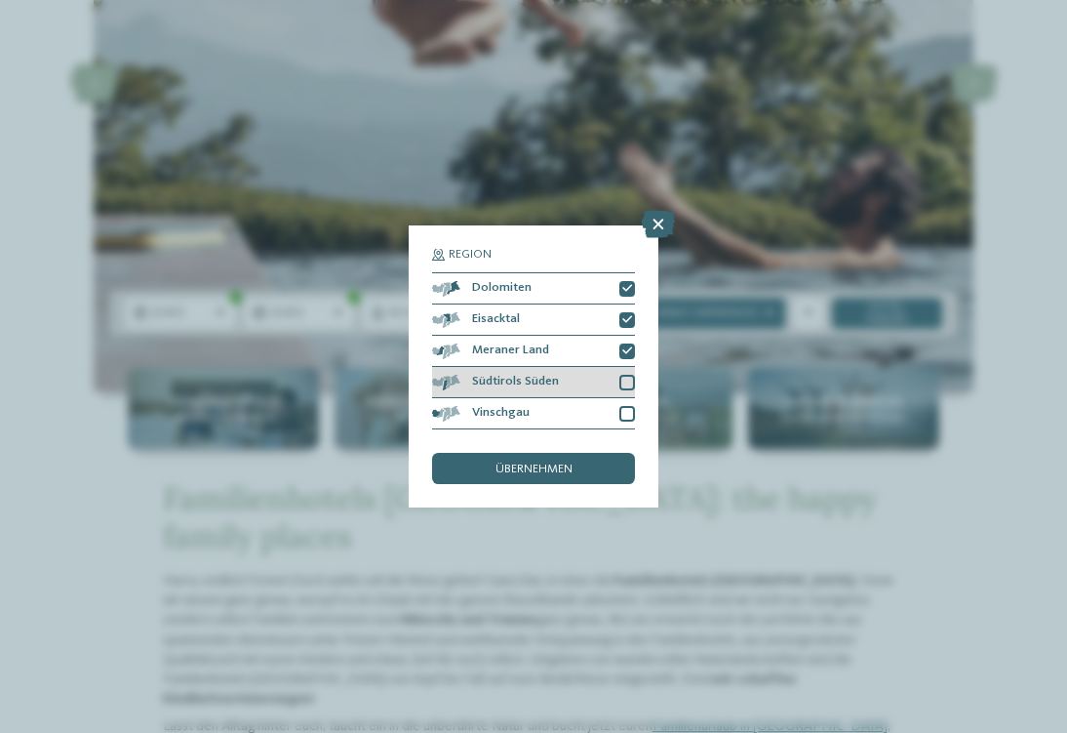
click at [629, 375] on div at bounding box center [627, 383] width 16 height 16
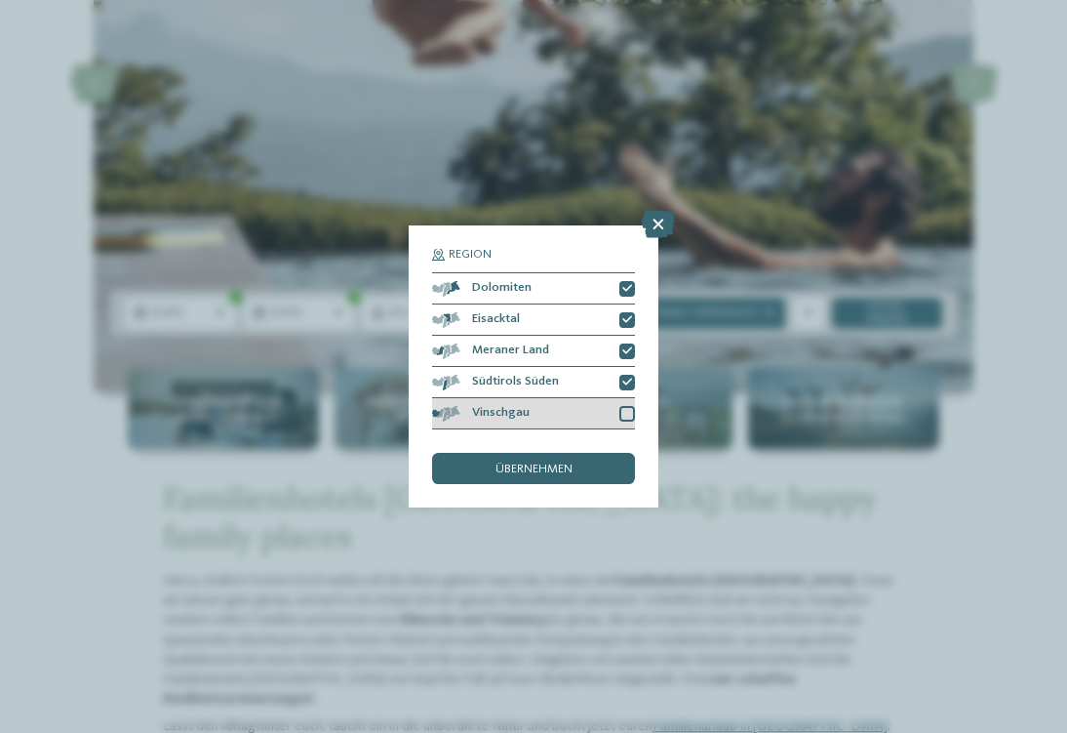
click at [627, 406] on div at bounding box center [627, 414] width 16 height 16
click at [598, 453] on div "übernehmen" at bounding box center [533, 468] width 203 height 31
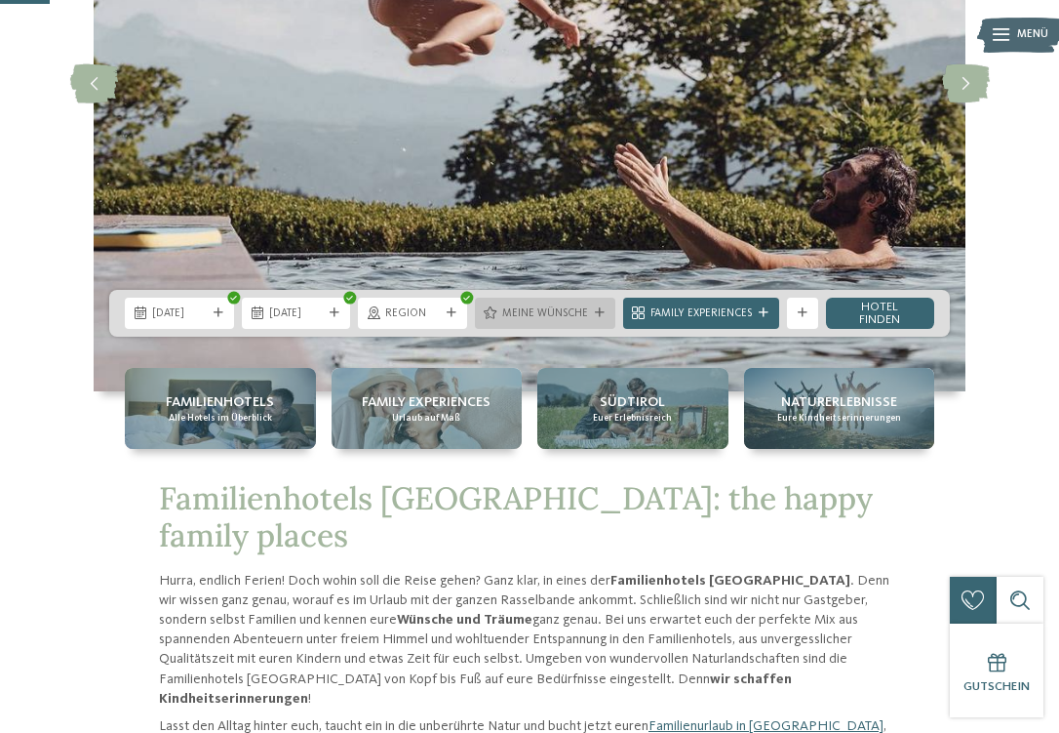
click at [578, 313] on span "Meine Wünsche" at bounding box center [545, 314] width 86 height 16
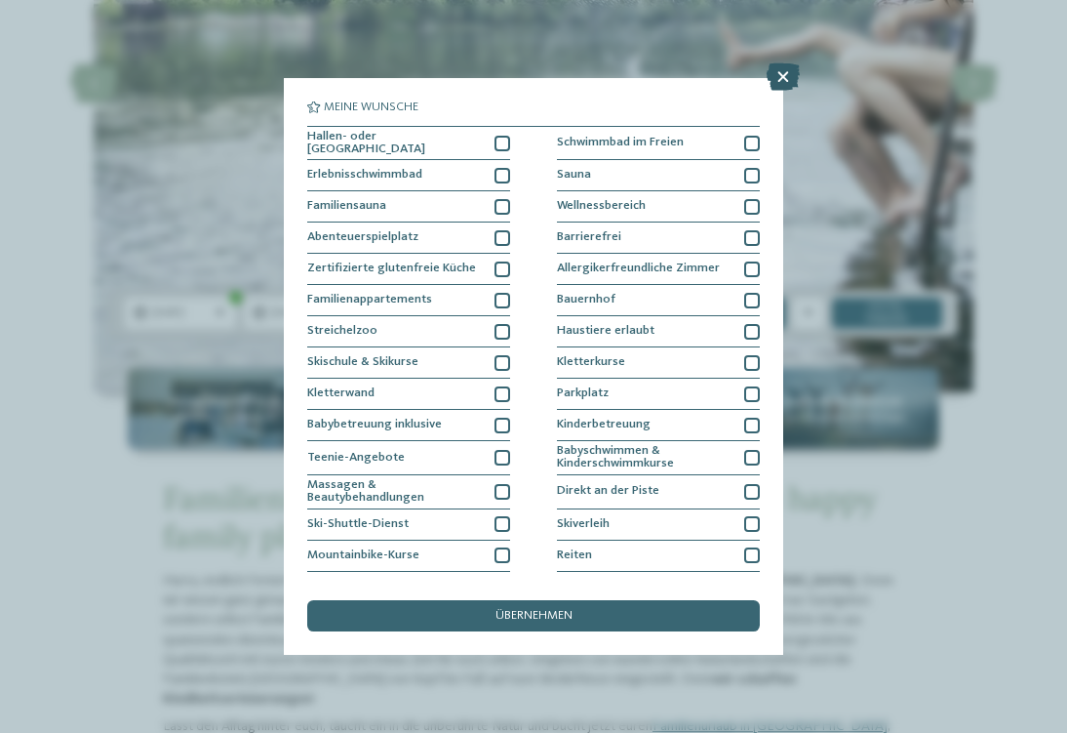
click at [776, 85] on icon at bounding box center [783, 76] width 33 height 27
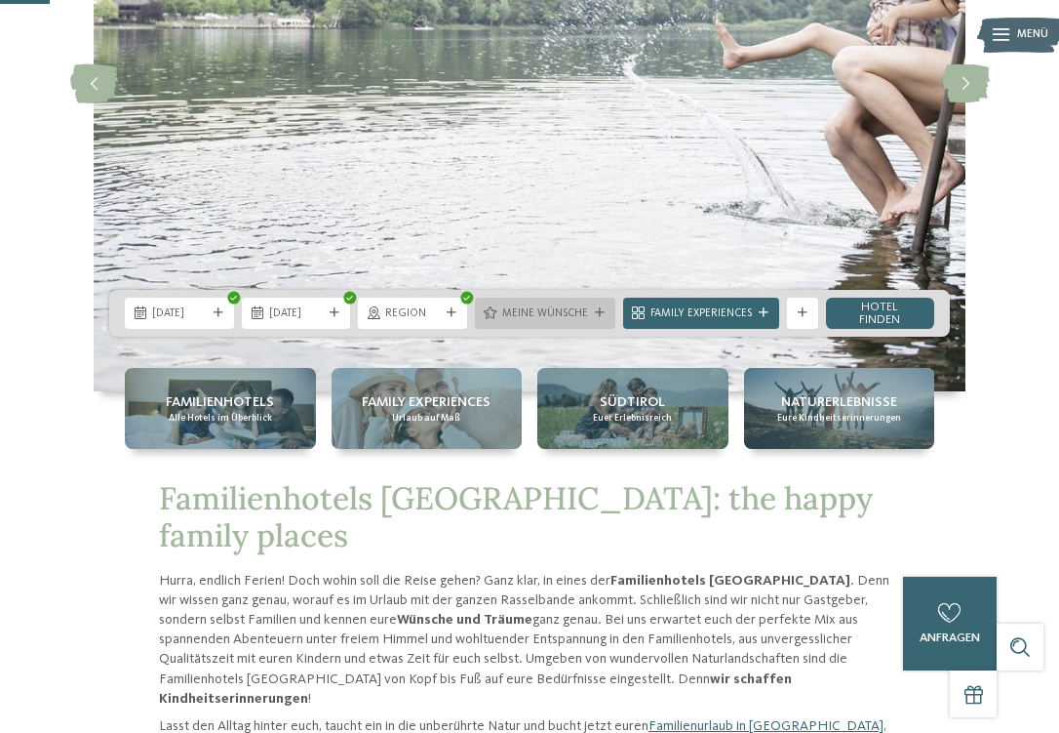
click at [593, 312] on div at bounding box center [600, 313] width 16 height 10
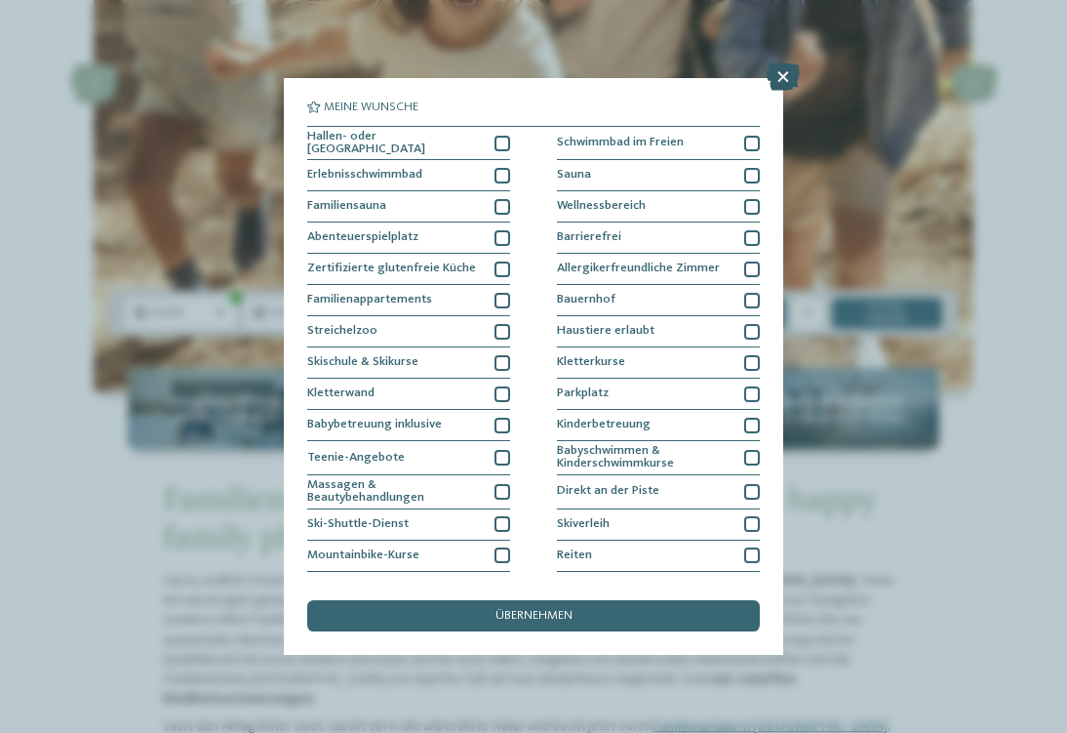
click at [780, 80] on icon at bounding box center [783, 76] width 33 height 27
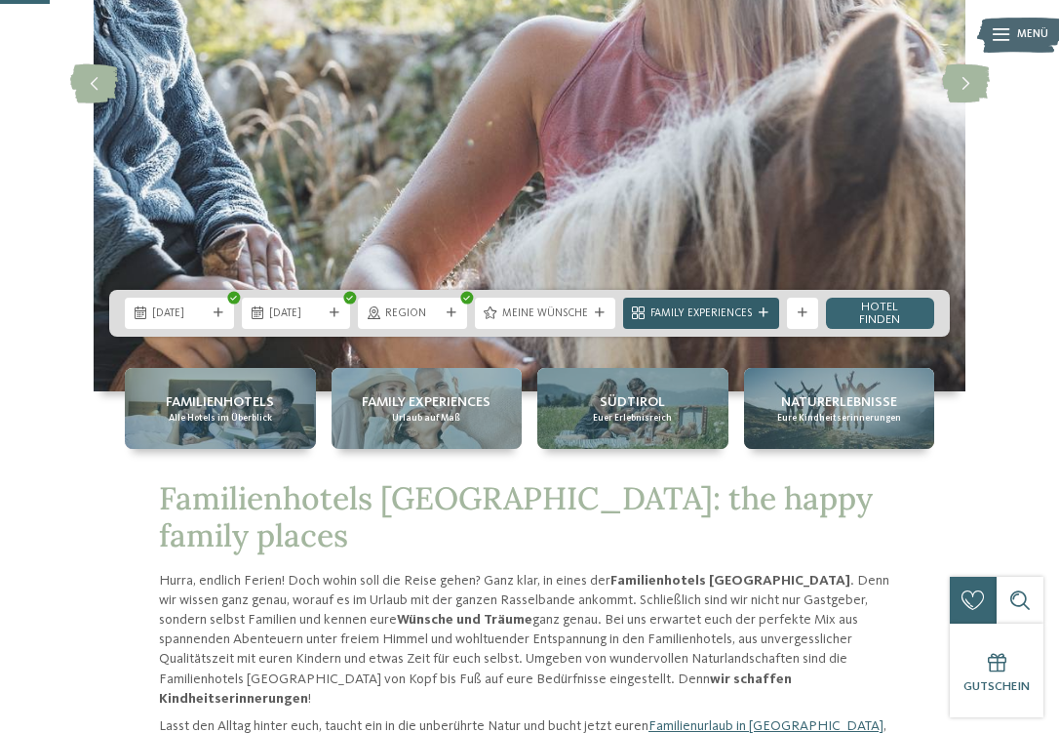
click at [706, 312] on span "Family Experiences" at bounding box center [701, 314] width 101 height 16
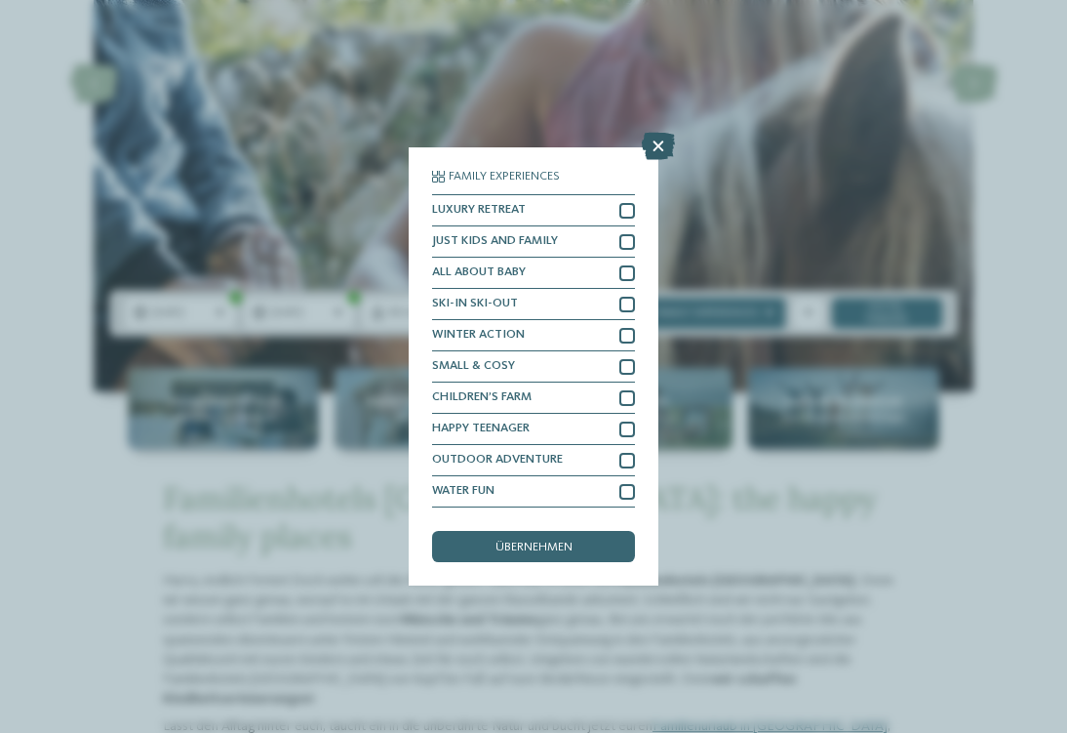
click at [658, 133] on icon at bounding box center [658, 146] width 33 height 27
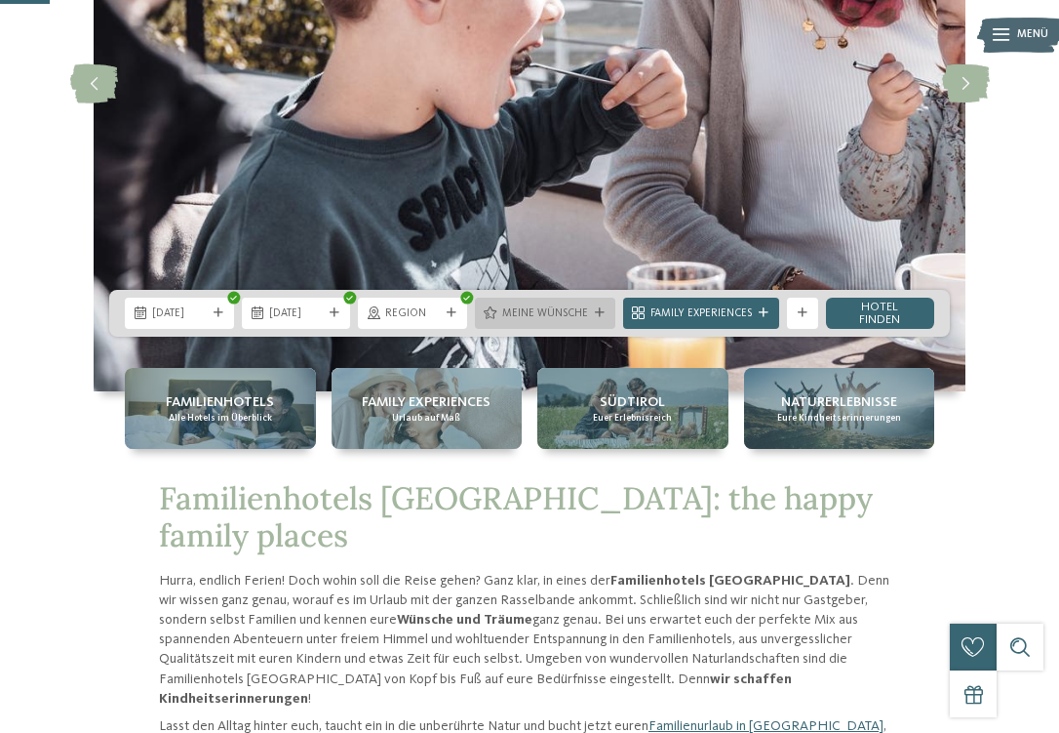
click at [596, 301] on div "Meine Wünsche" at bounding box center [545, 313] width 140 height 31
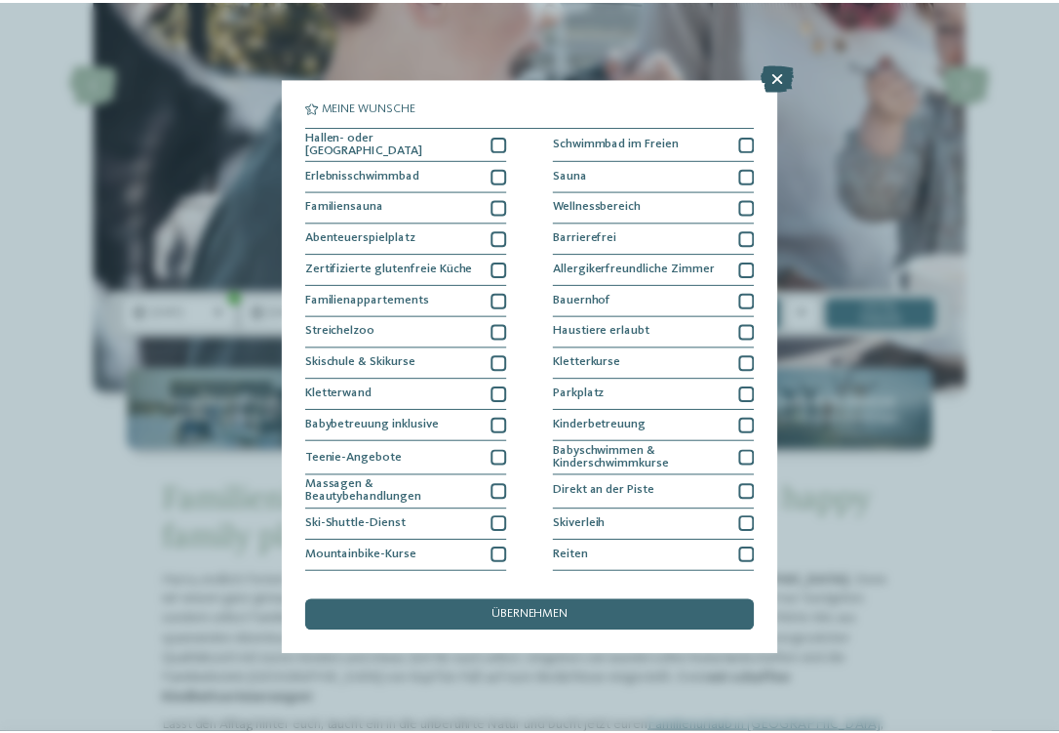
scroll to position [0, 0]
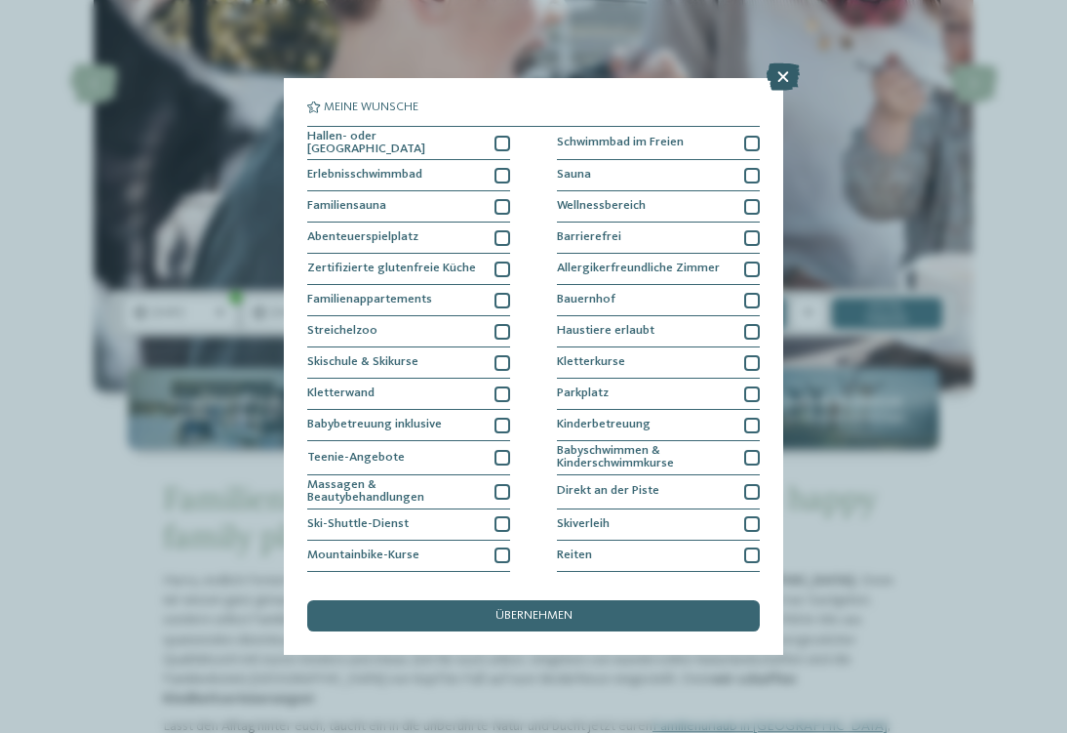
click at [781, 79] on icon at bounding box center [783, 76] width 33 height 27
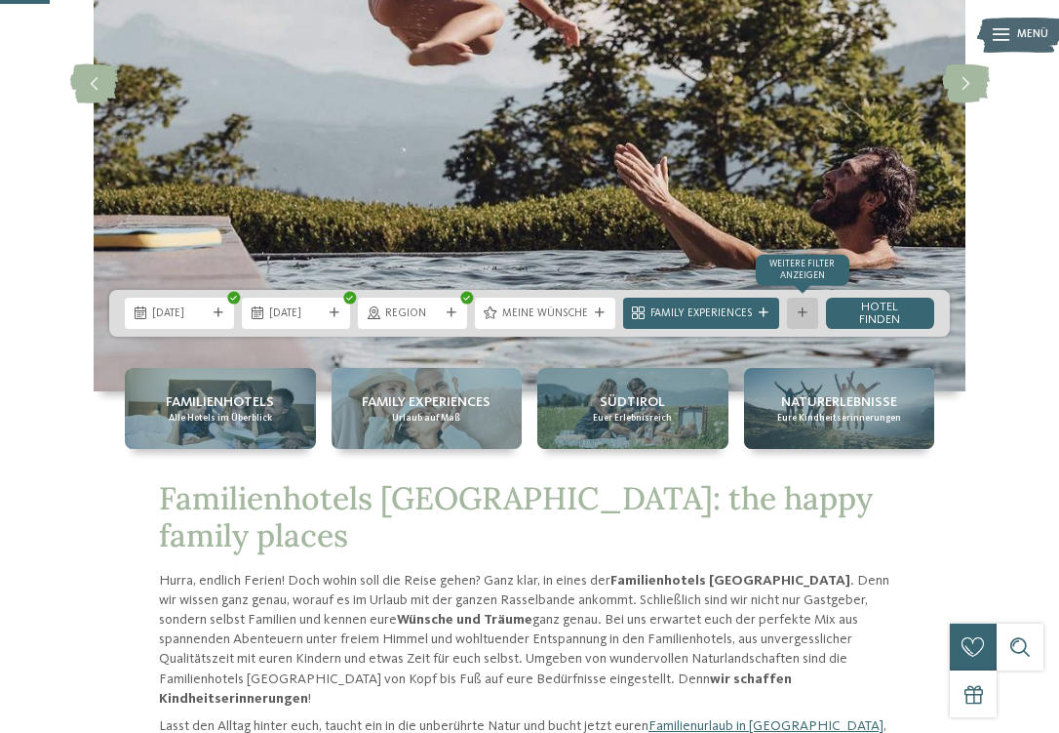
click at [812, 309] on div "Weitere Filter anzeigen" at bounding box center [802, 313] width 31 height 31
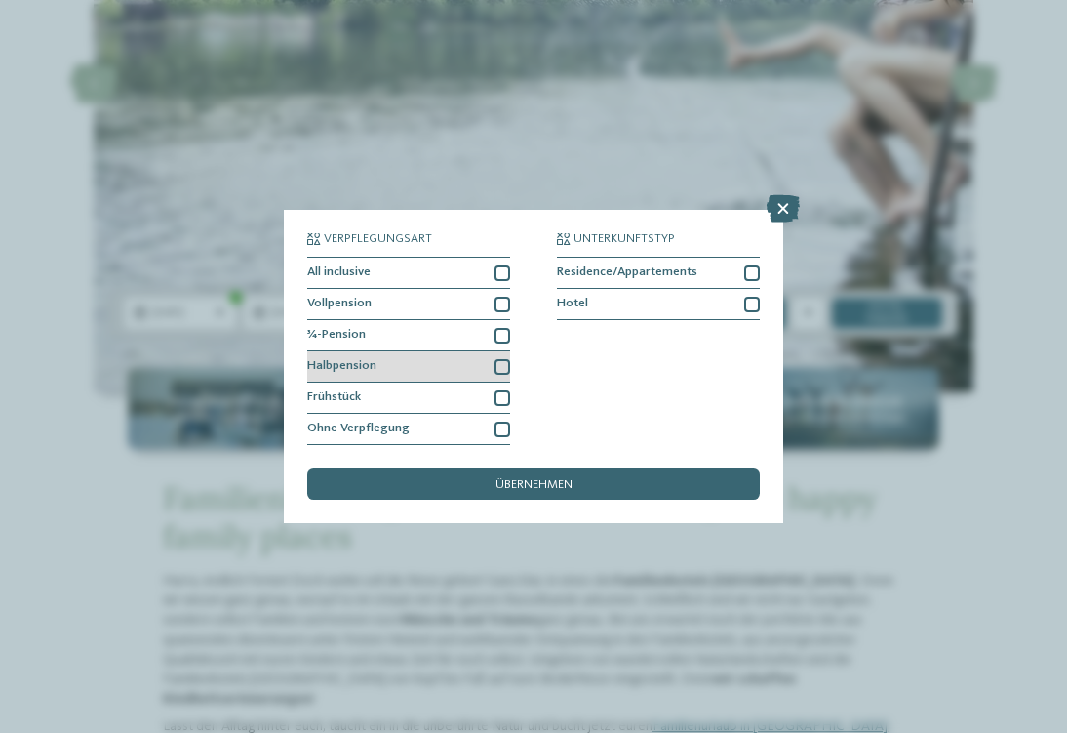
click at [508, 359] on div at bounding box center [503, 367] width 16 height 16
click at [783, 195] on icon at bounding box center [783, 208] width 33 height 27
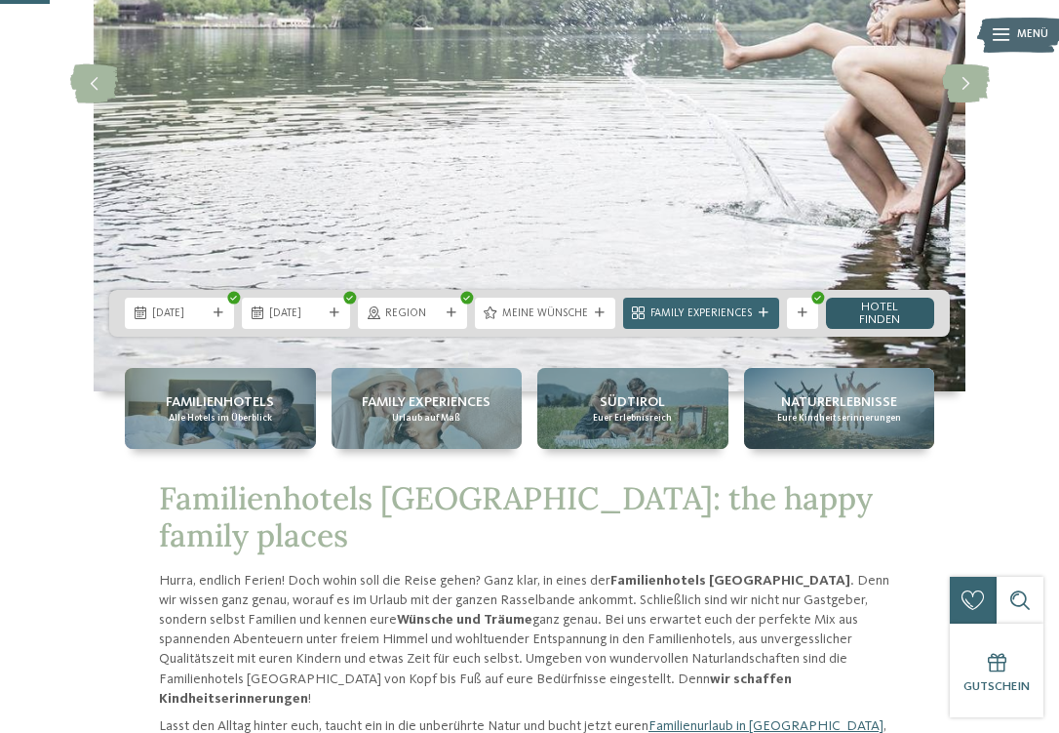
click at [869, 313] on link "Hotel finden" at bounding box center [880, 313] width 109 height 31
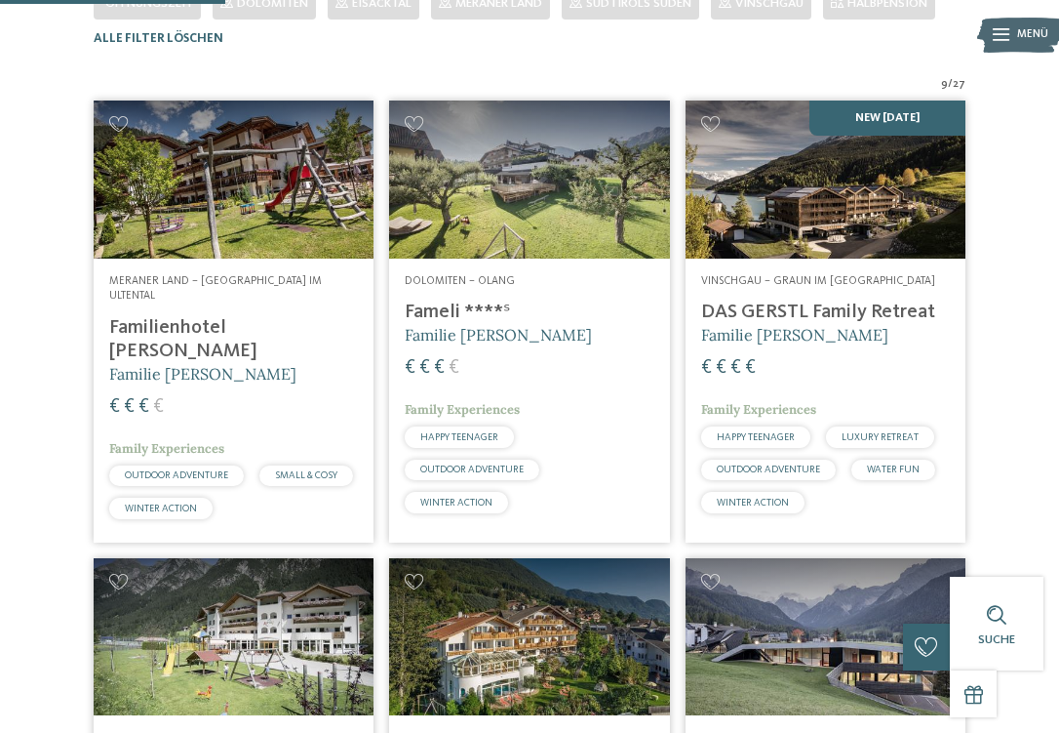
scroll to position [459, 0]
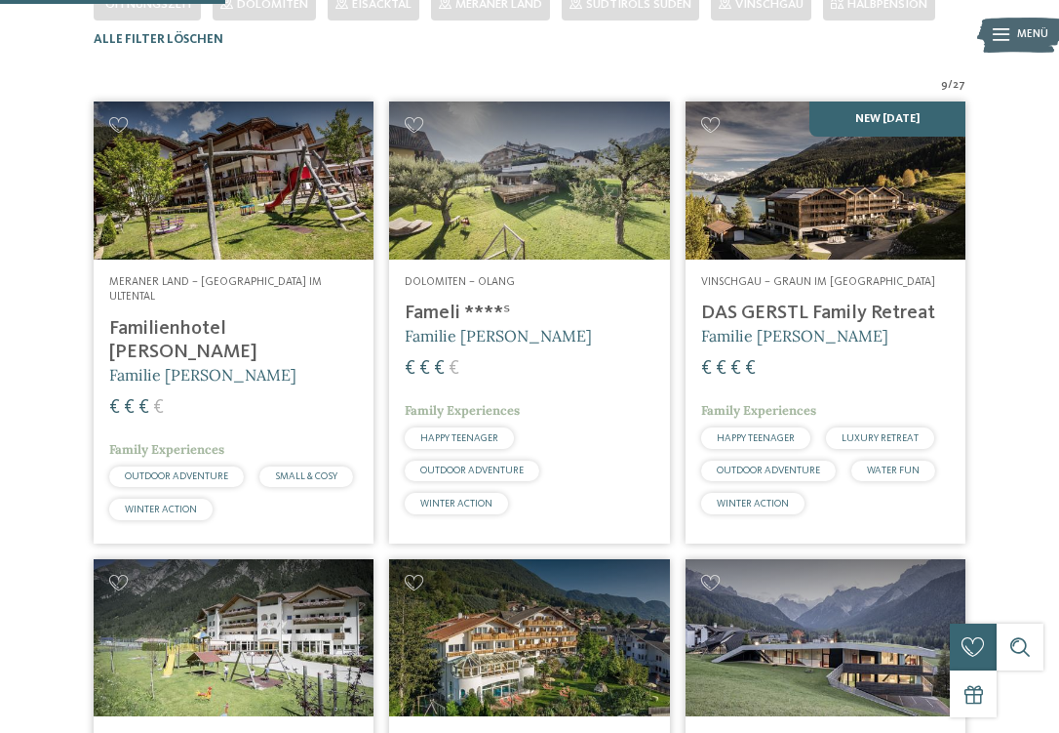
click at [307, 303] on span "Meraner Land – [GEOGRAPHIC_DATA] im Ultental" at bounding box center [215, 289] width 213 height 27
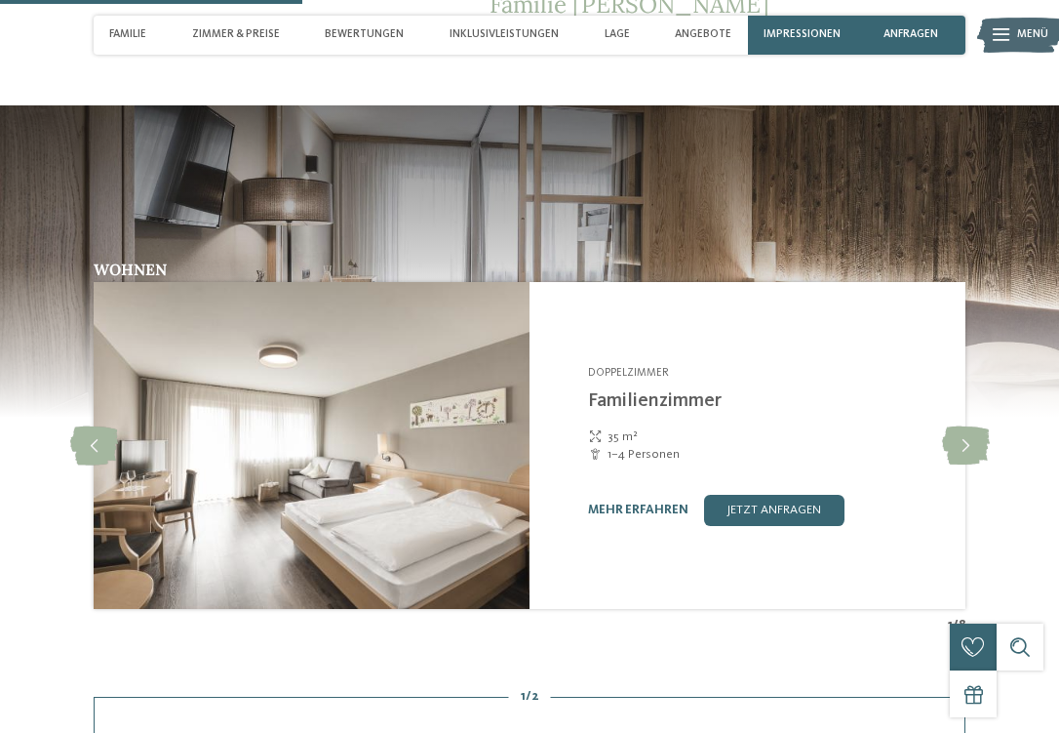
scroll to position [1554, 0]
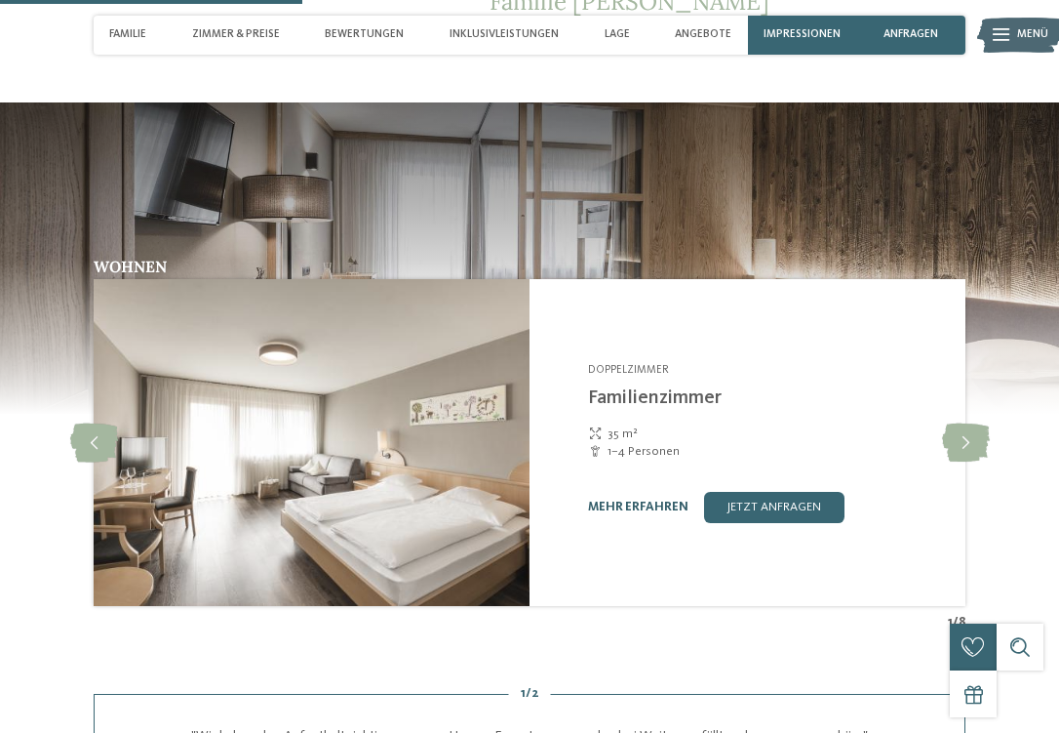
click at [677, 500] on link "mehr erfahren" at bounding box center [638, 506] width 100 height 13
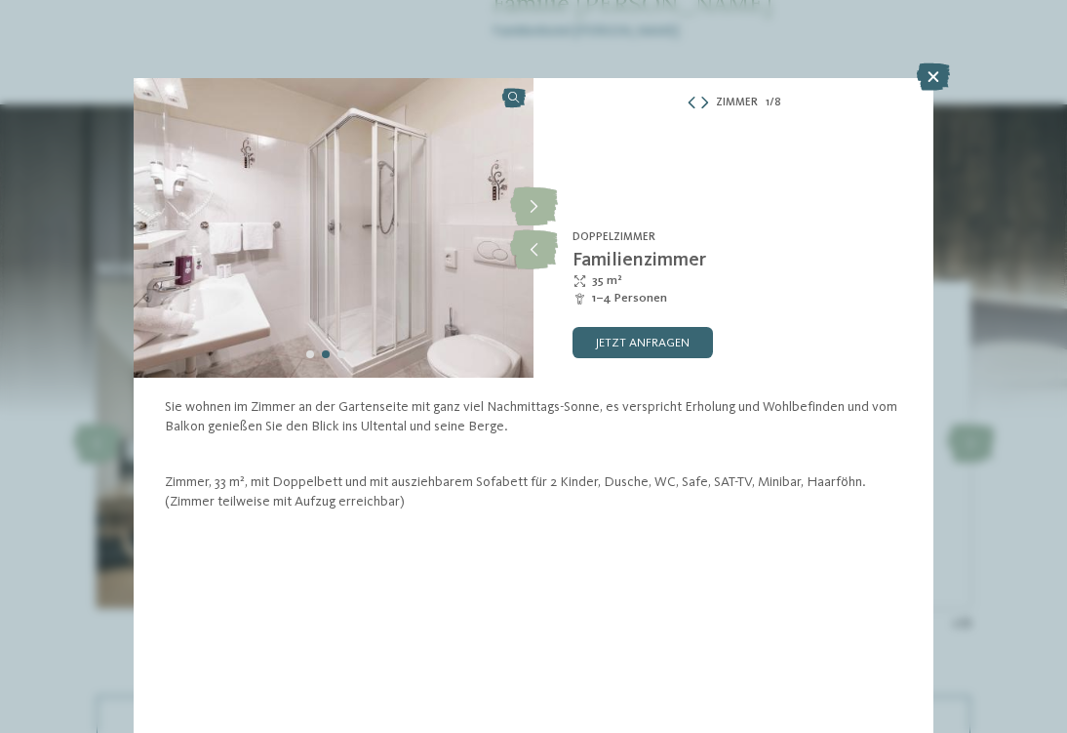
click at [952, 345] on div "Zimmer 1 / 8 slide 1 of 8 slide" at bounding box center [533, 366] width 1067 height 733
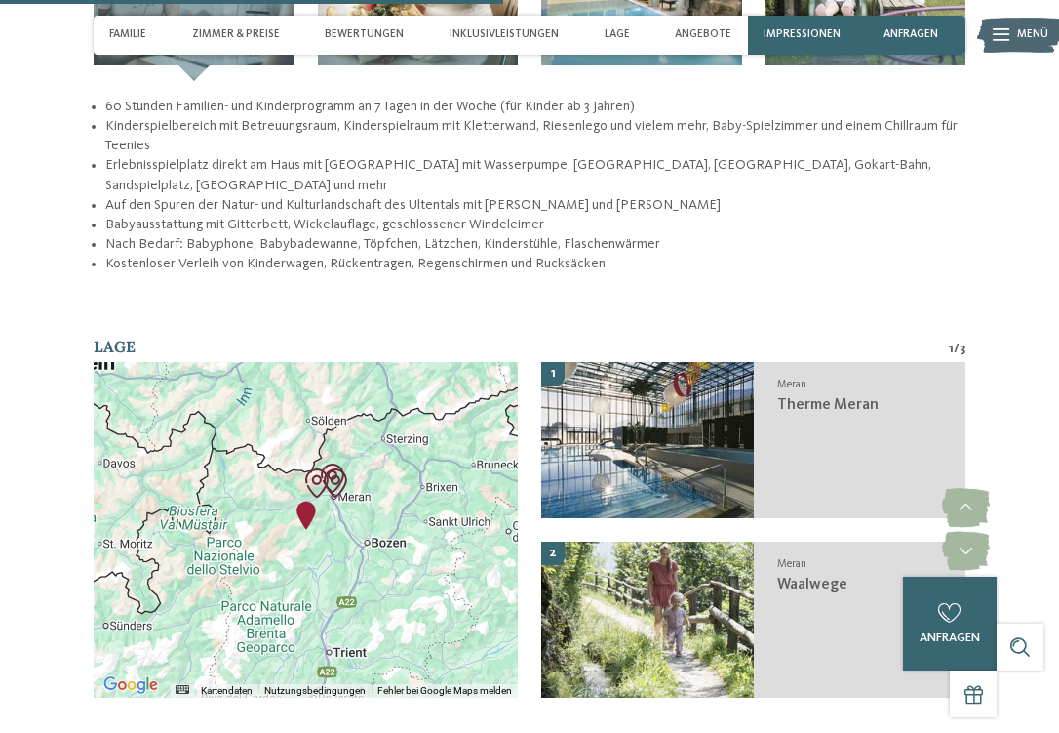
scroll to position [2602, 0]
